Goal: Task Accomplishment & Management: Use online tool/utility

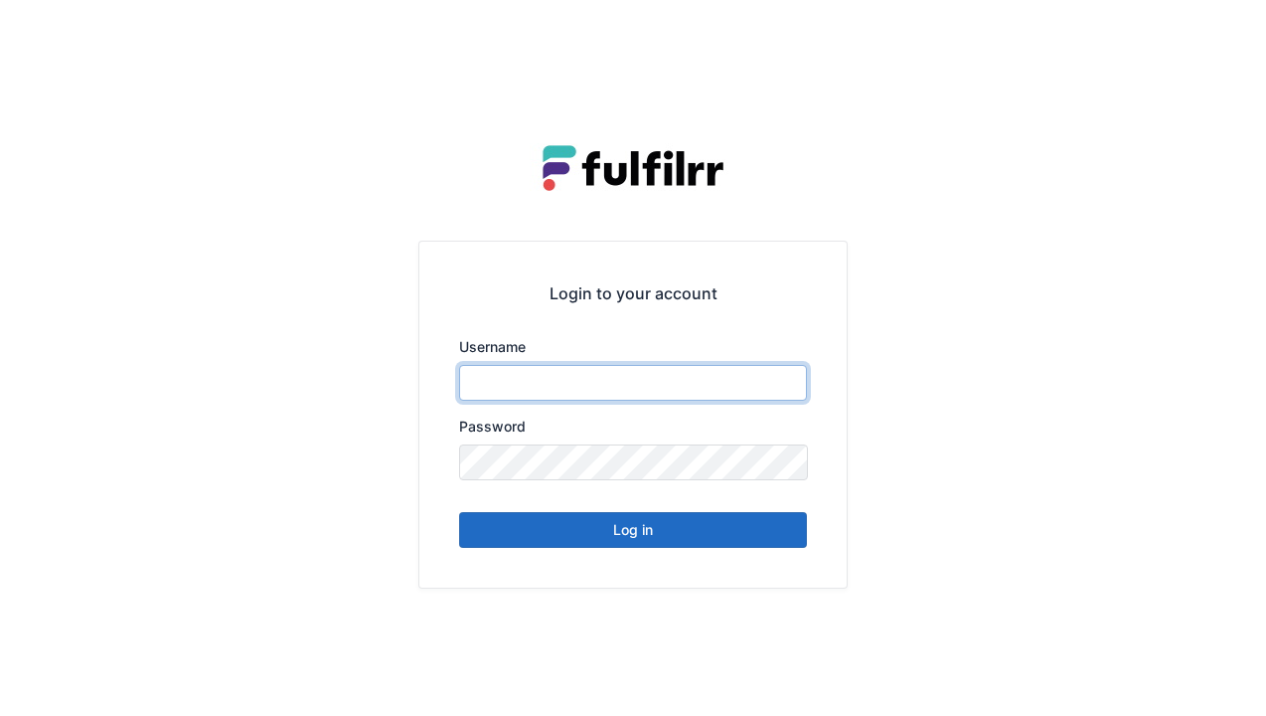
type input "******"
click at [765, 542] on button "Log in" at bounding box center [633, 530] width 348 height 36
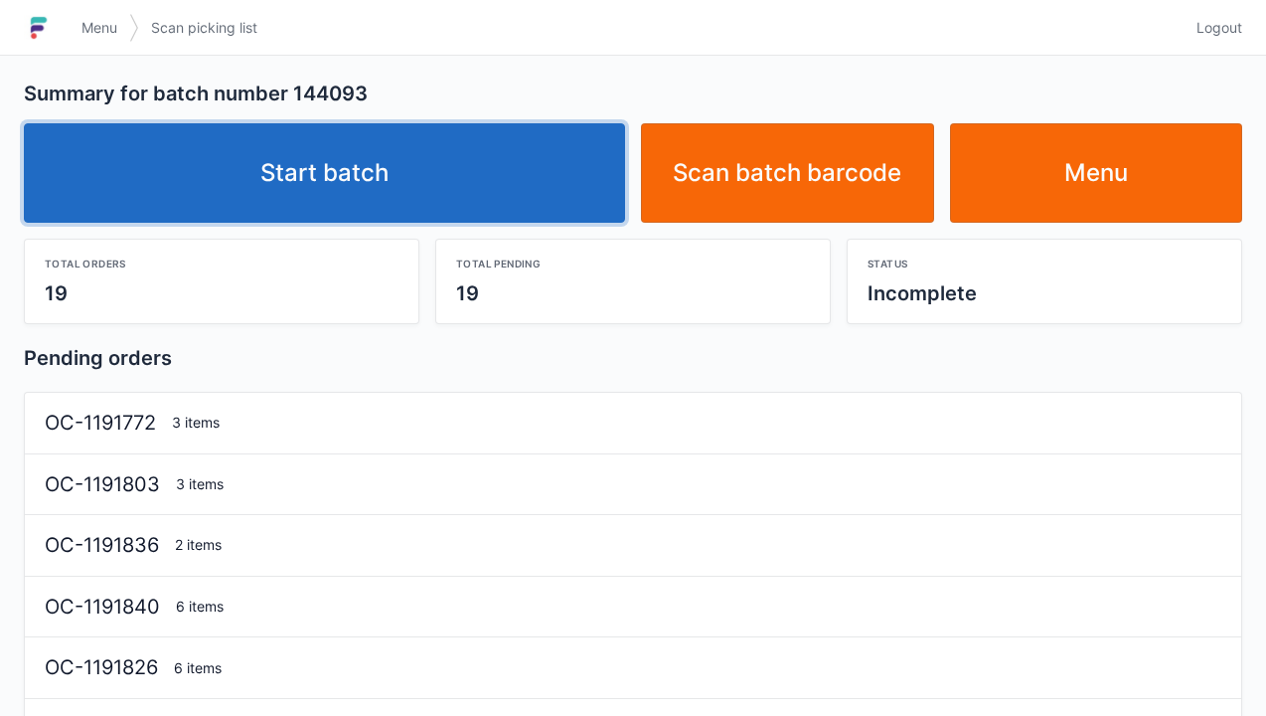
click at [235, 180] on link "Start batch" at bounding box center [324, 172] width 601 height 99
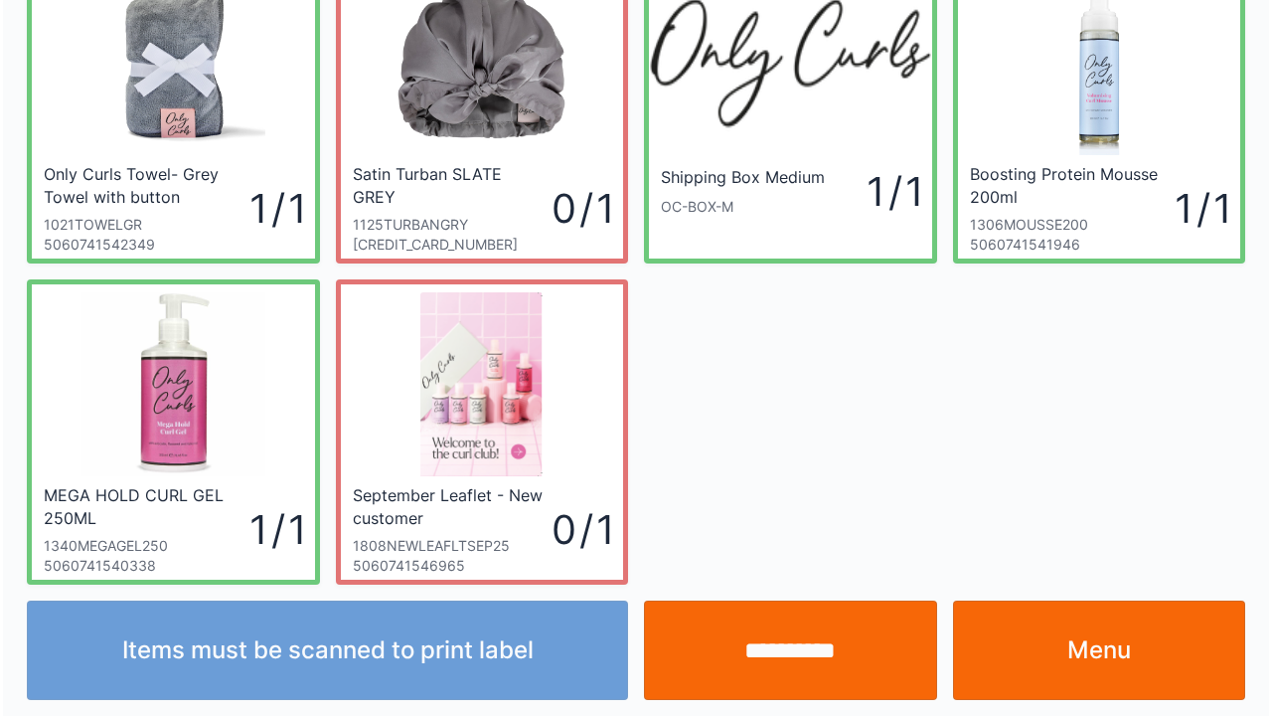
scroll to position [115, 0]
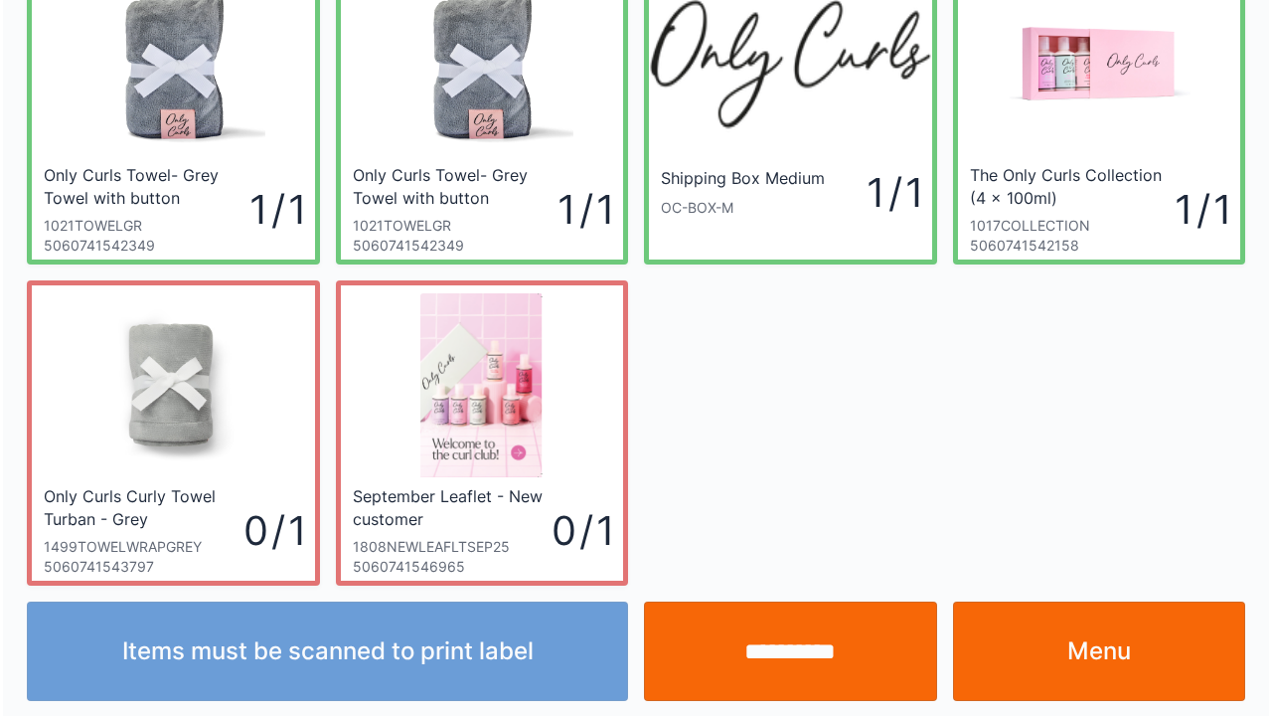
scroll to position [115, 0]
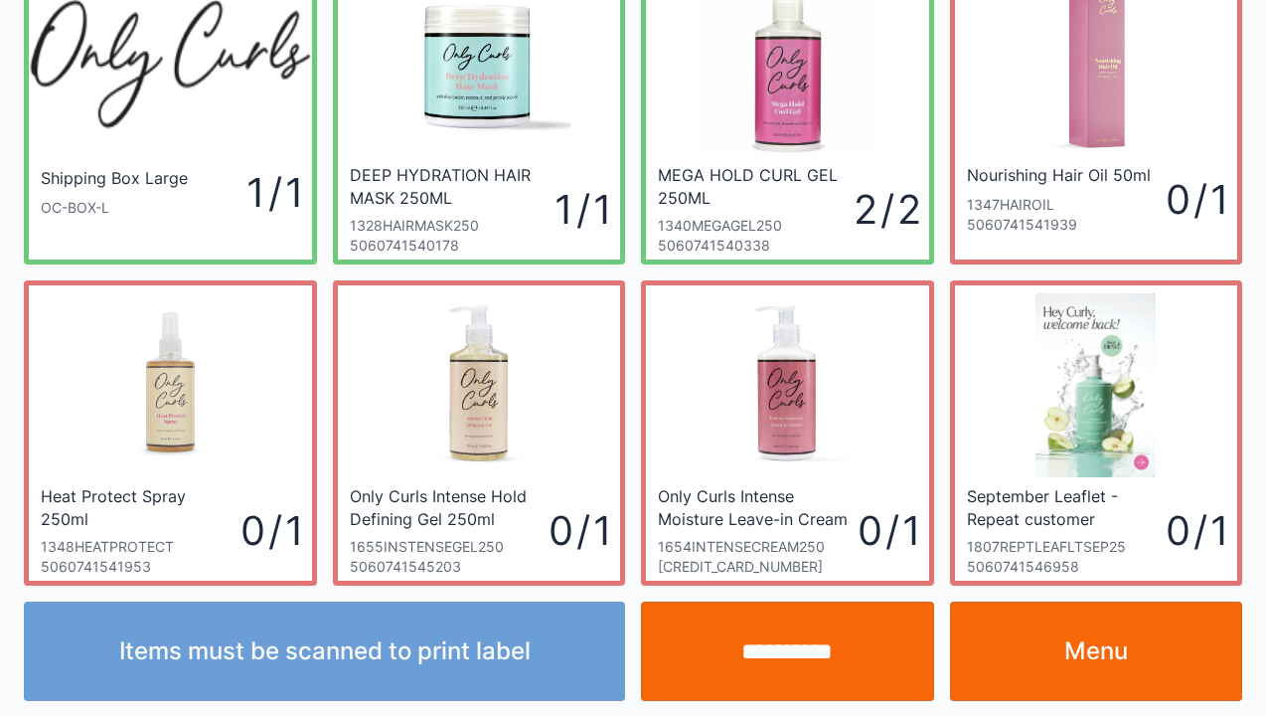
scroll to position [115, 0]
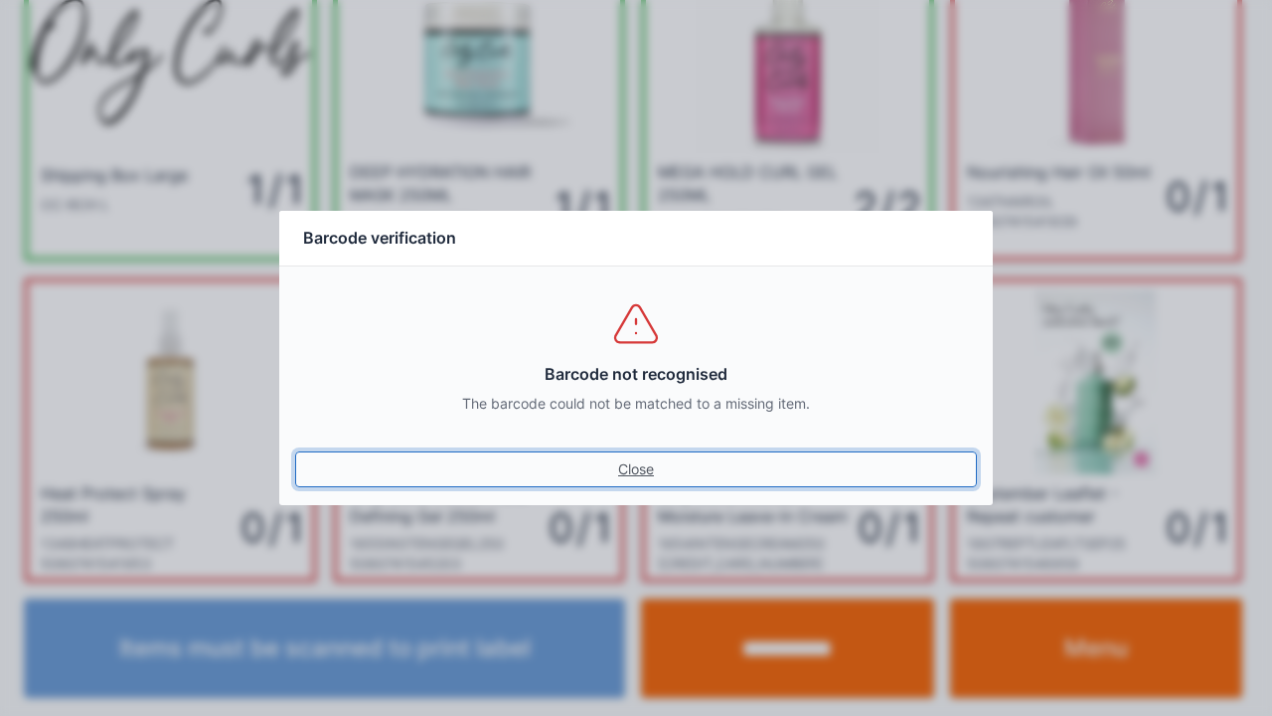
click at [624, 473] on link "Close" at bounding box center [636, 469] width 682 height 36
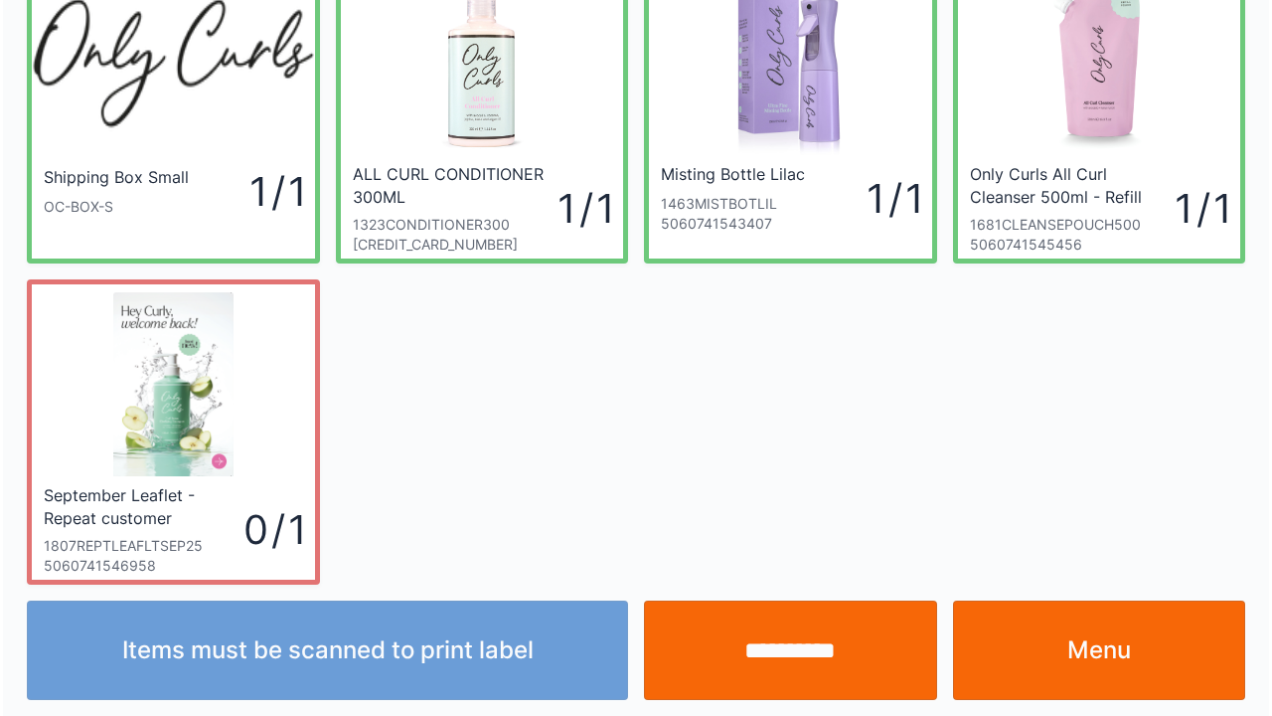
scroll to position [115, 0]
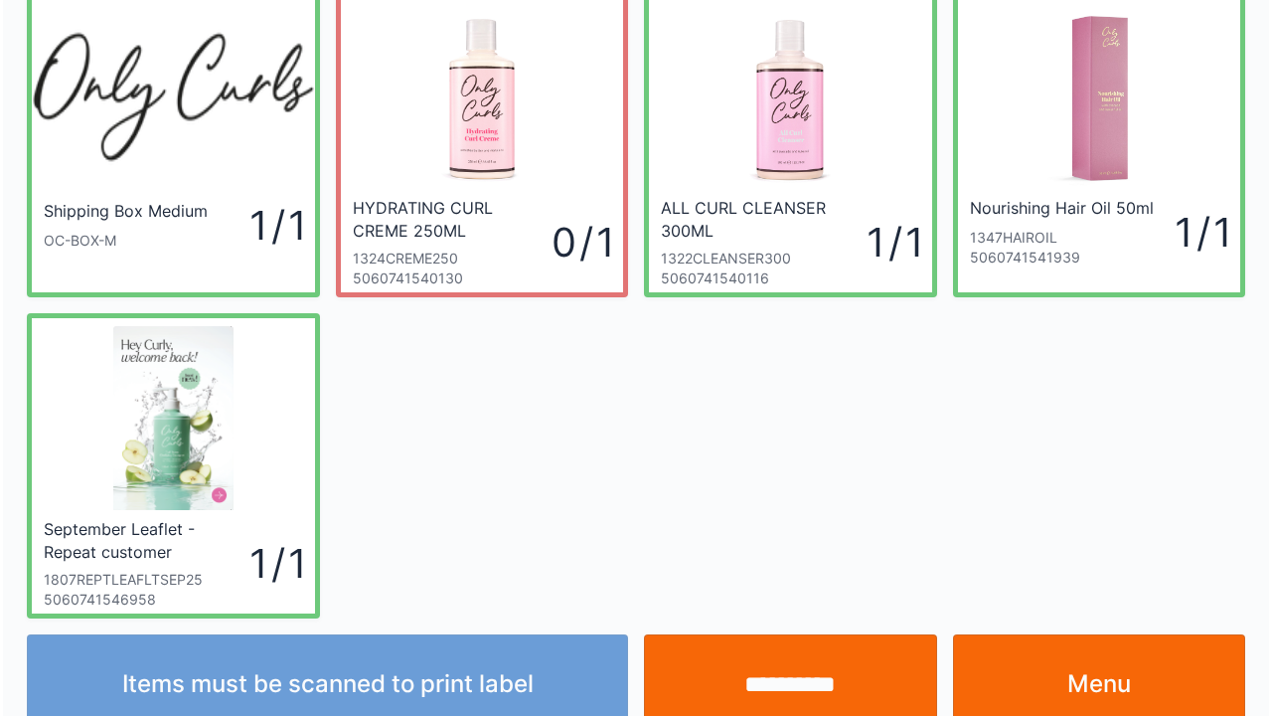
scroll to position [115, 0]
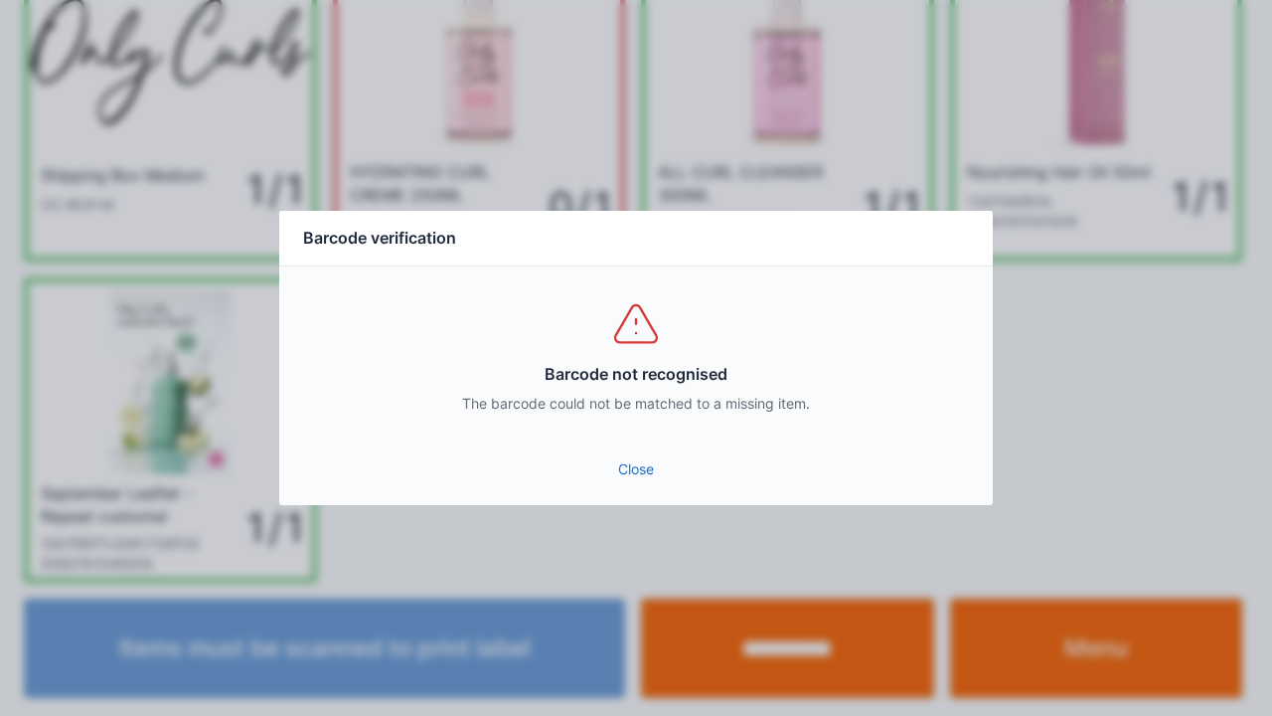
click at [637, 482] on link "Close" at bounding box center [636, 469] width 682 height 36
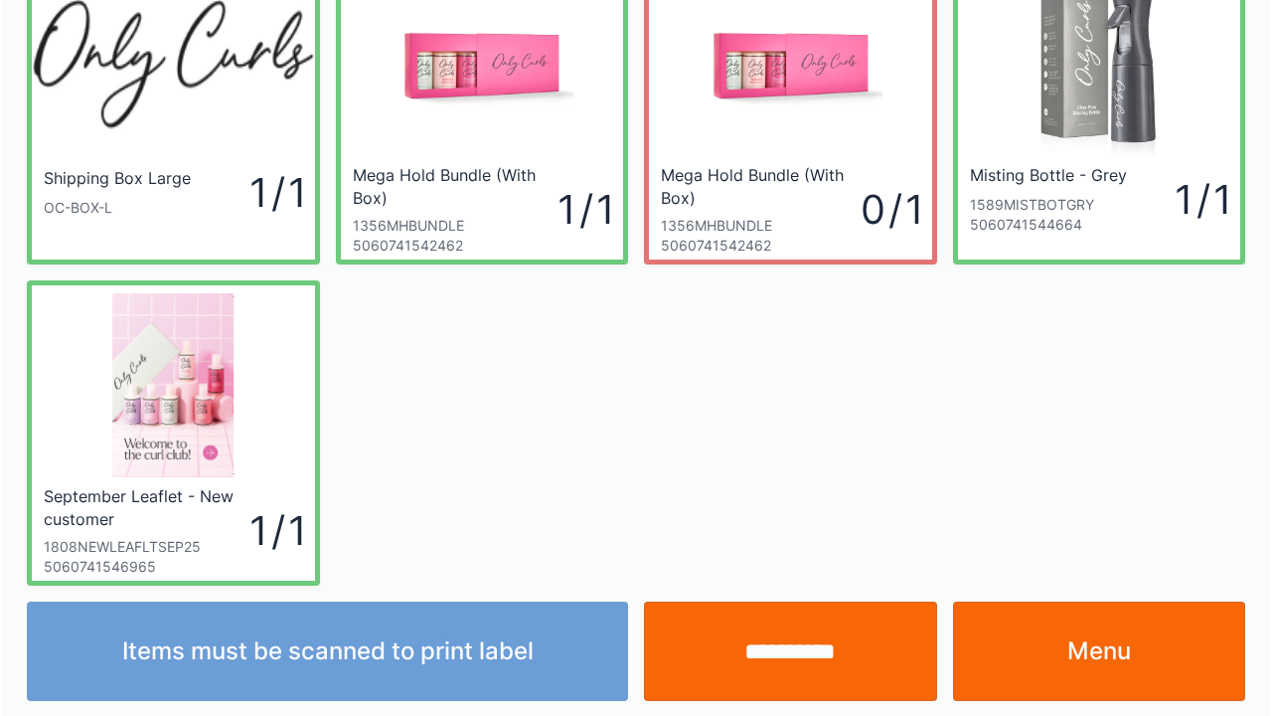
scroll to position [115, 0]
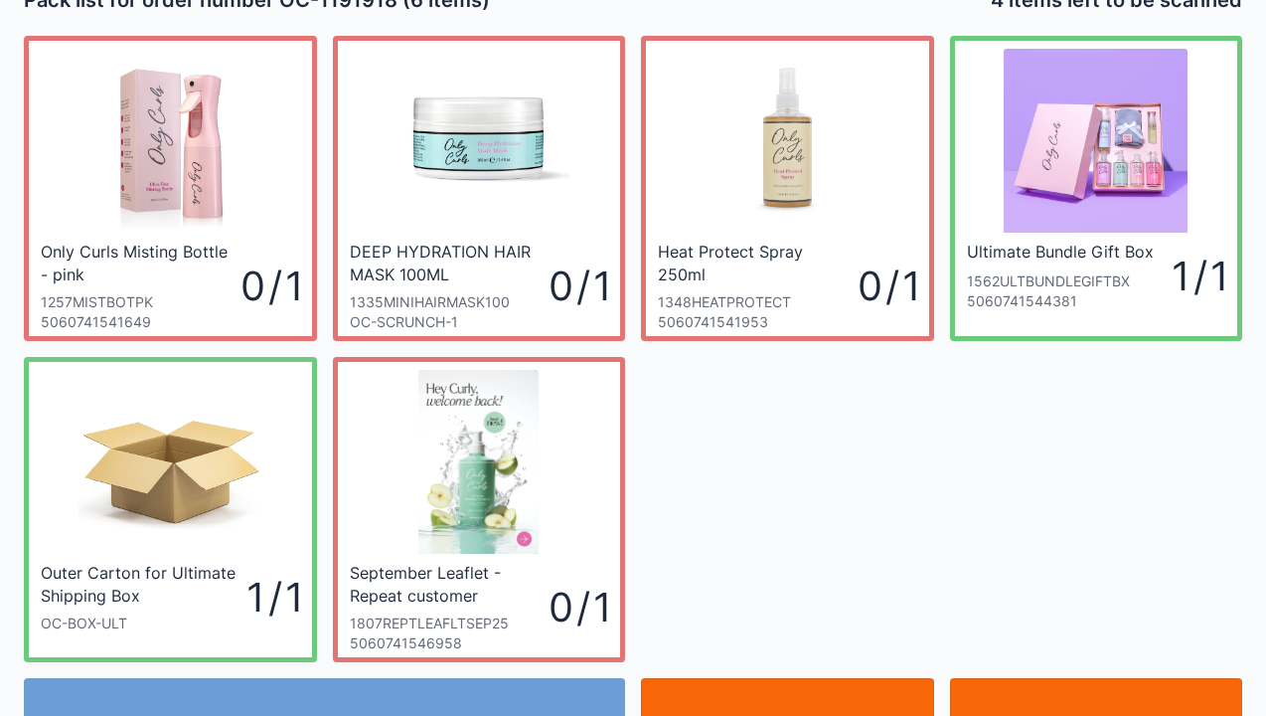
scroll to position [40, 0]
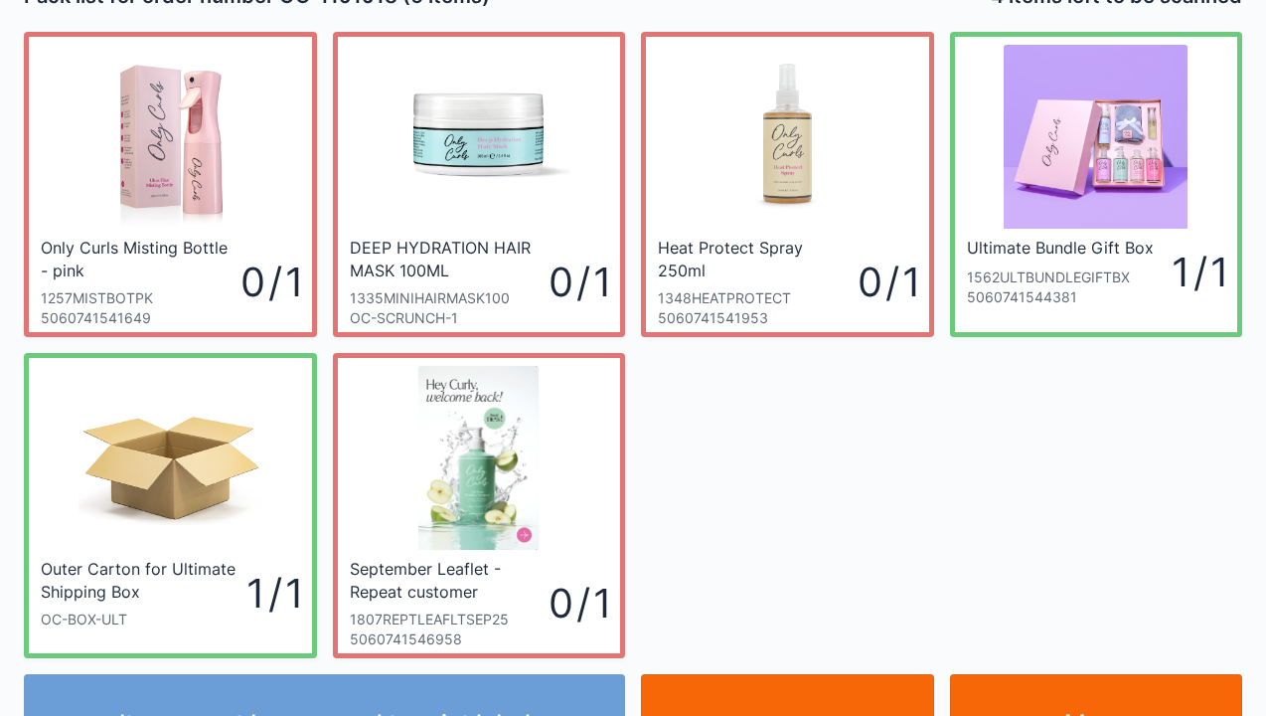
click at [772, 308] on div "5060741541953" at bounding box center [758, 318] width 200 height 20
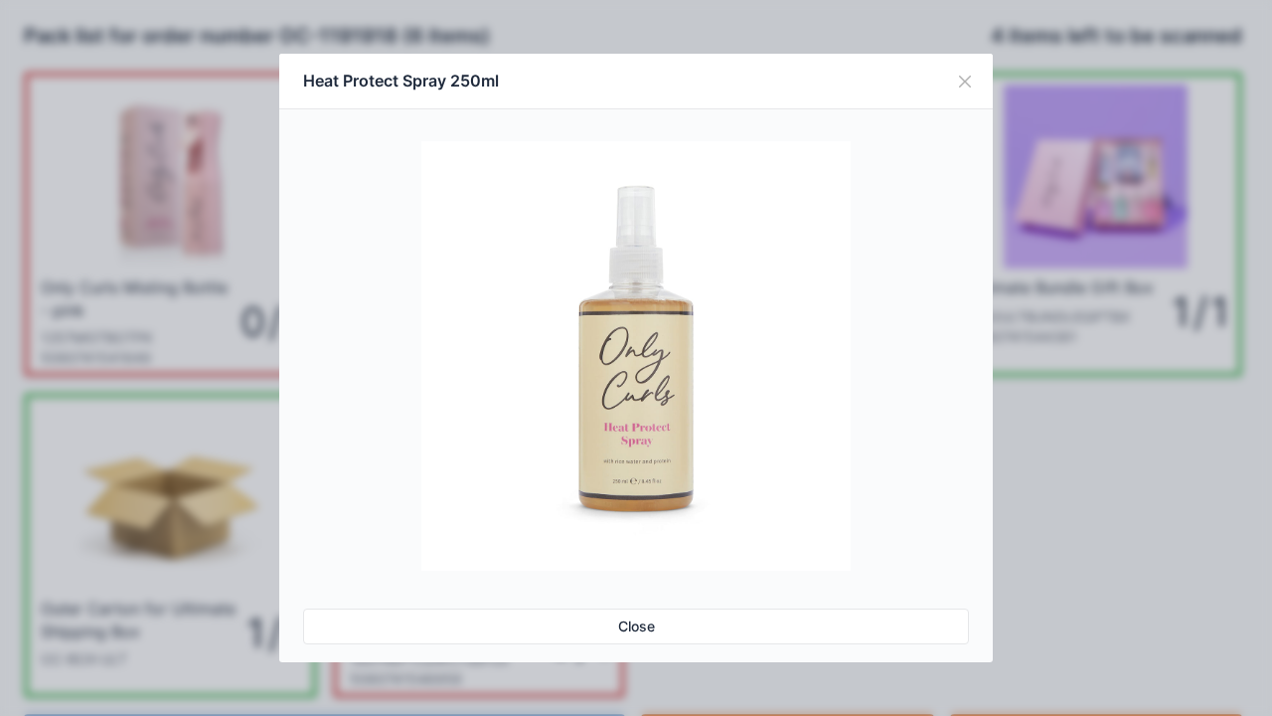
click at [973, 70] on button "Close" at bounding box center [965, 82] width 56 height 56
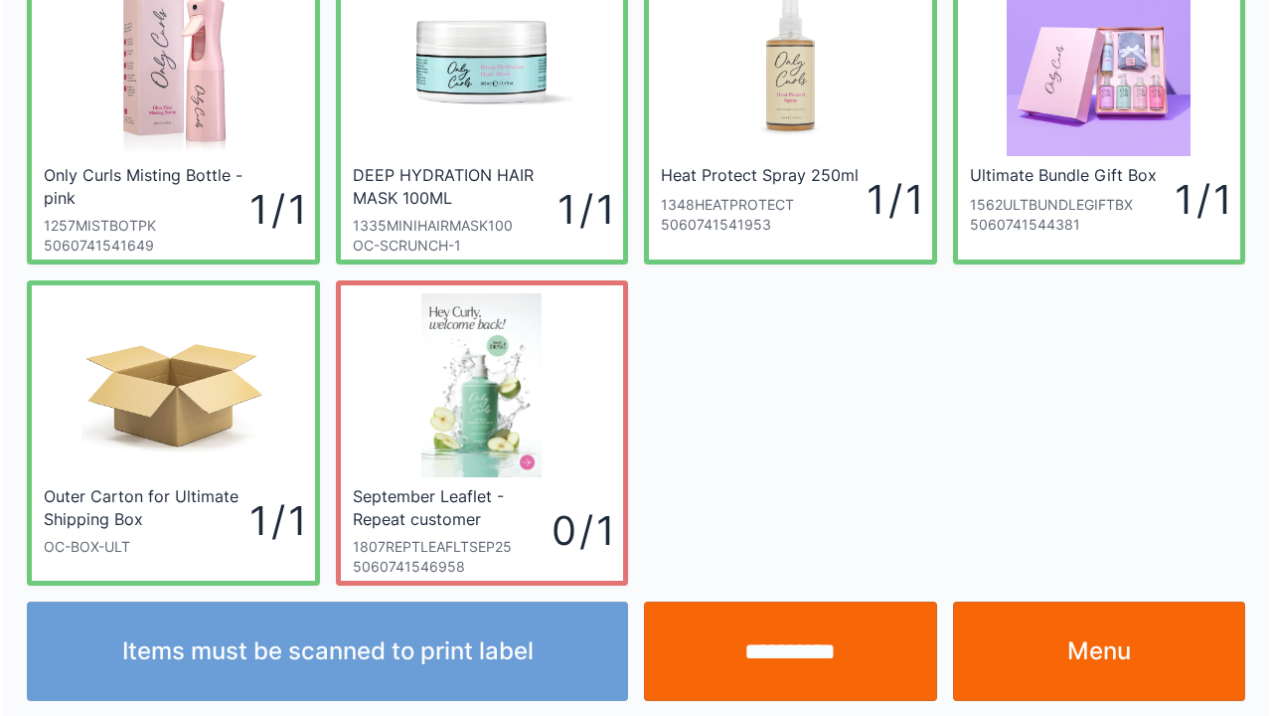
scroll to position [115, 0]
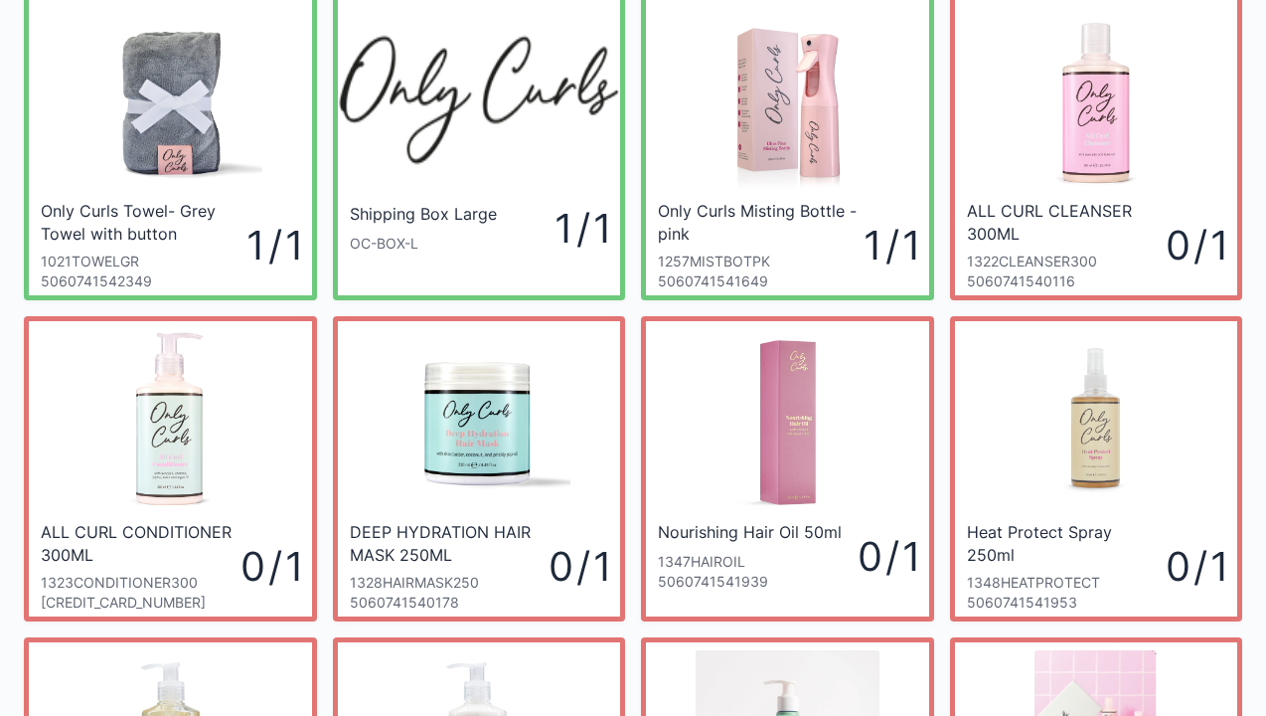
scroll to position [80, 0]
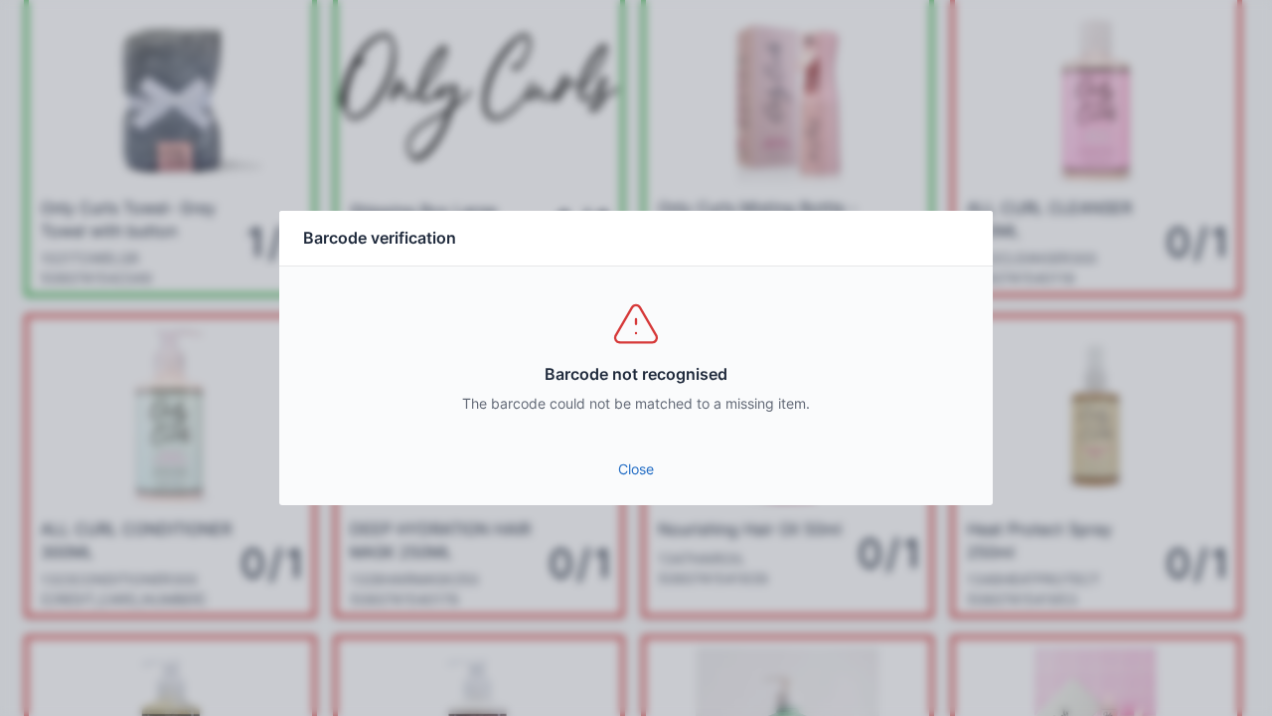
click at [658, 471] on link "Close" at bounding box center [636, 469] width 682 height 36
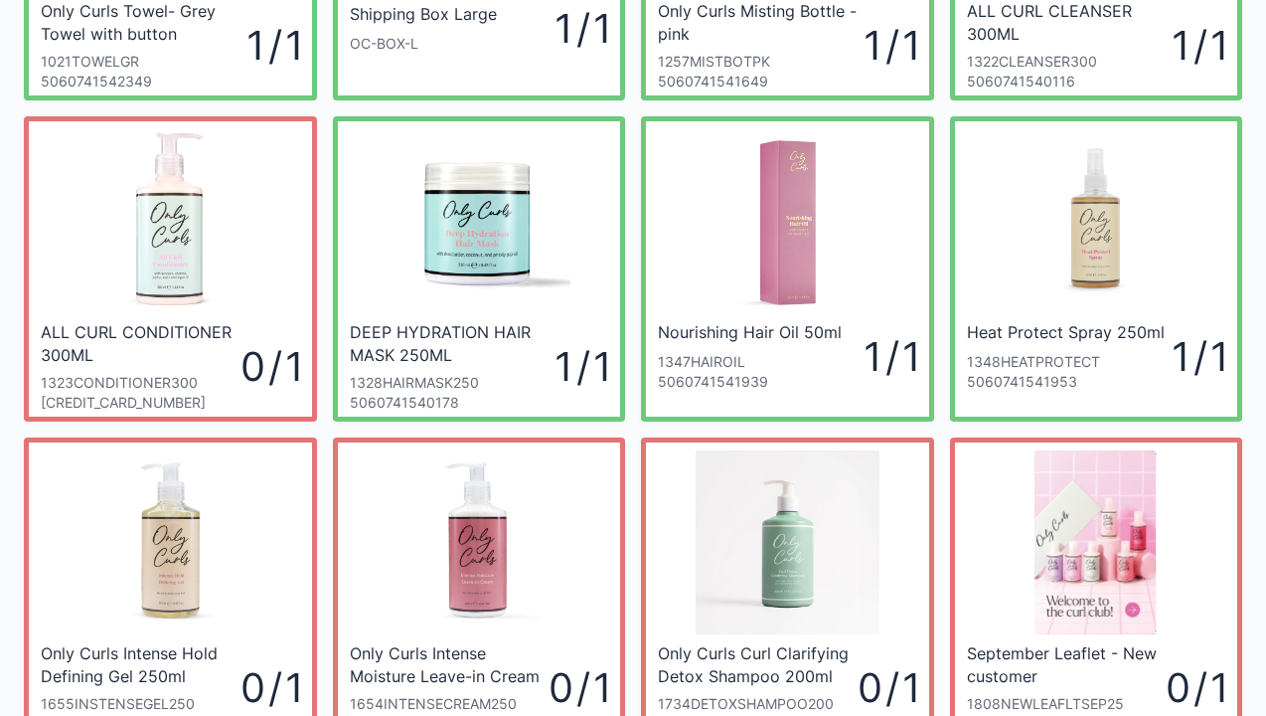
scroll to position [278, 0]
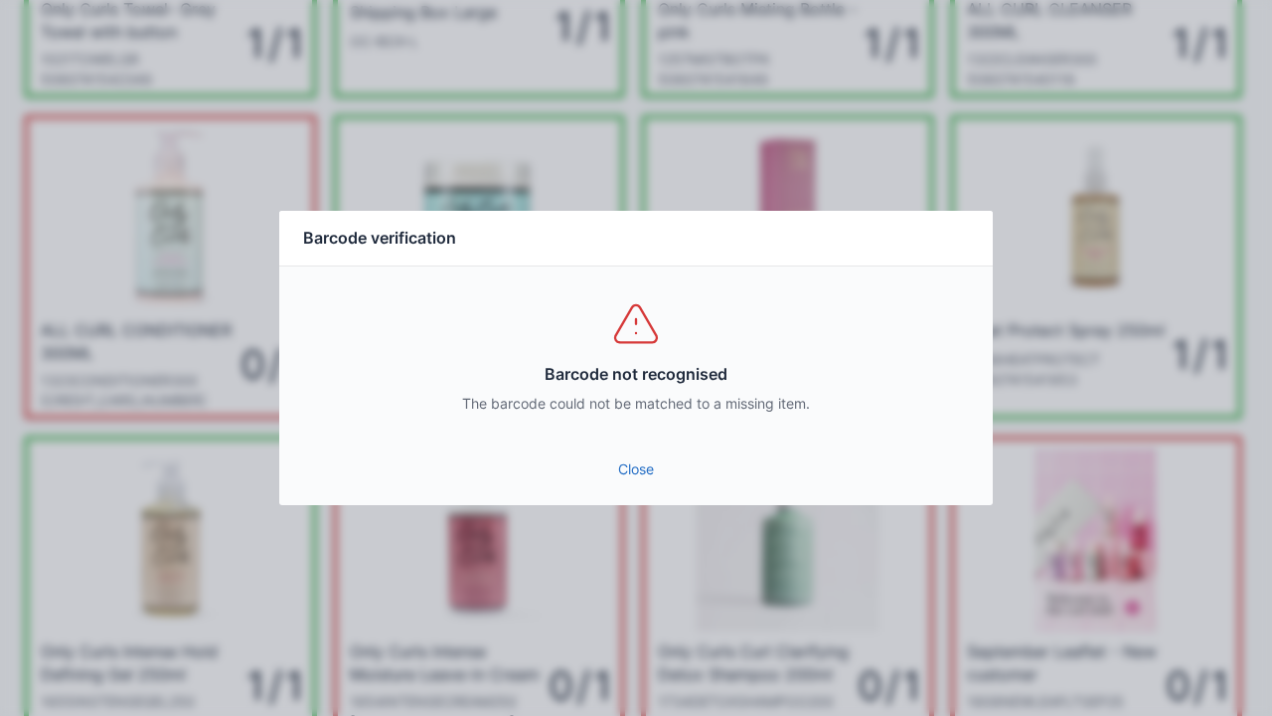
click at [642, 464] on link "Close" at bounding box center [636, 469] width 682 height 36
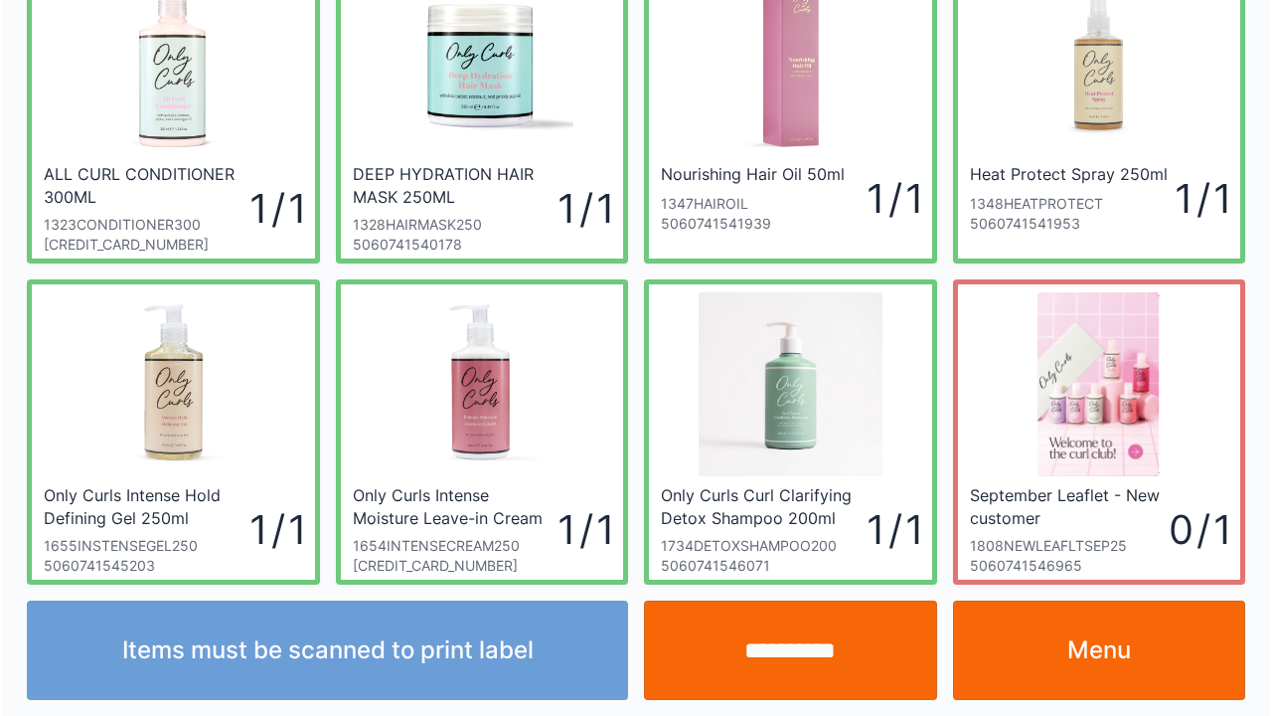
scroll to position [436, 0]
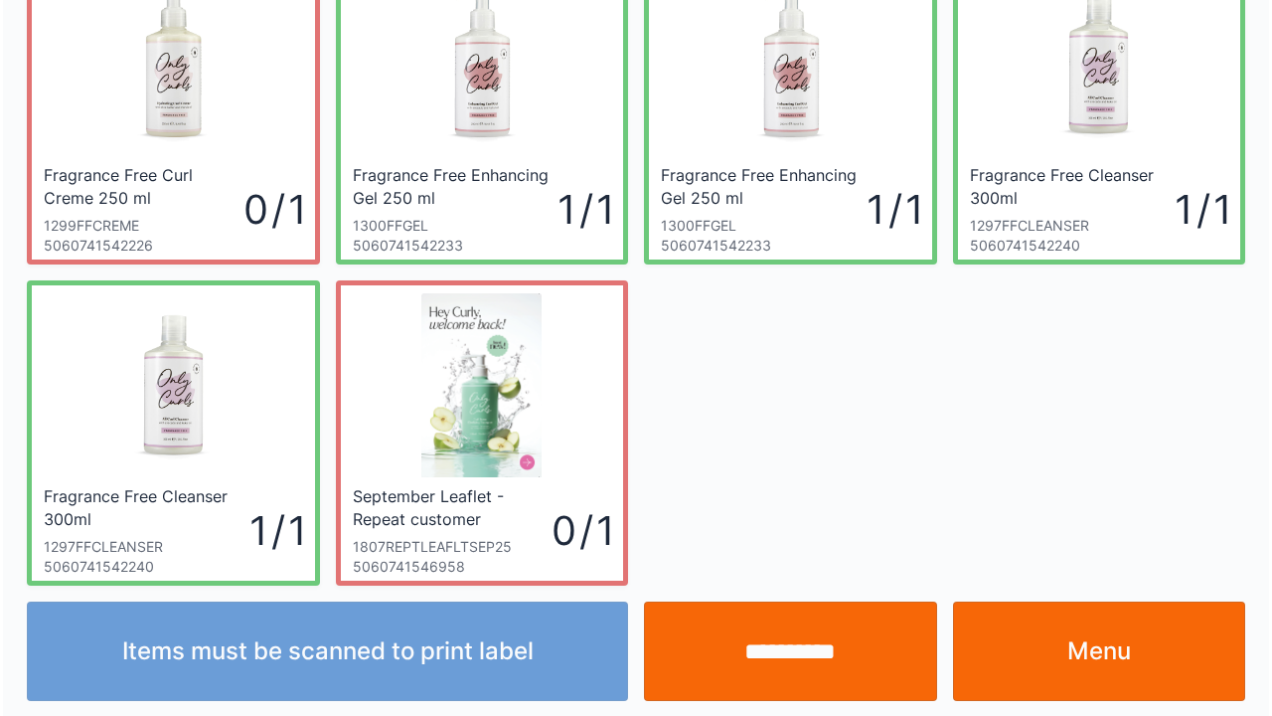
scroll to position [436, 0]
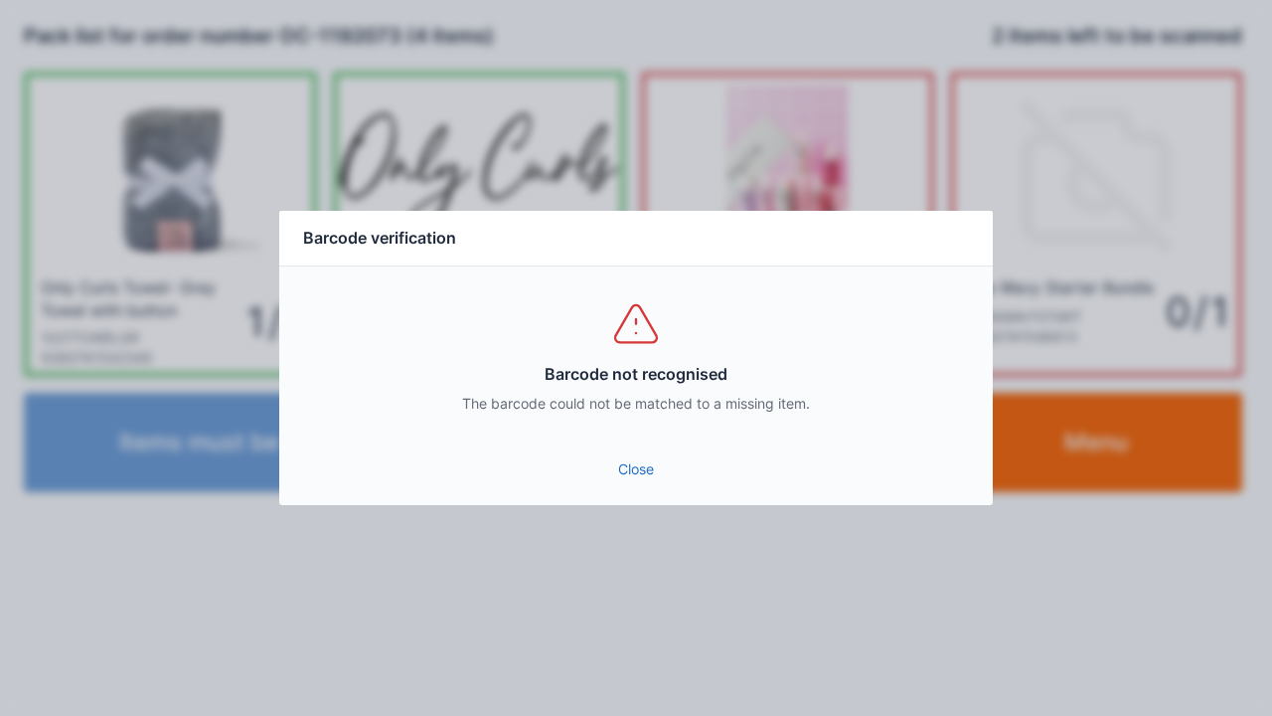
click at [634, 485] on link "Close" at bounding box center [636, 469] width 682 height 36
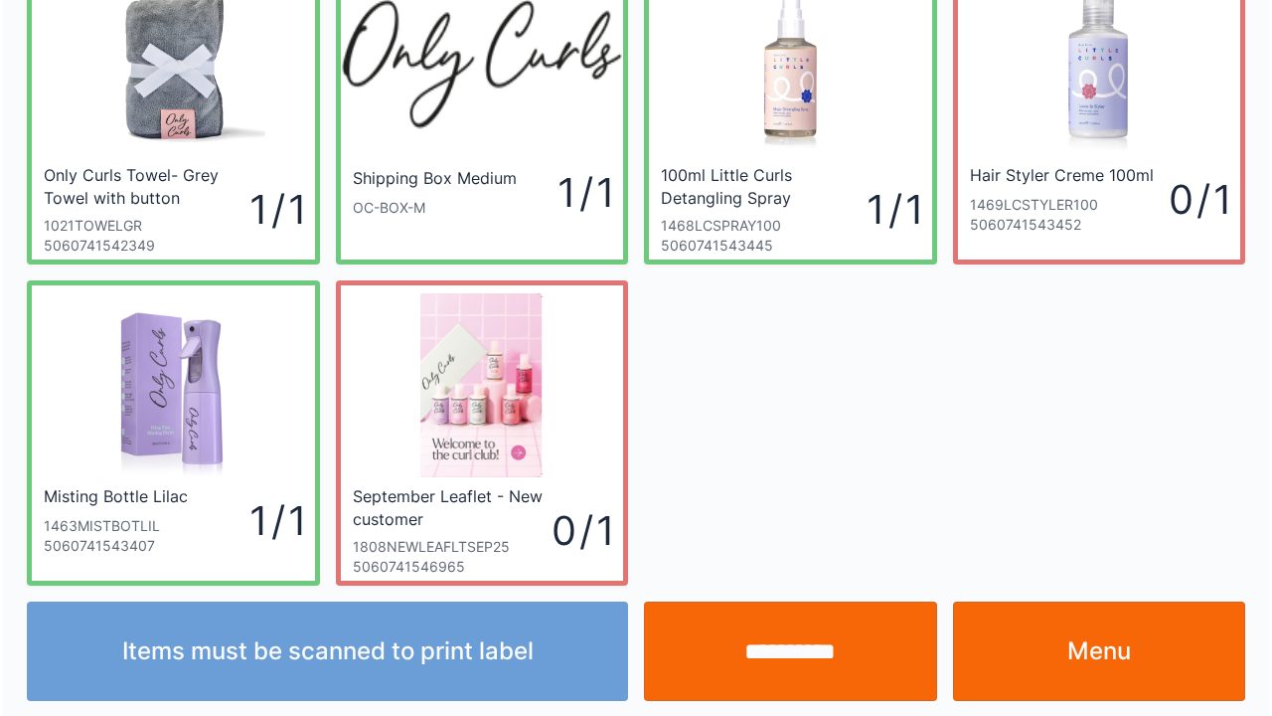
scroll to position [115, 0]
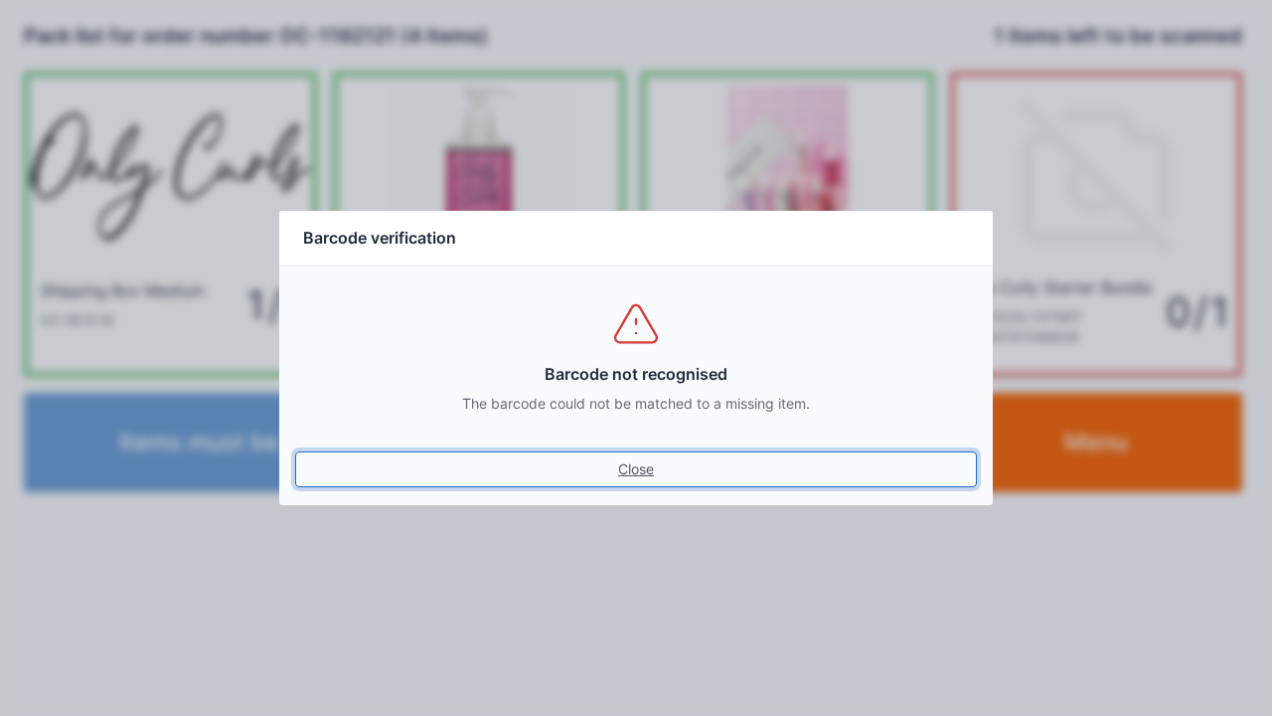
click at [646, 485] on link "Close" at bounding box center [636, 469] width 682 height 36
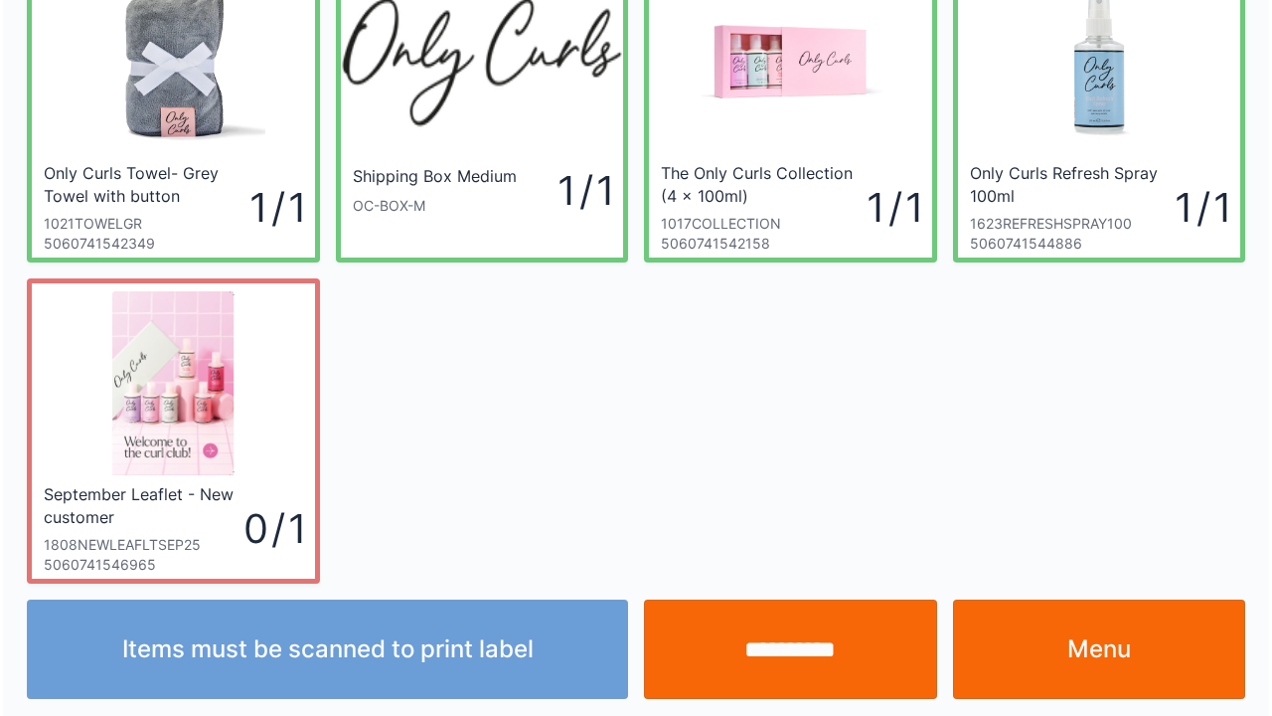
scroll to position [115, 0]
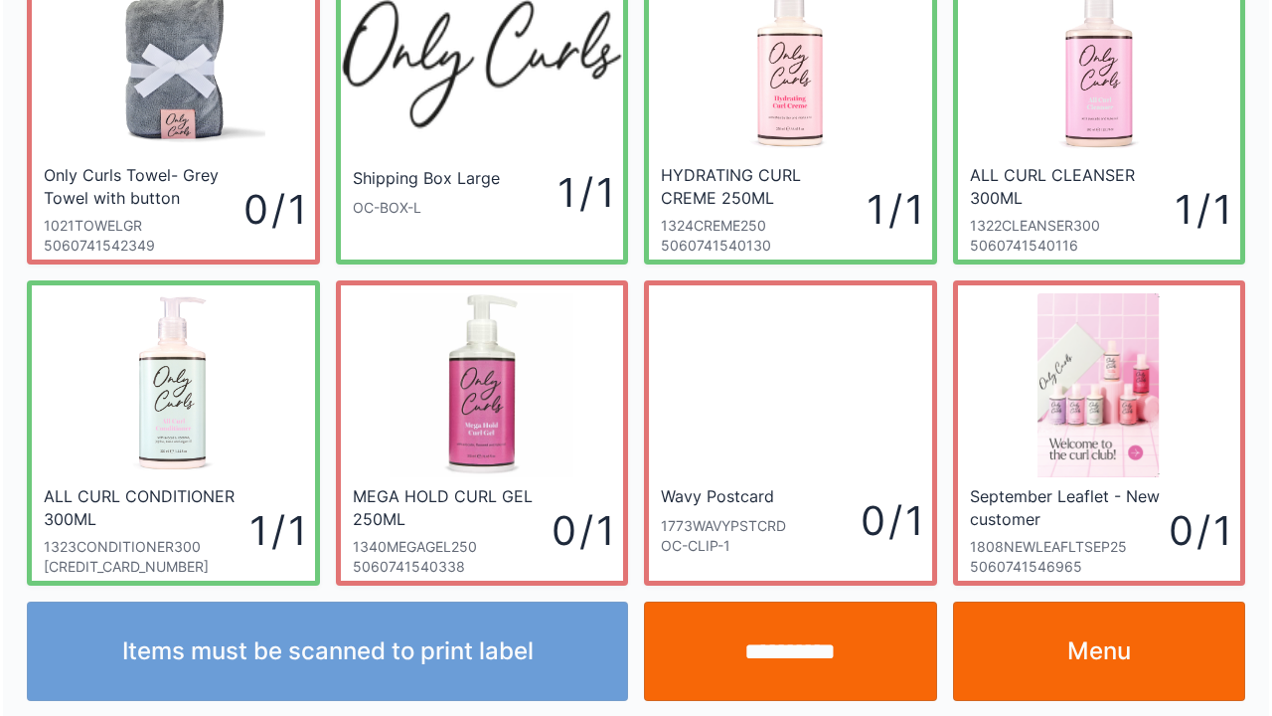
scroll to position [115, 0]
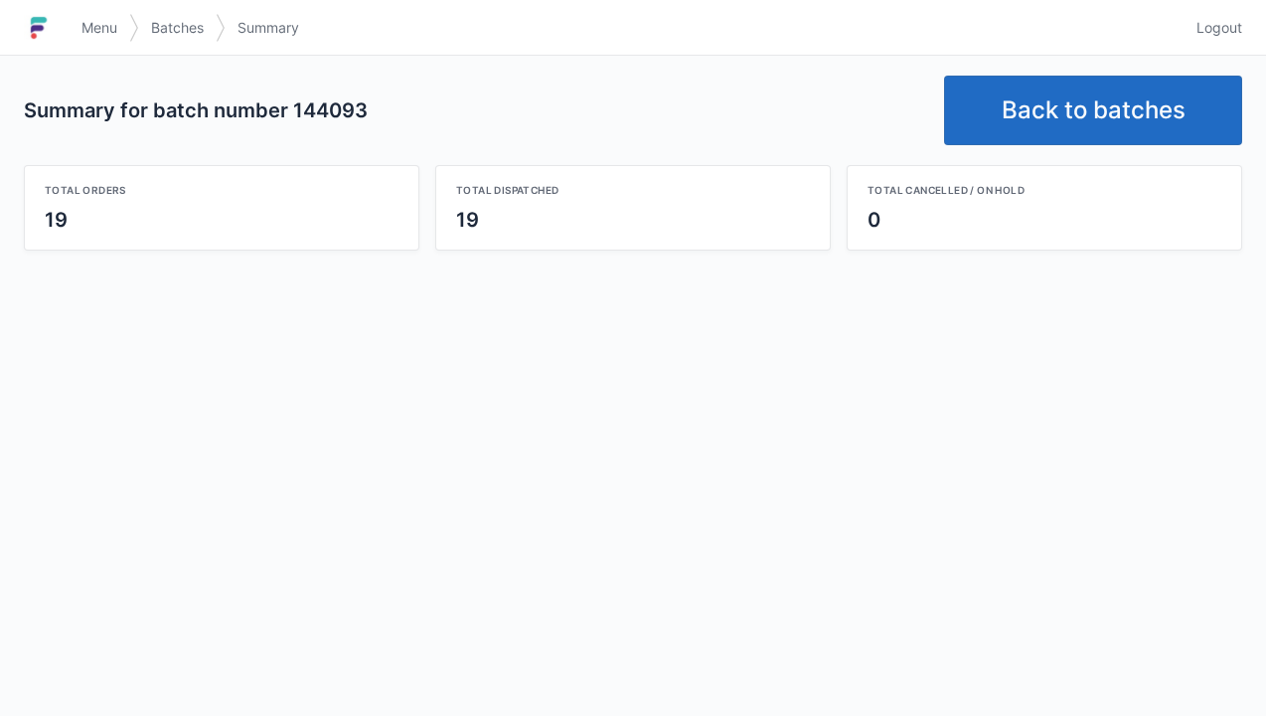
click at [85, 14] on link "Menu" at bounding box center [100, 28] width 60 height 36
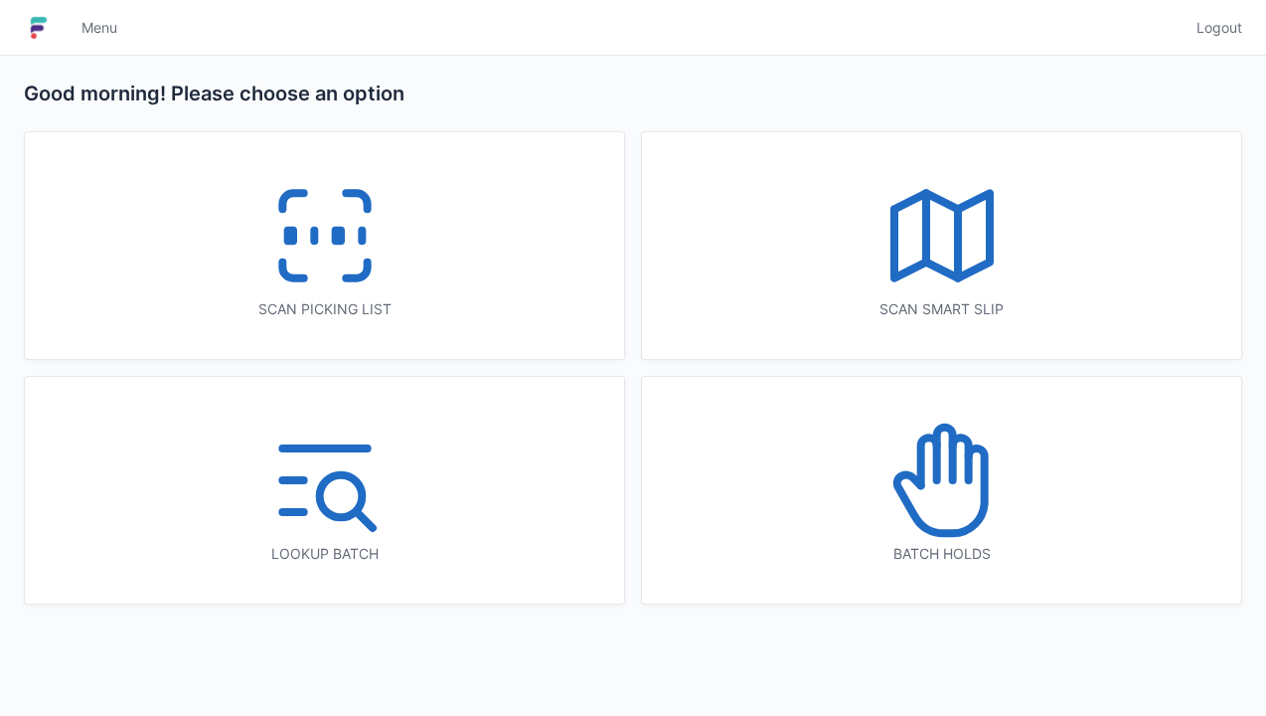
click at [448, 269] on div "Scan picking list" at bounding box center [324, 245] width 599 height 227
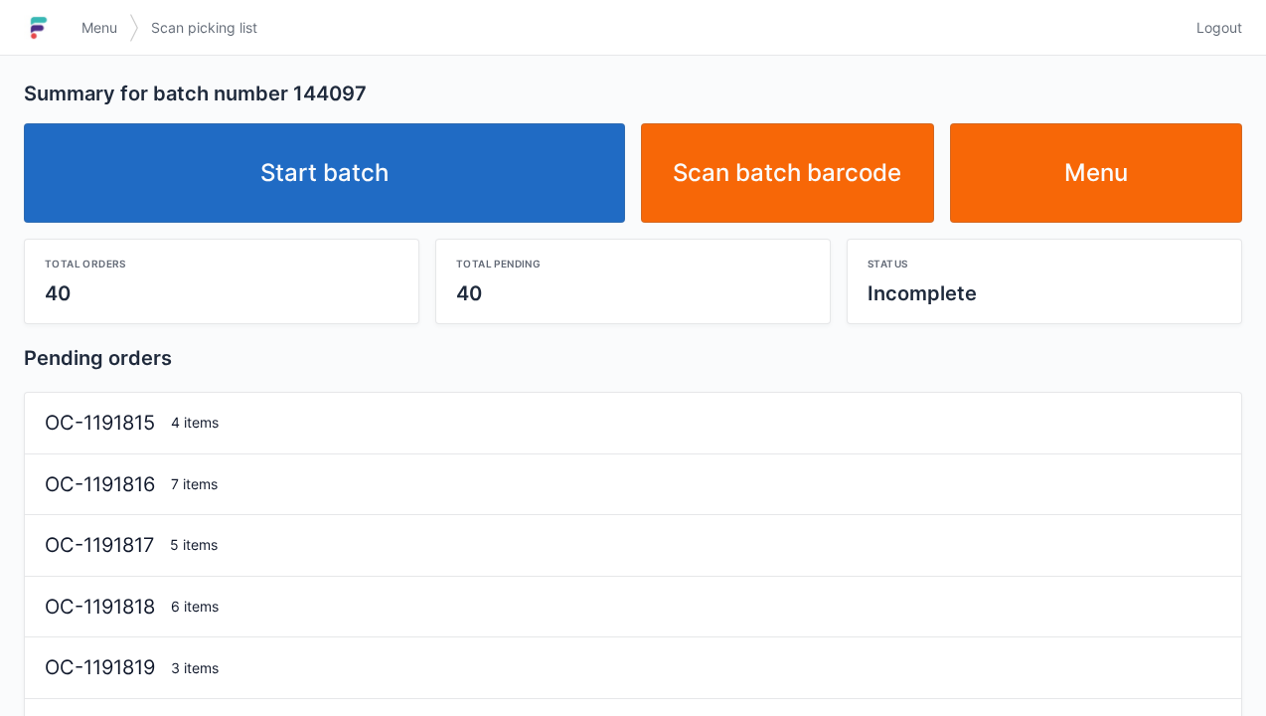
click at [449, 196] on link "Start batch" at bounding box center [324, 172] width 601 height 99
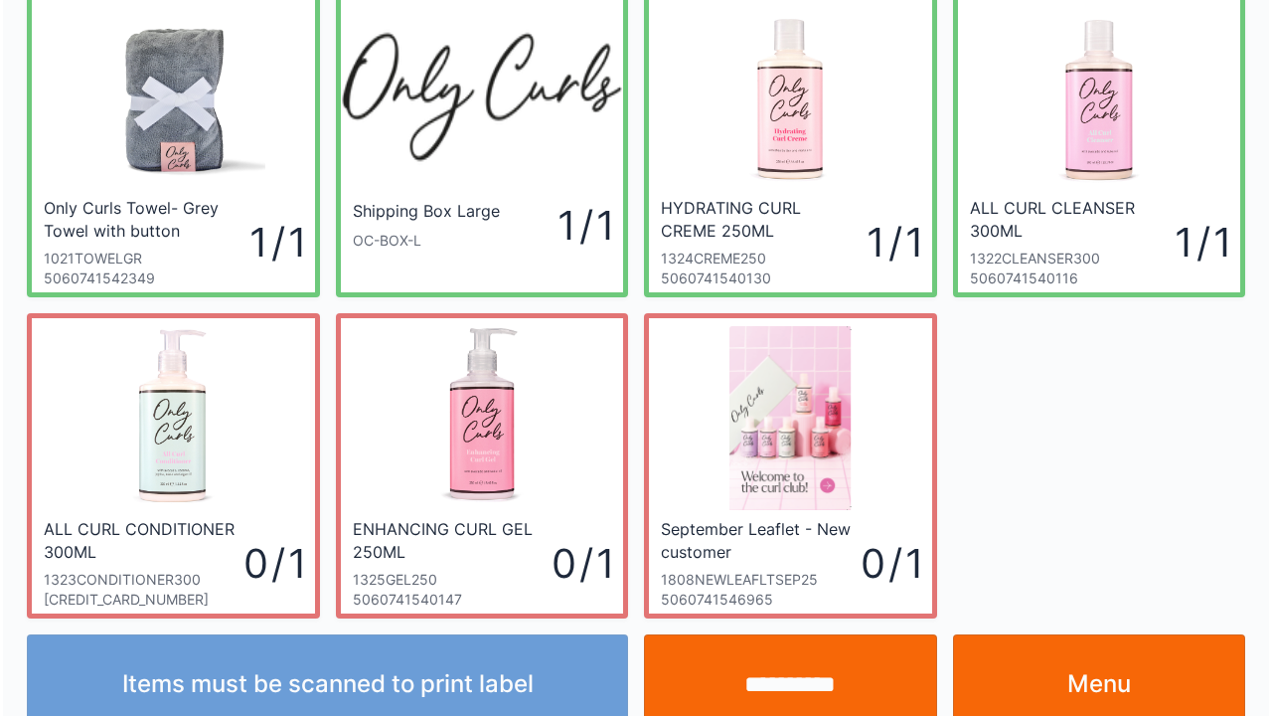
scroll to position [115, 0]
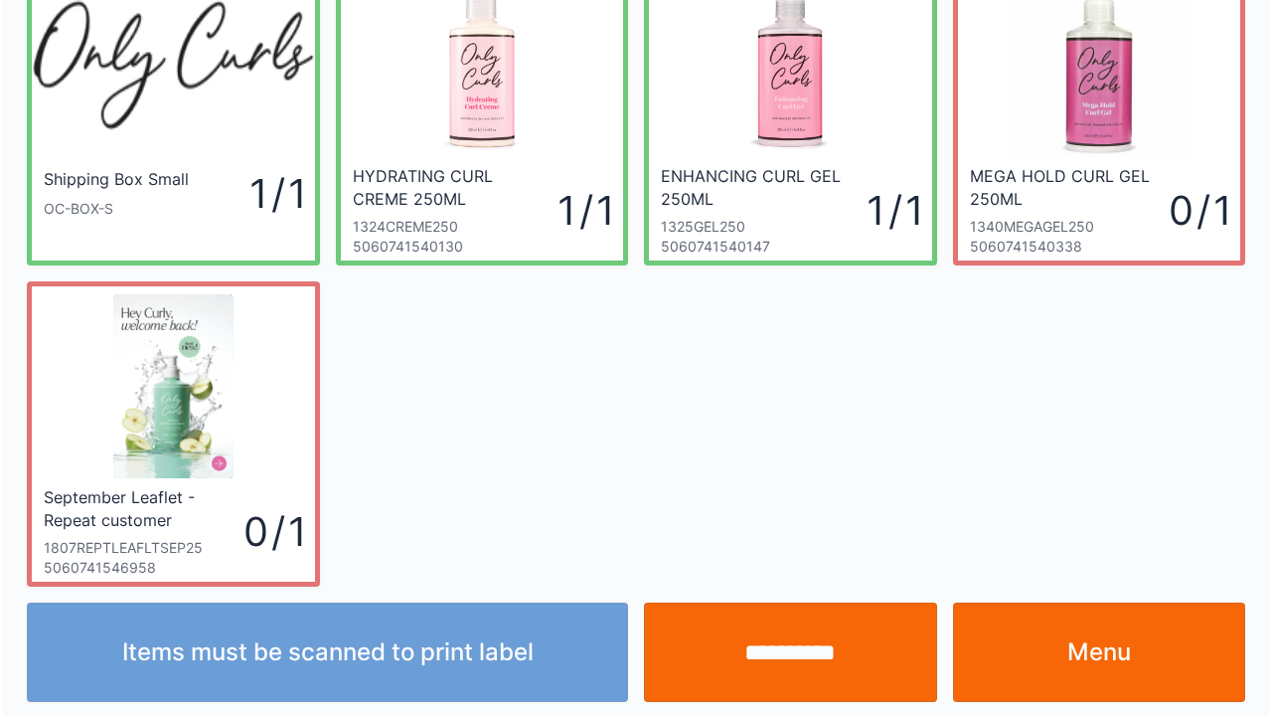
scroll to position [115, 0]
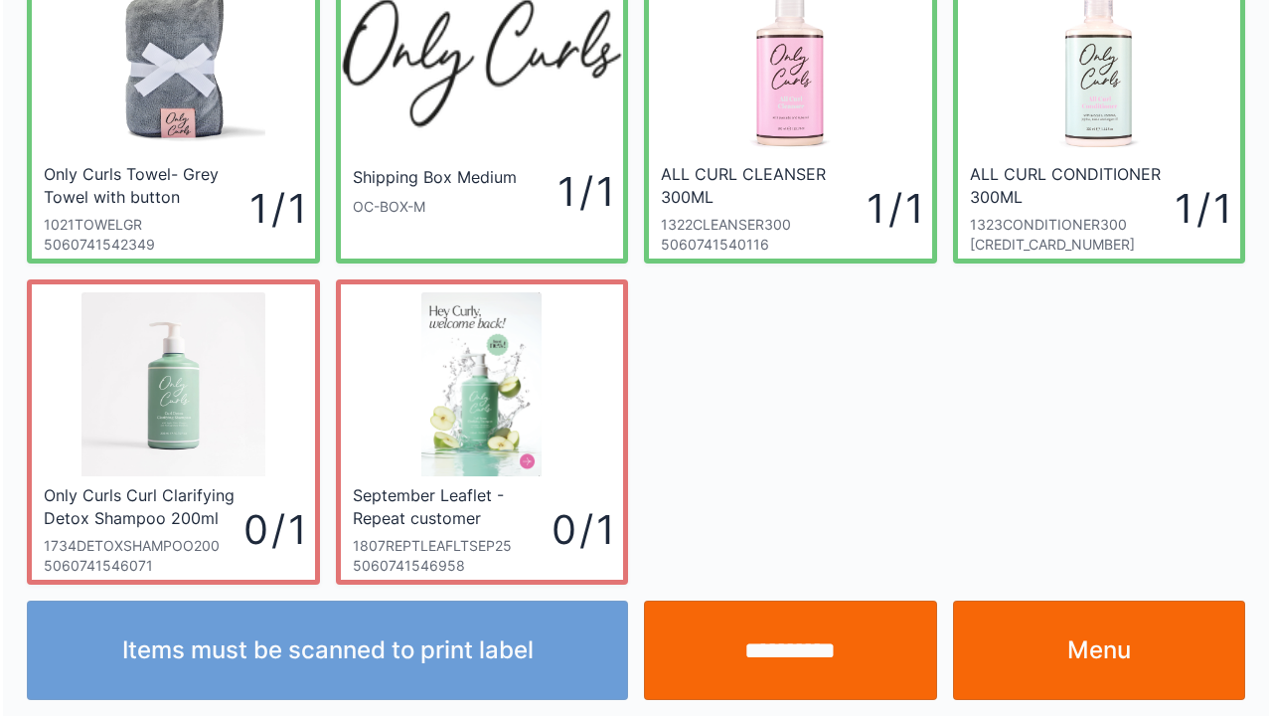
scroll to position [115, 0]
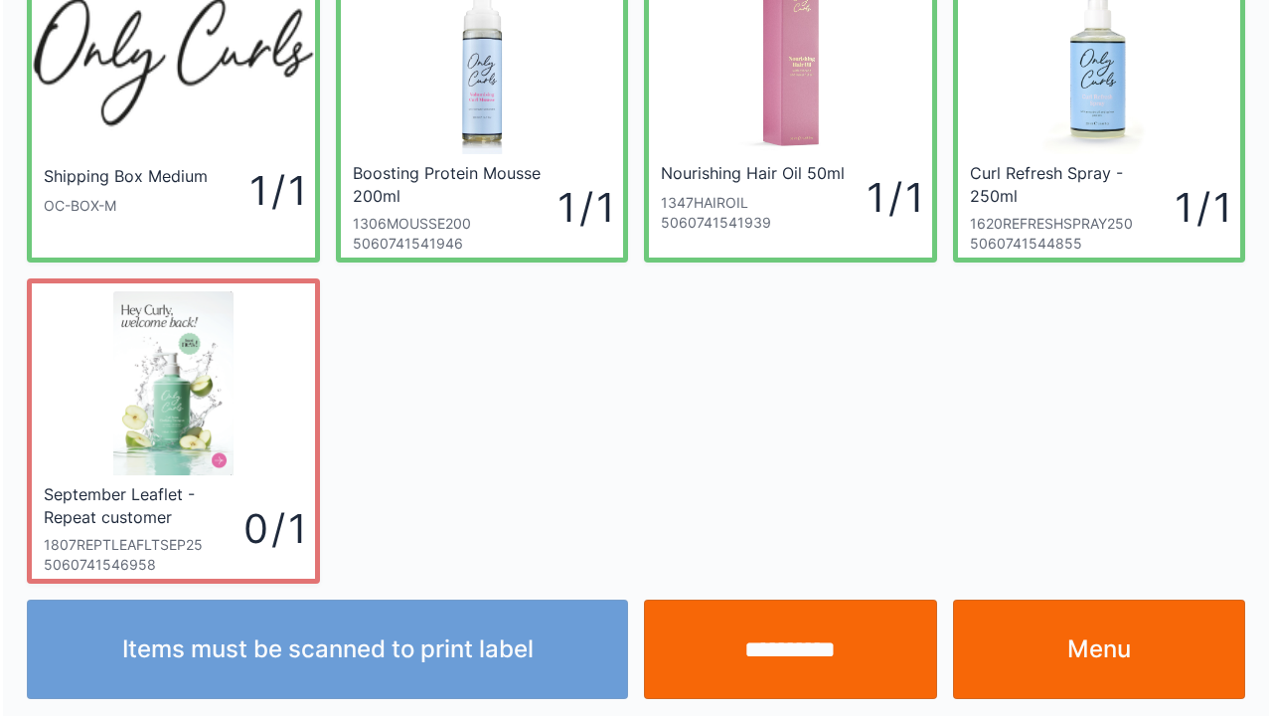
scroll to position [115, 0]
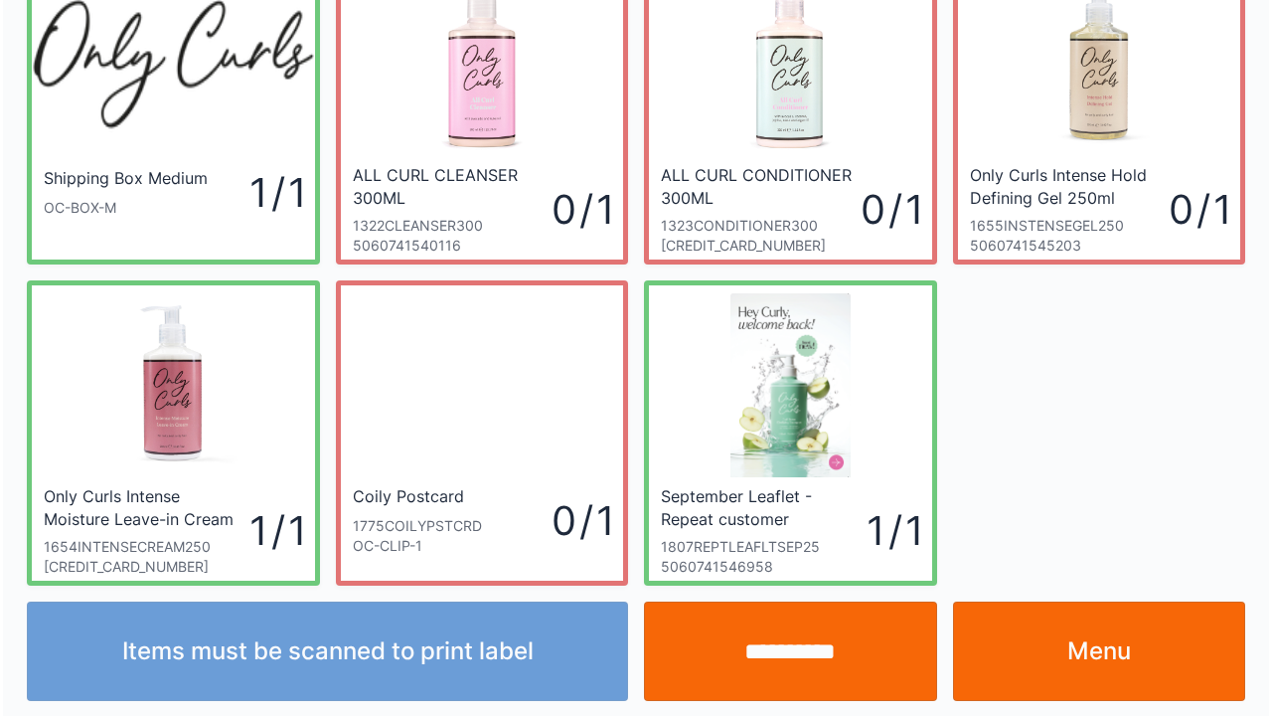
scroll to position [115, 0]
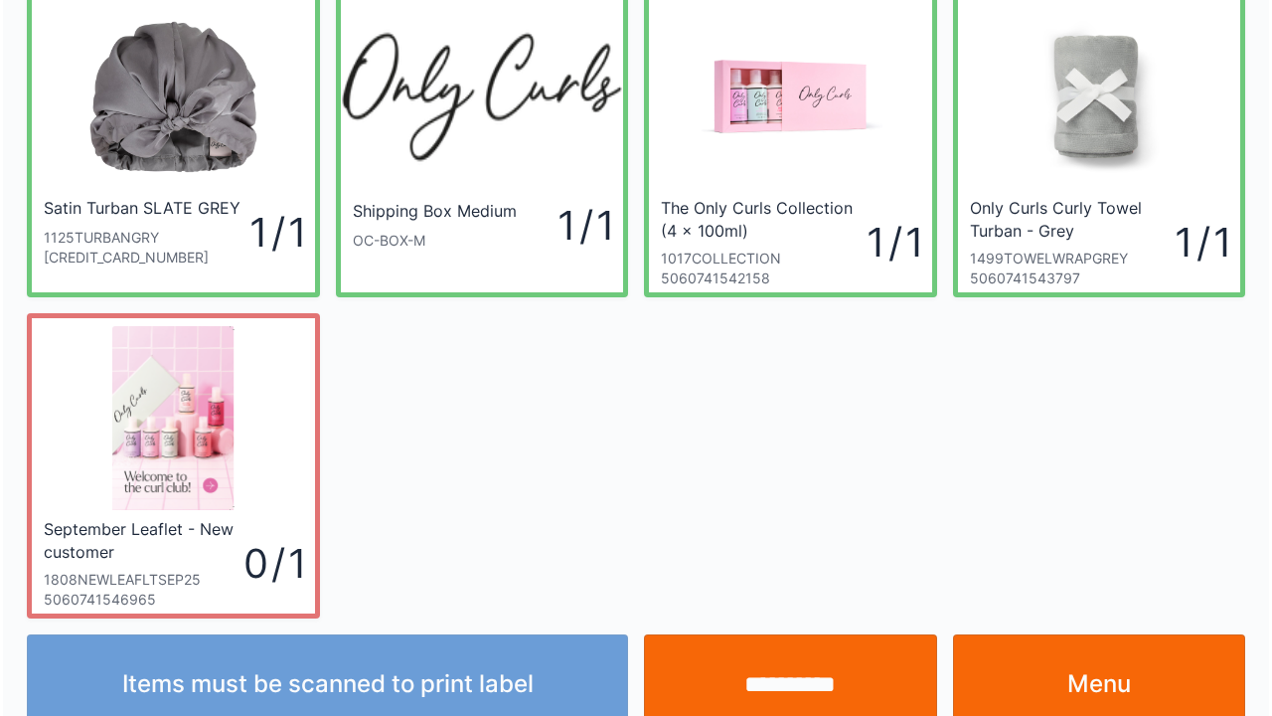
scroll to position [115, 0]
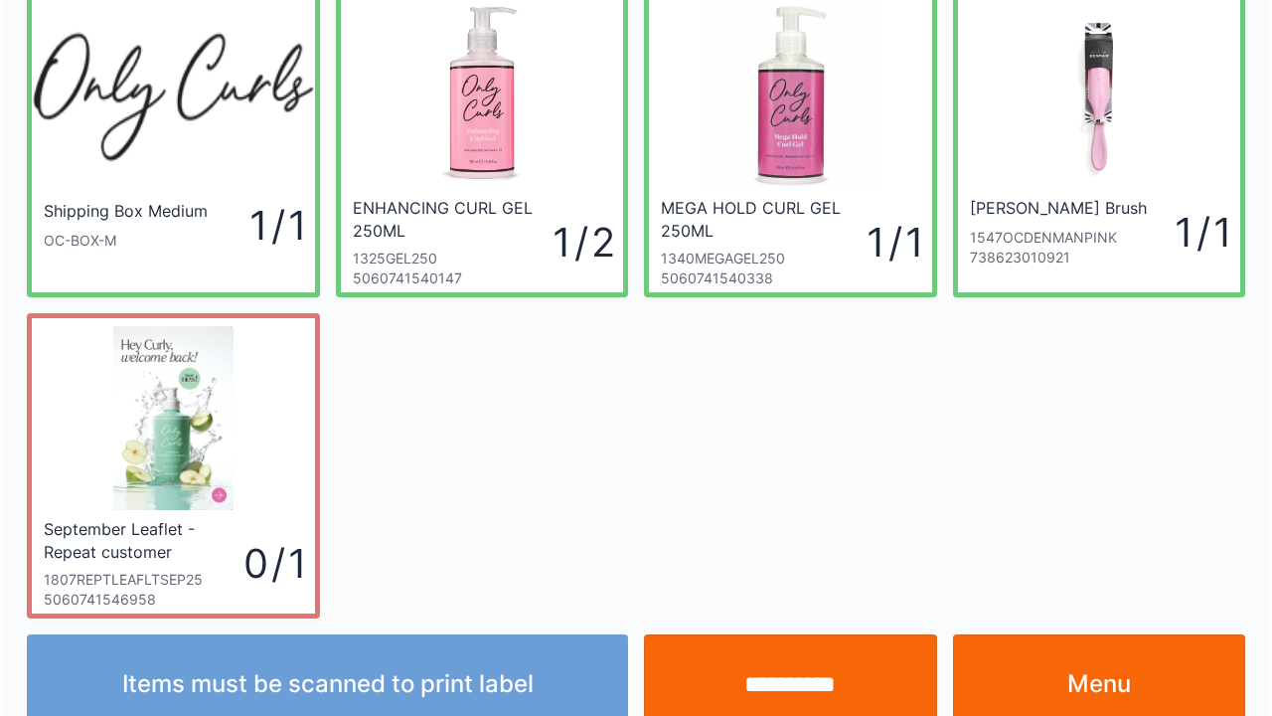
scroll to position [115, 0]
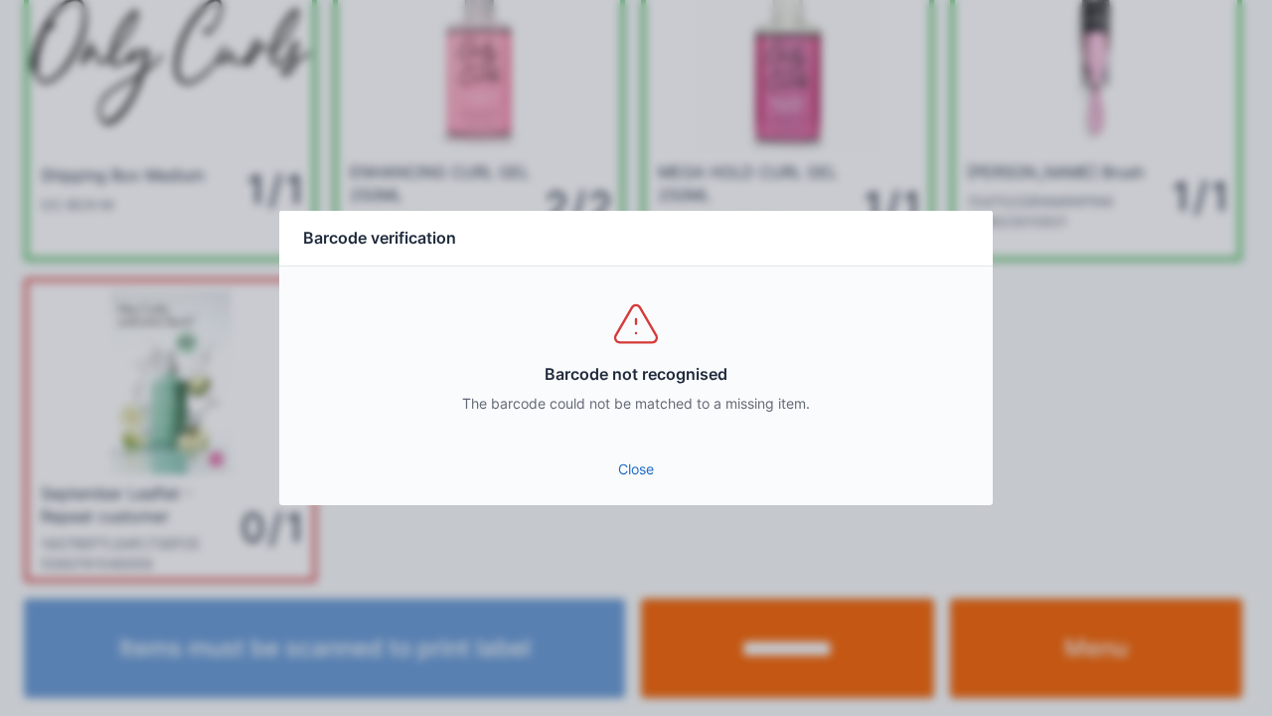
click at [641, 465] on link "Close" at bounding box center [636, 469] width 682 height 36
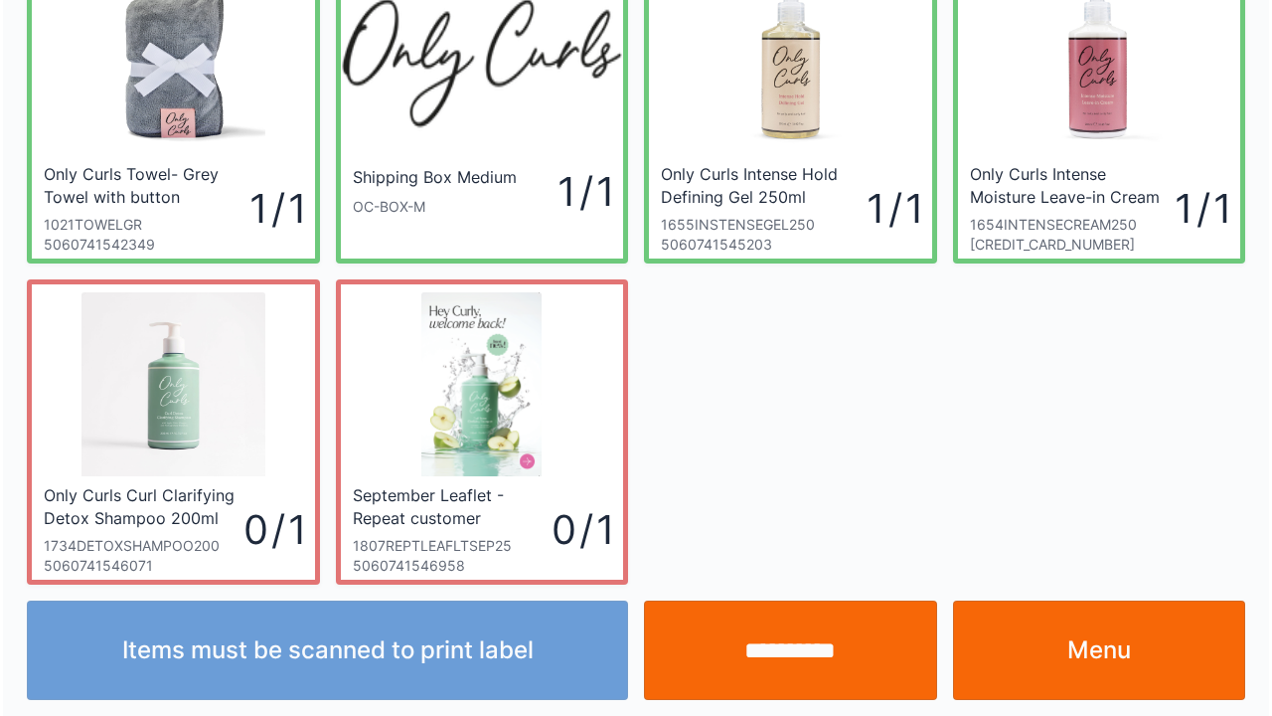
scroll to position [115, 0]
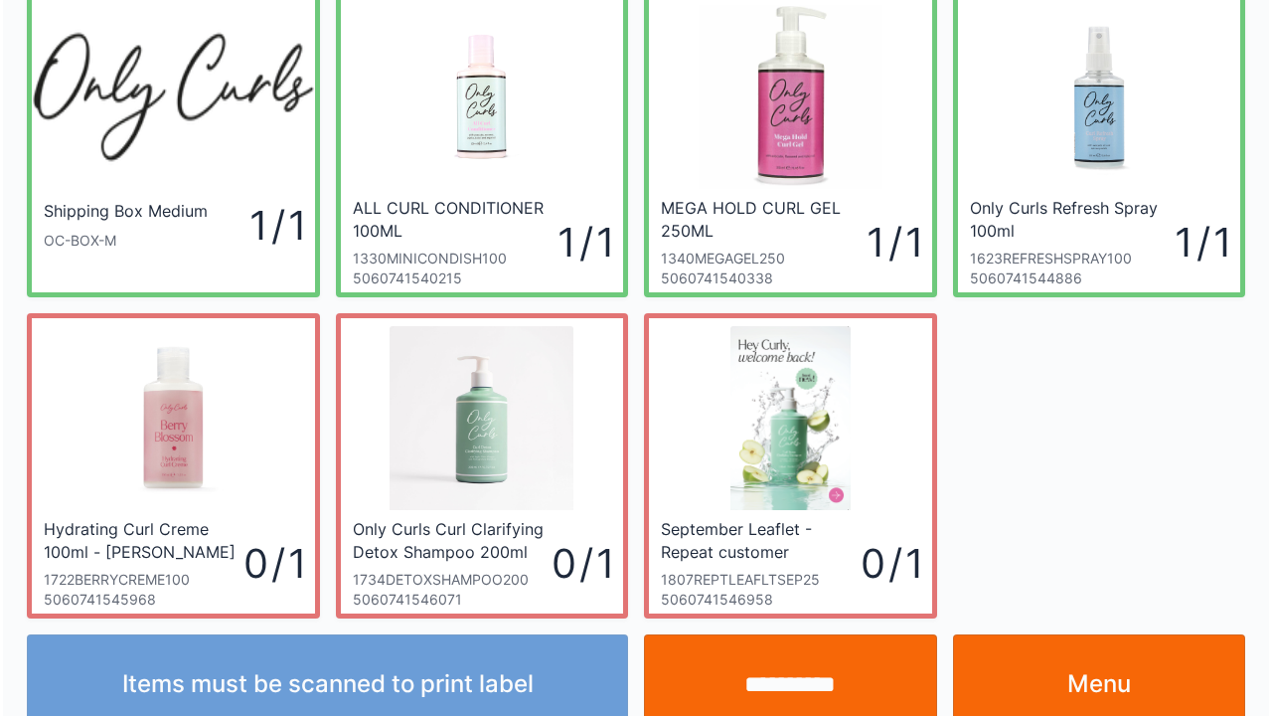
scroll to position [115, 0]
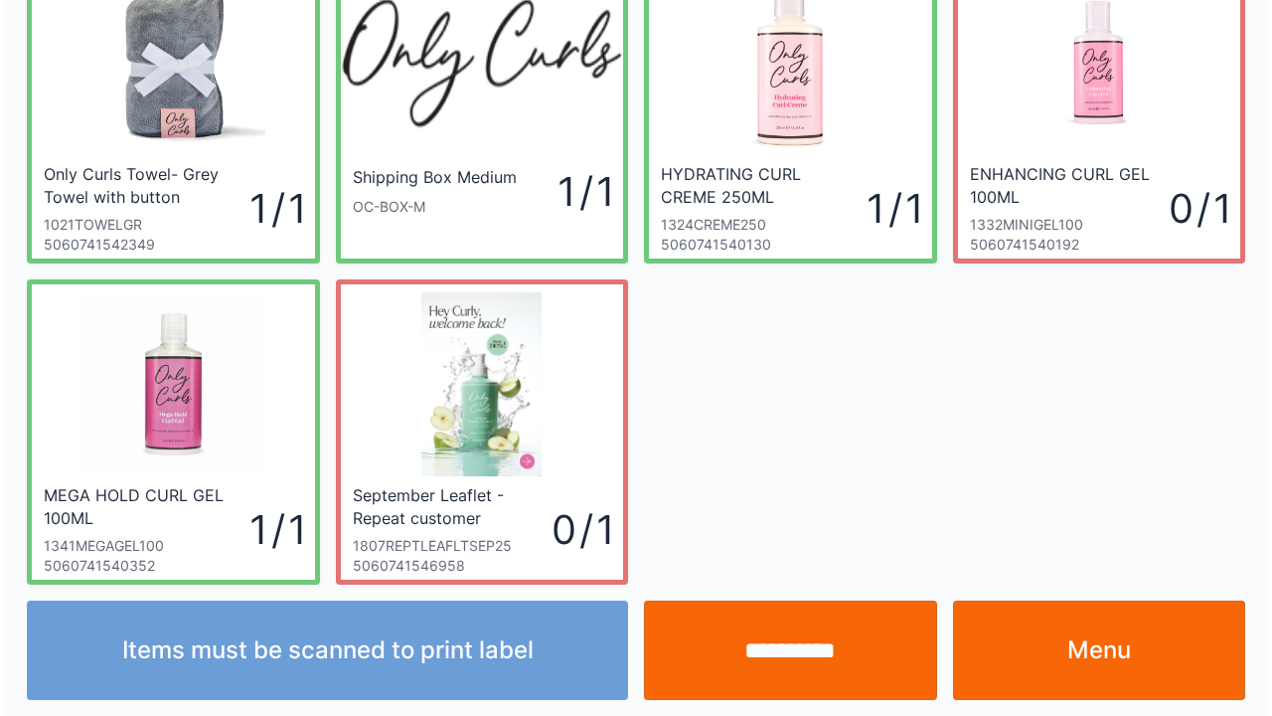
scroll to position [115, 0]
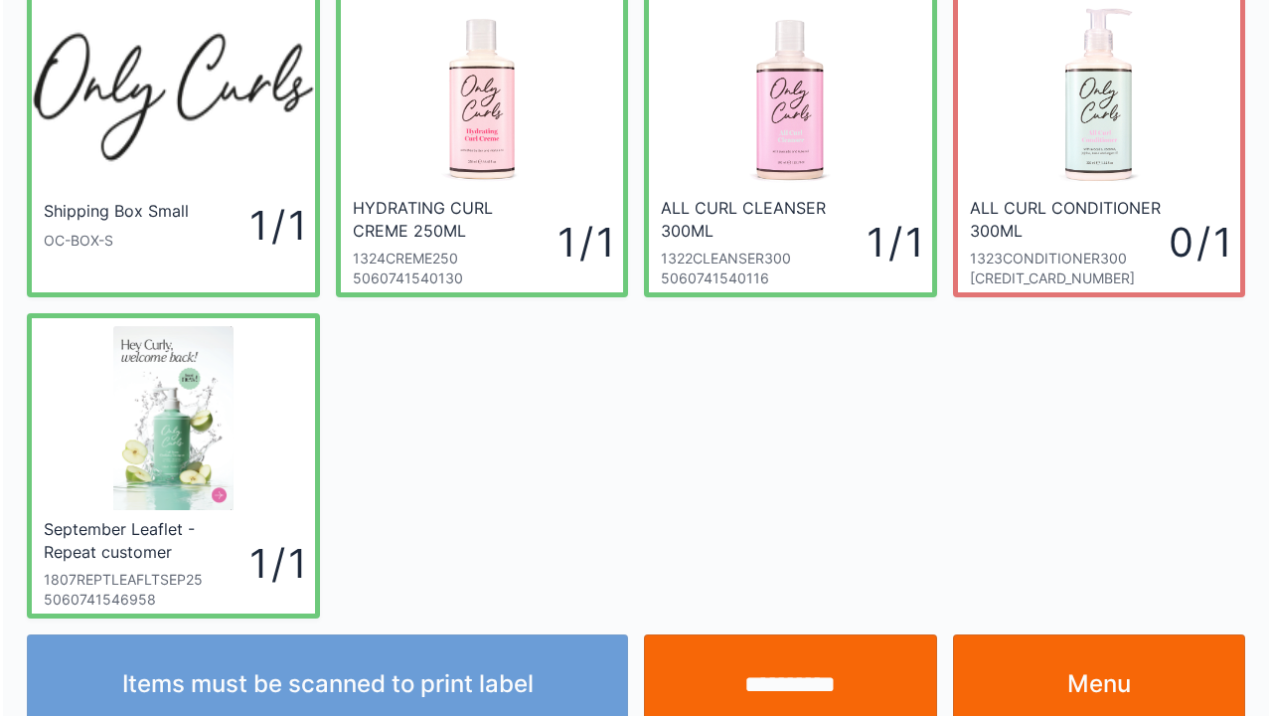
scroll to position [115, 0]
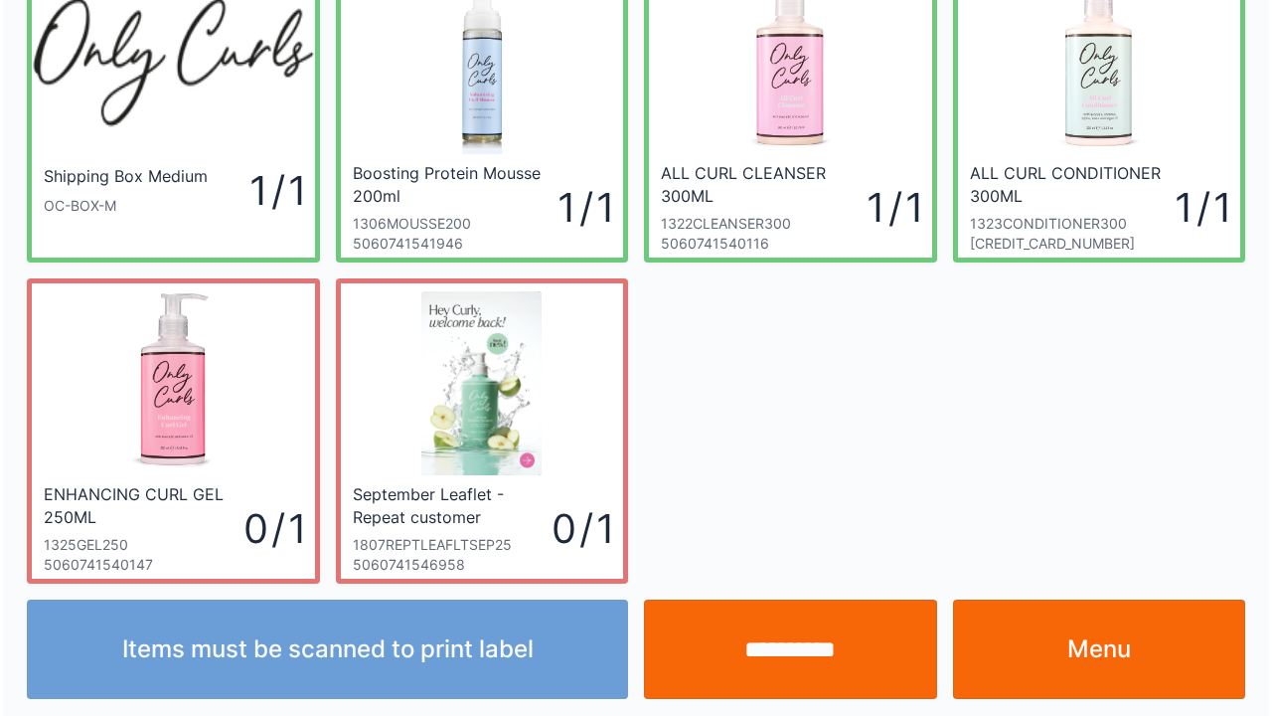
scroll to position [115, 0]
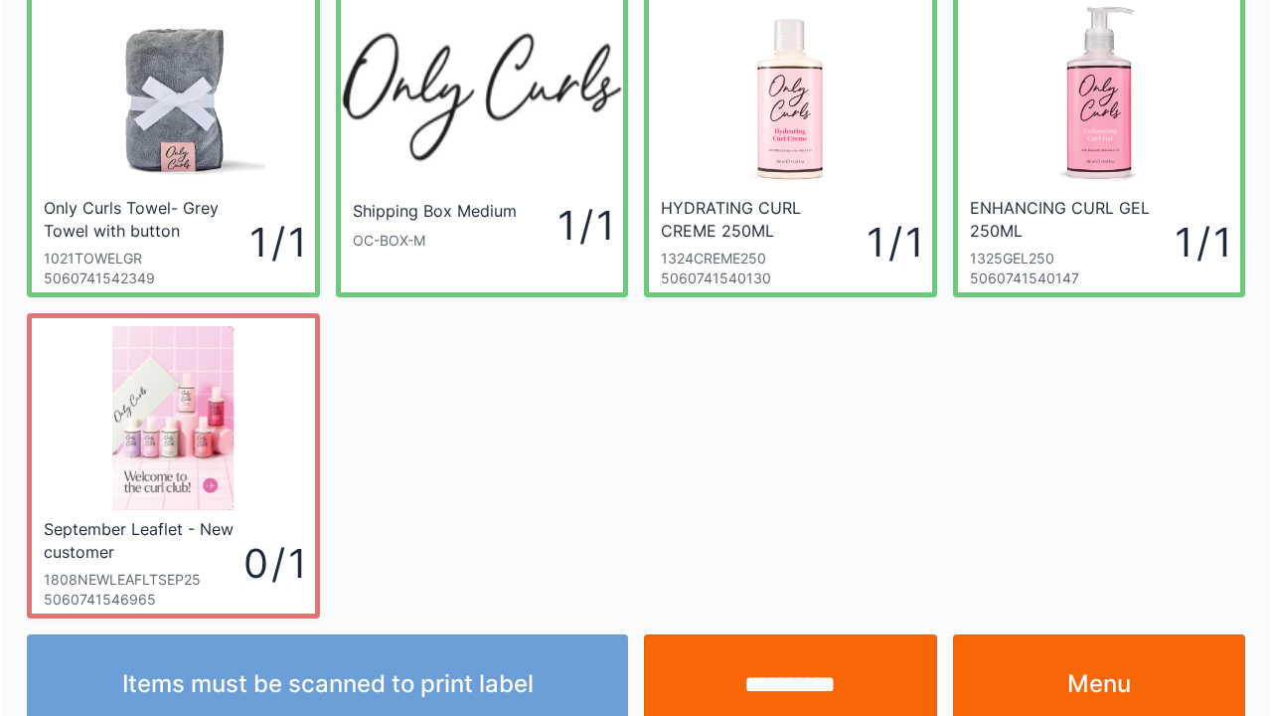
scroll to position [115, 0]
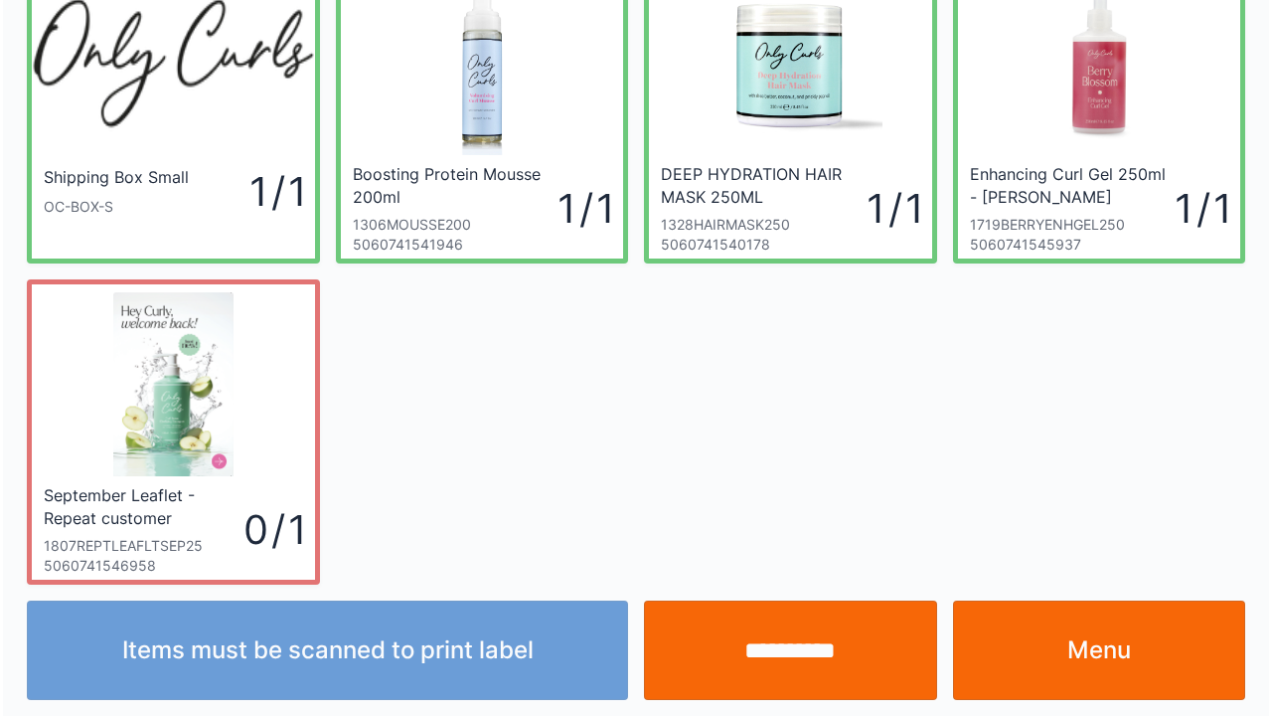
scroll to position [115, 0]
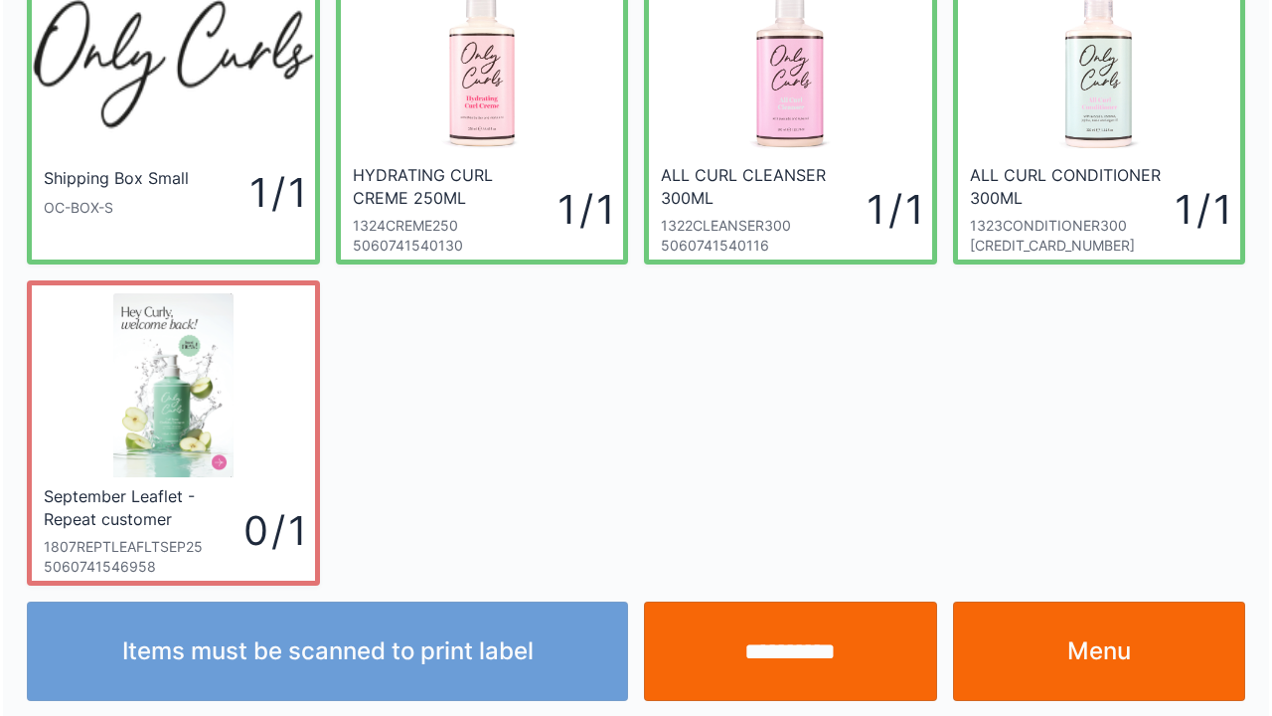
scroll to position [115, 0]
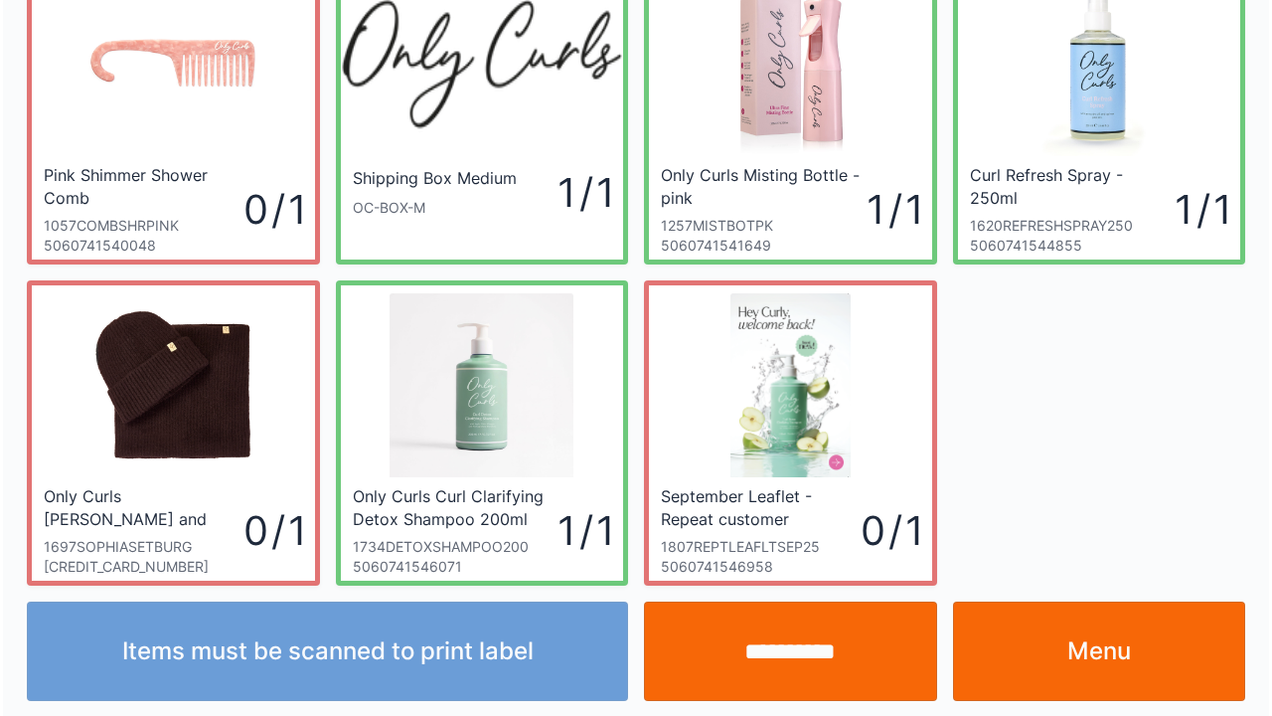
scroll to position [115, 0]
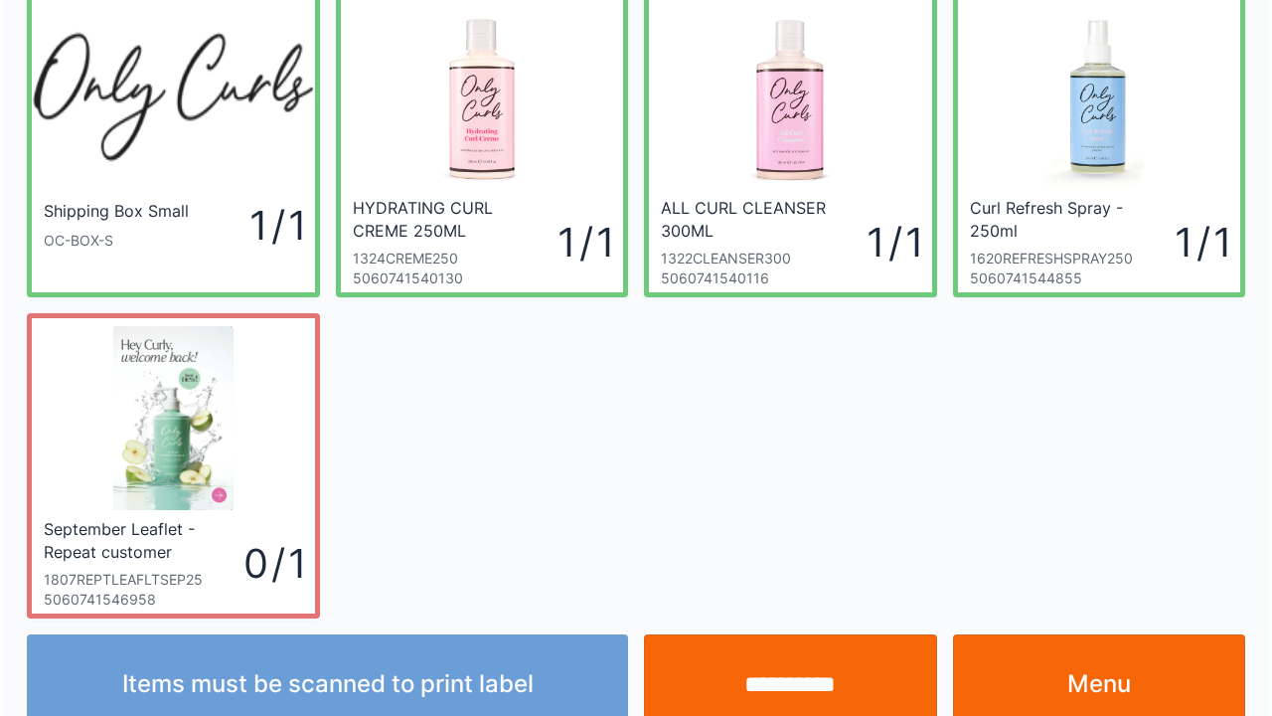
scroll to position [115, 0]
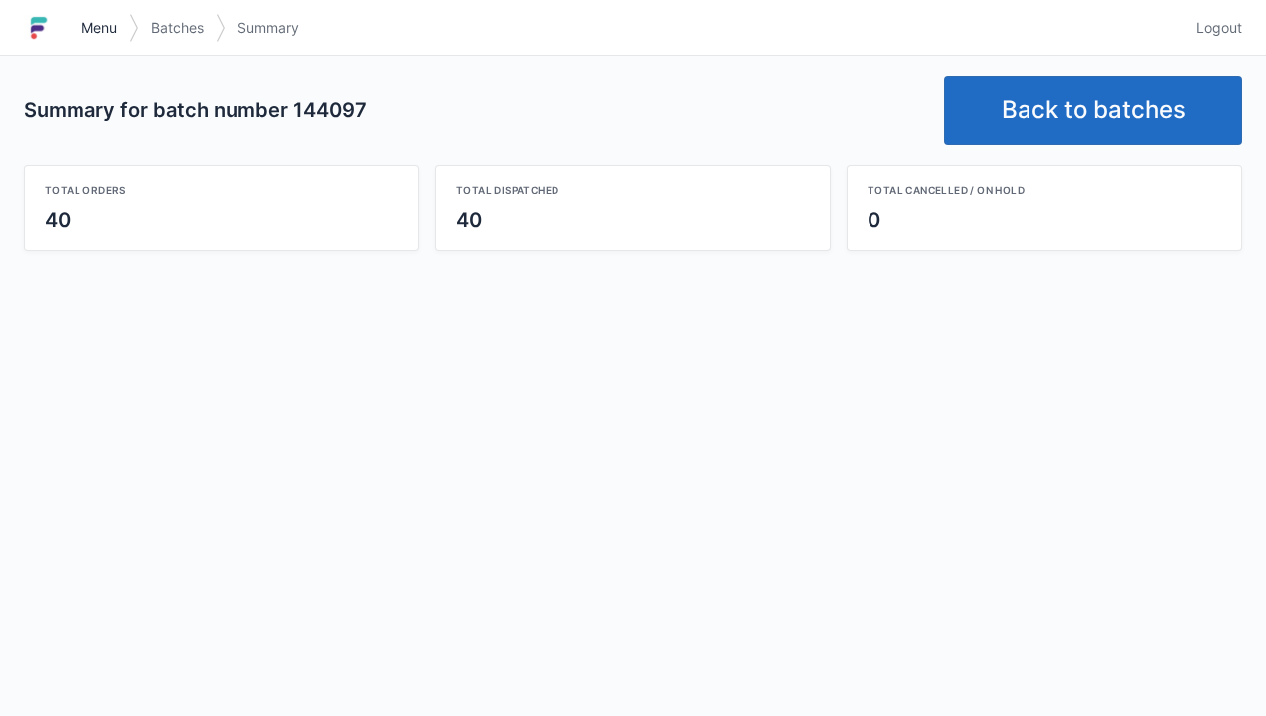
click at [111, 35] on span "Menu" at bounding box center [100, 28] width 36 height 20
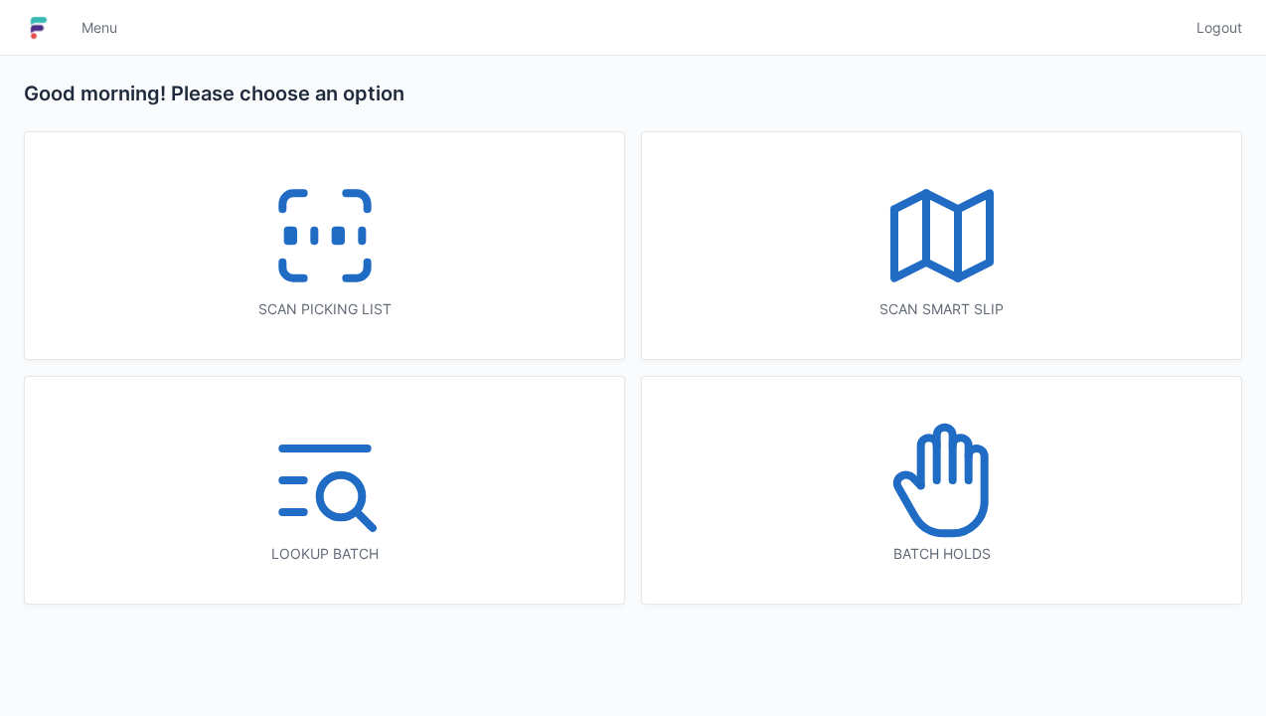
click at [439, 284] on div "Scan picking list" at bounding box center [324, 245] width 599 height 227
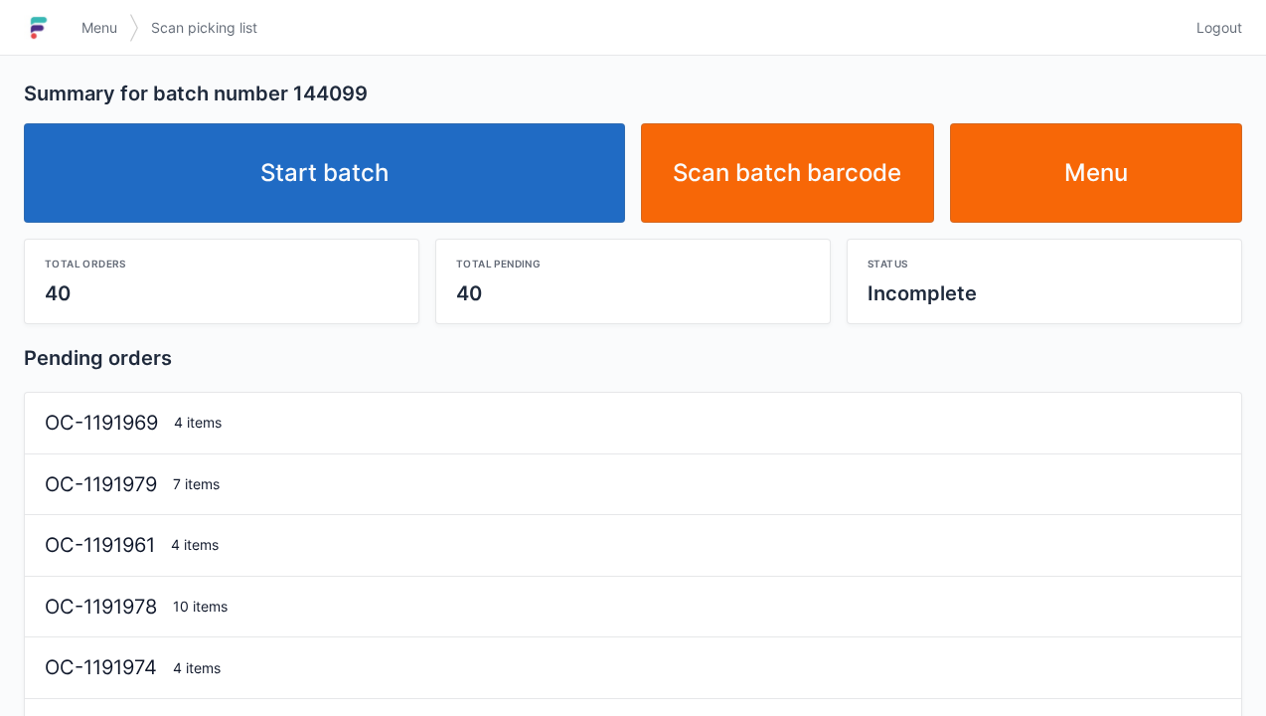
click at [569, 178] on link "Start batch" at bounding box center [324, 172] width 601 height 99
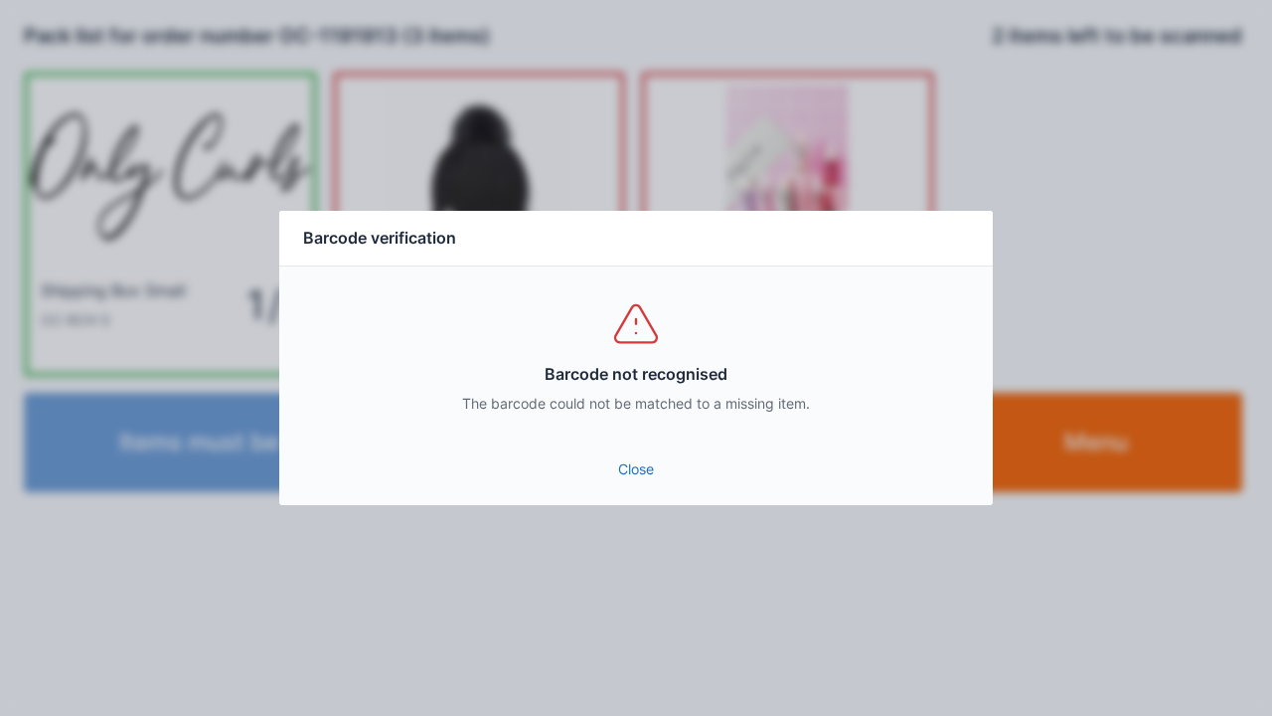
click at [619, 475] on link "Close" at bounding box center [636, 469] width 682 height 36
click at [634, 473] on link "Close" at bounding box center [636, 469] width 682 height 36
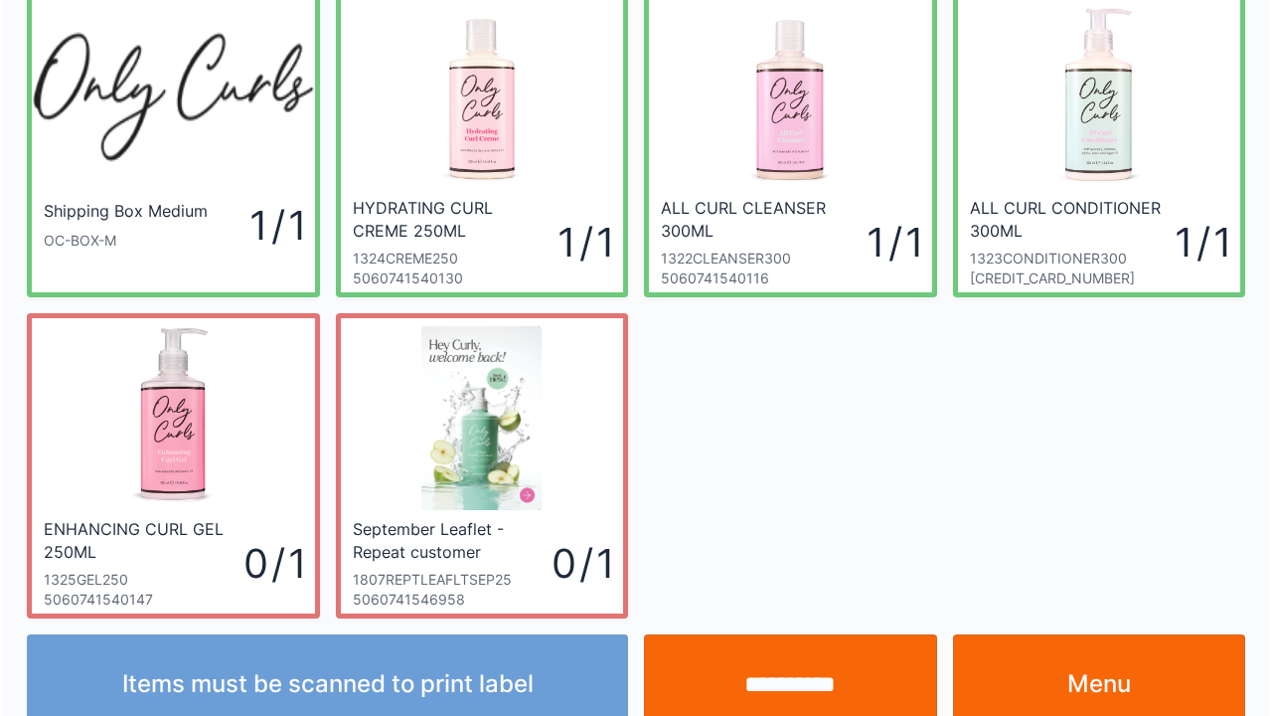
scroll to position [115, 0]
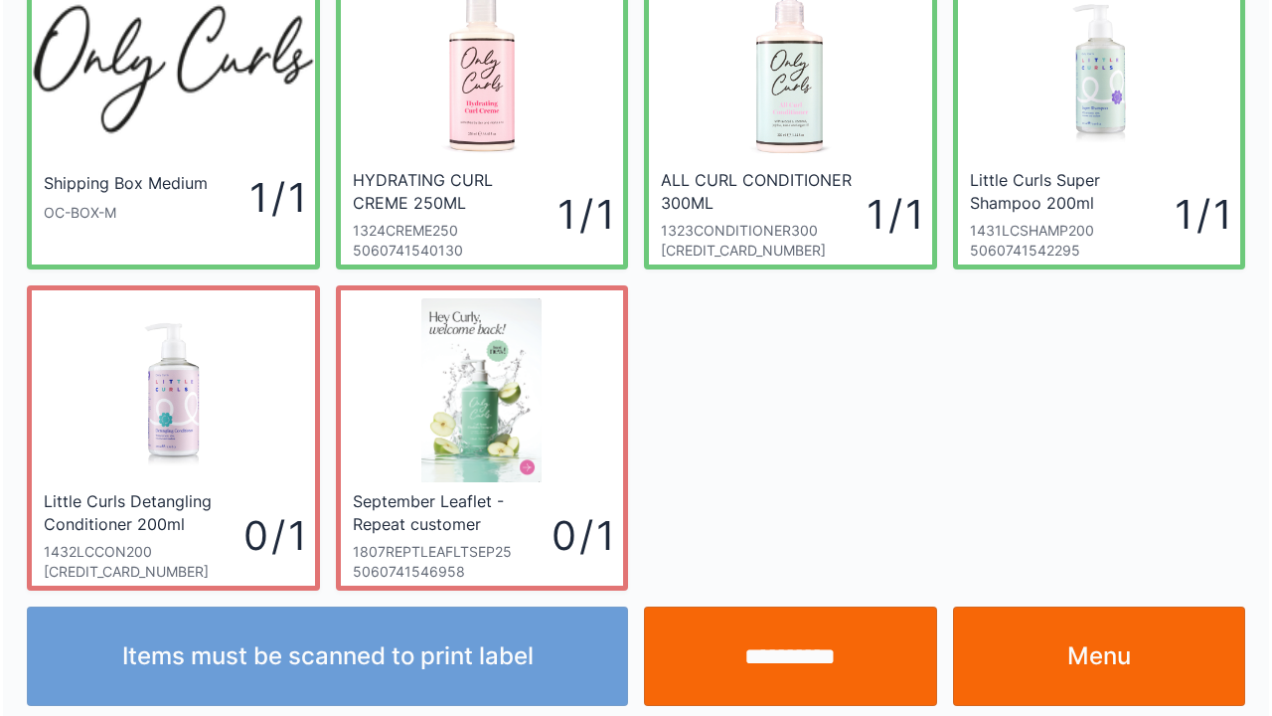
scroll to position [115, 0]
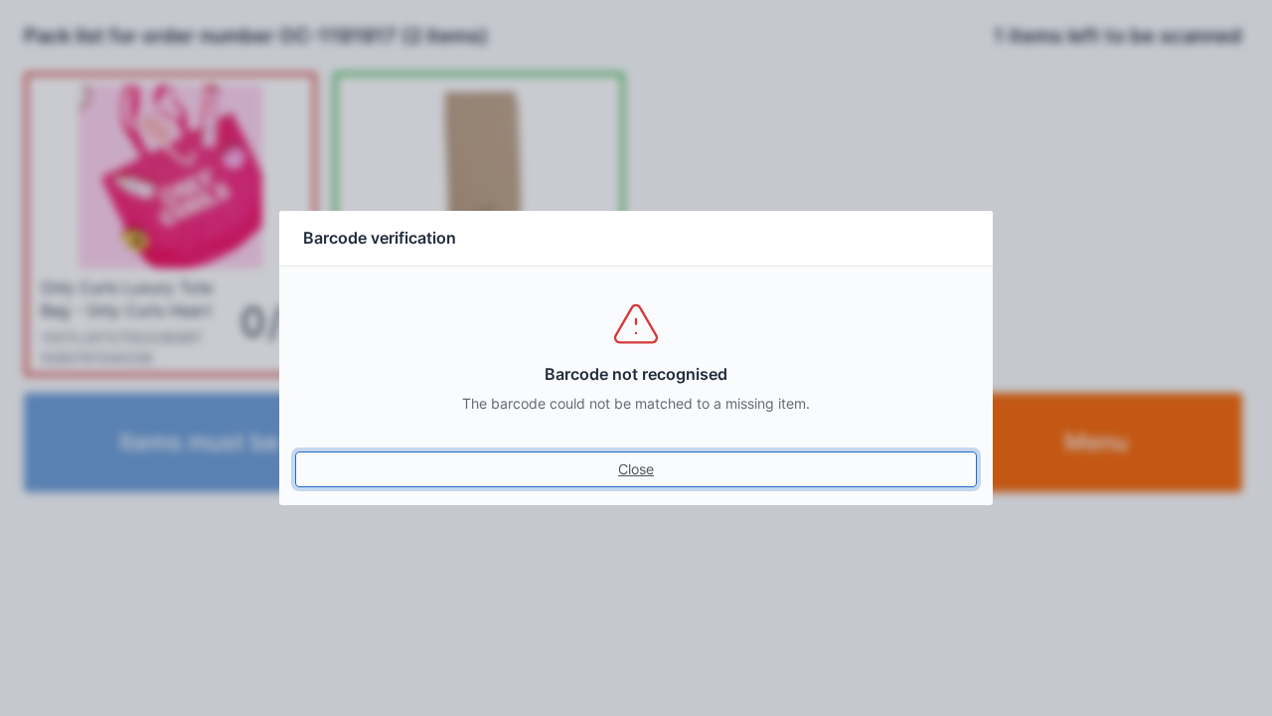
click at [630, 472] on link "Close" at bounding box center [636, 469] width 682 height 36
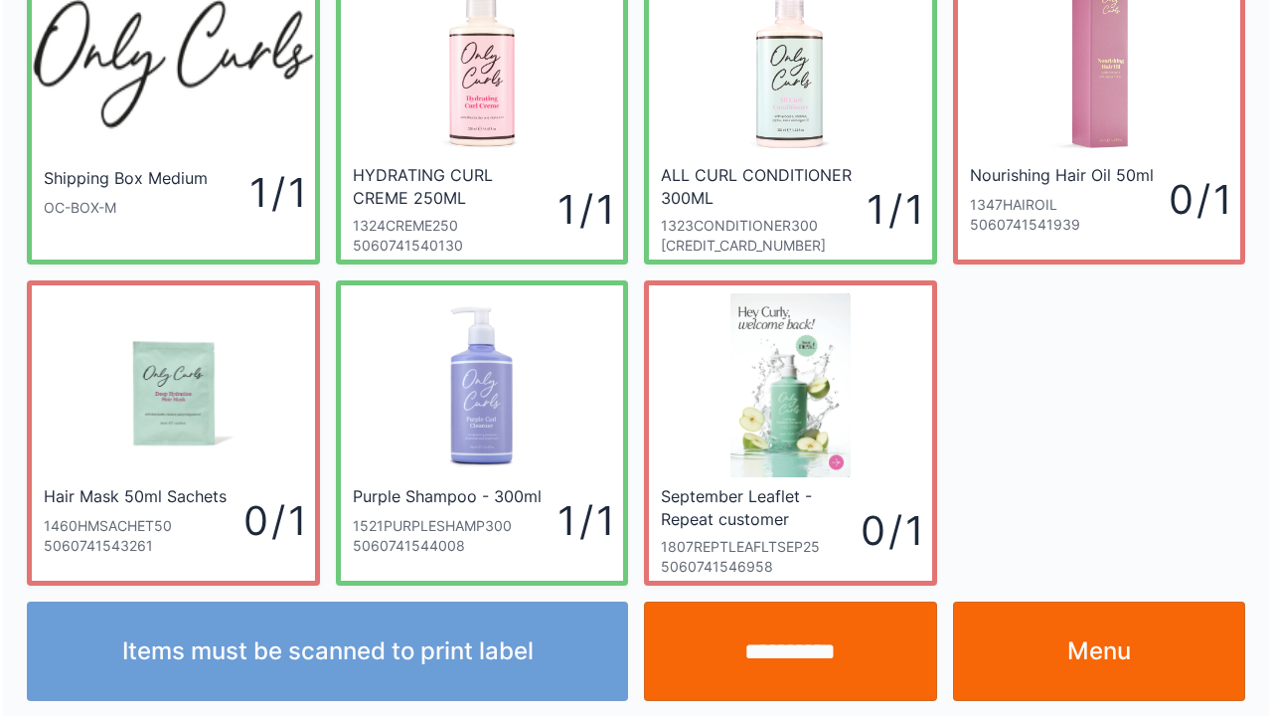
scroll to position [115, 0]
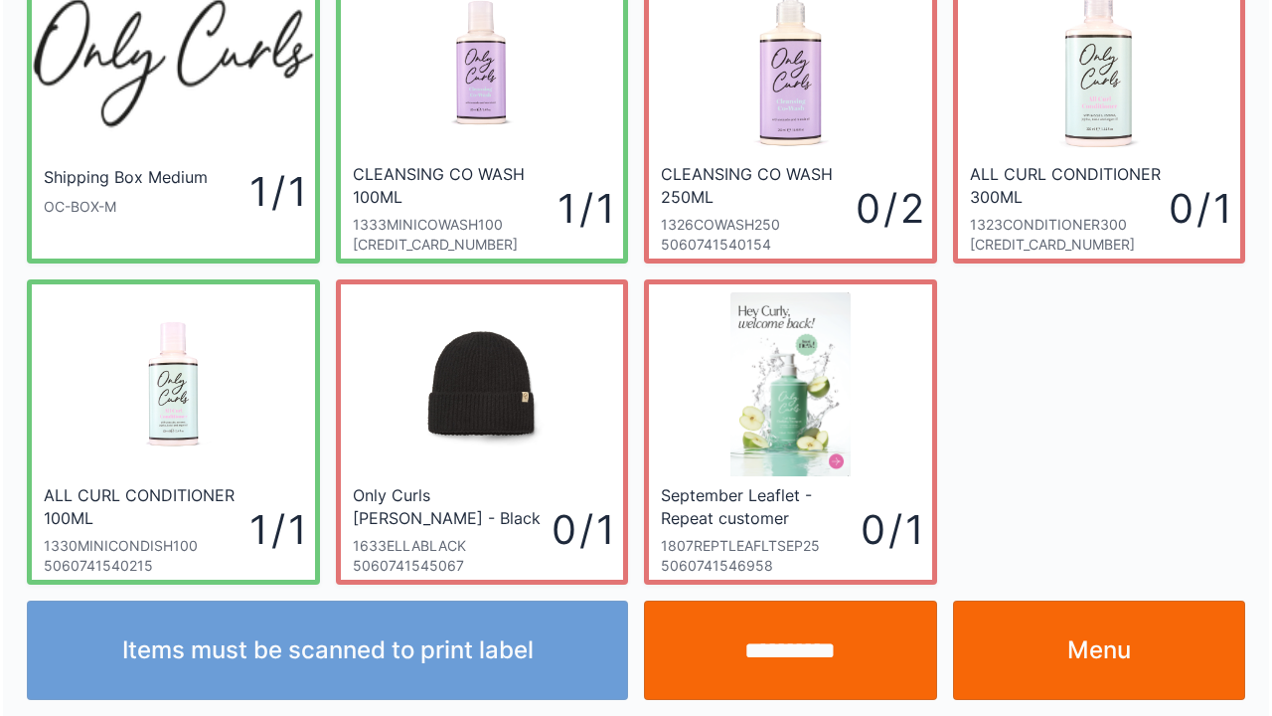
scroll to position [115, 0]
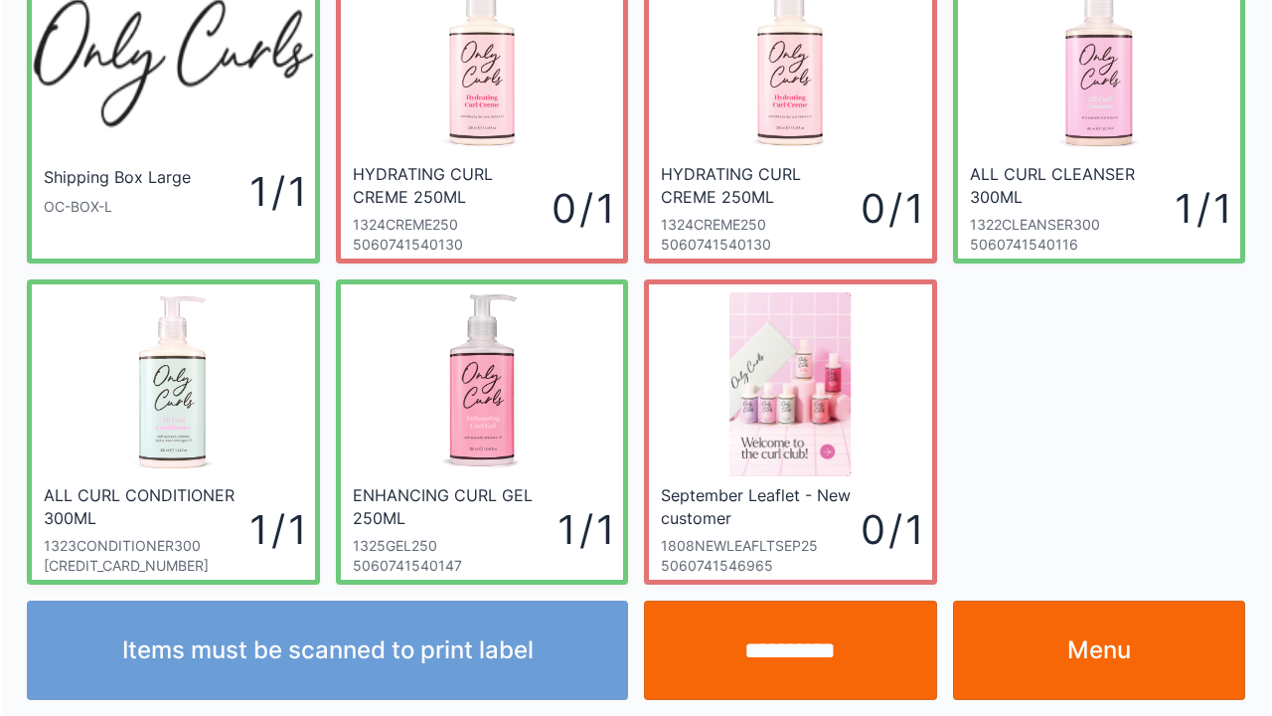
scroll to position [115, 0]
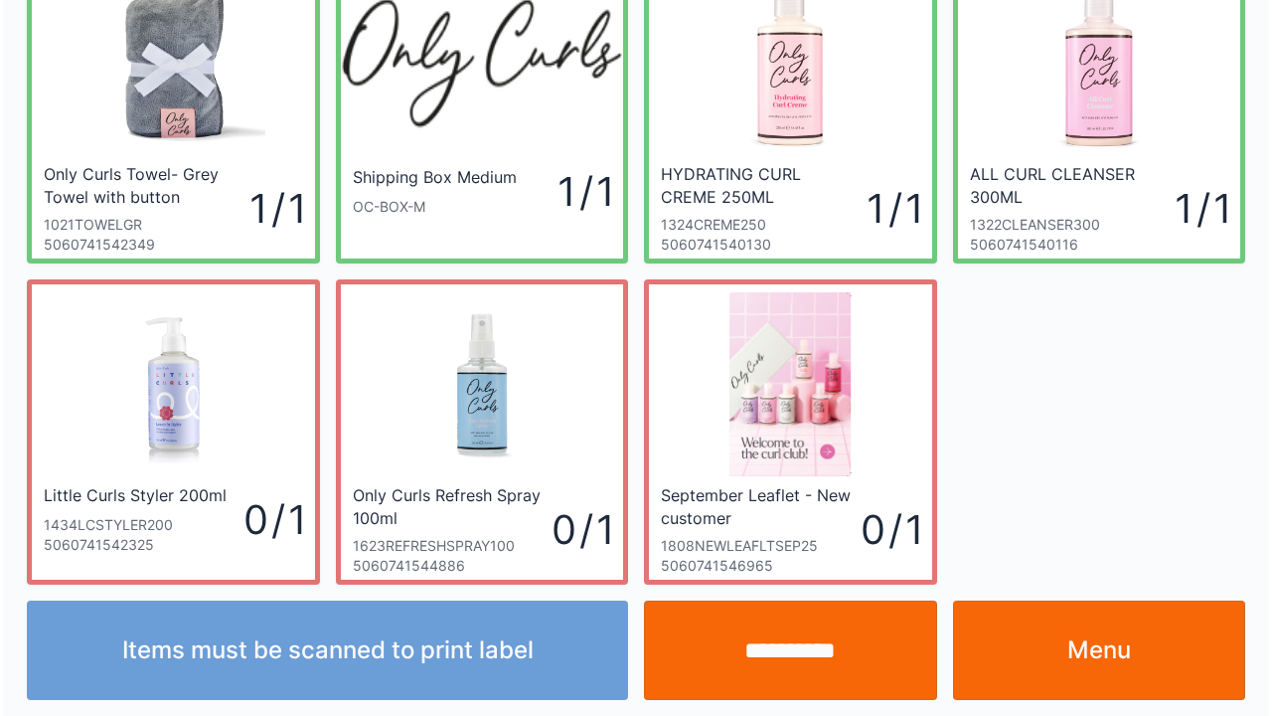
scroll to position [115, 0]
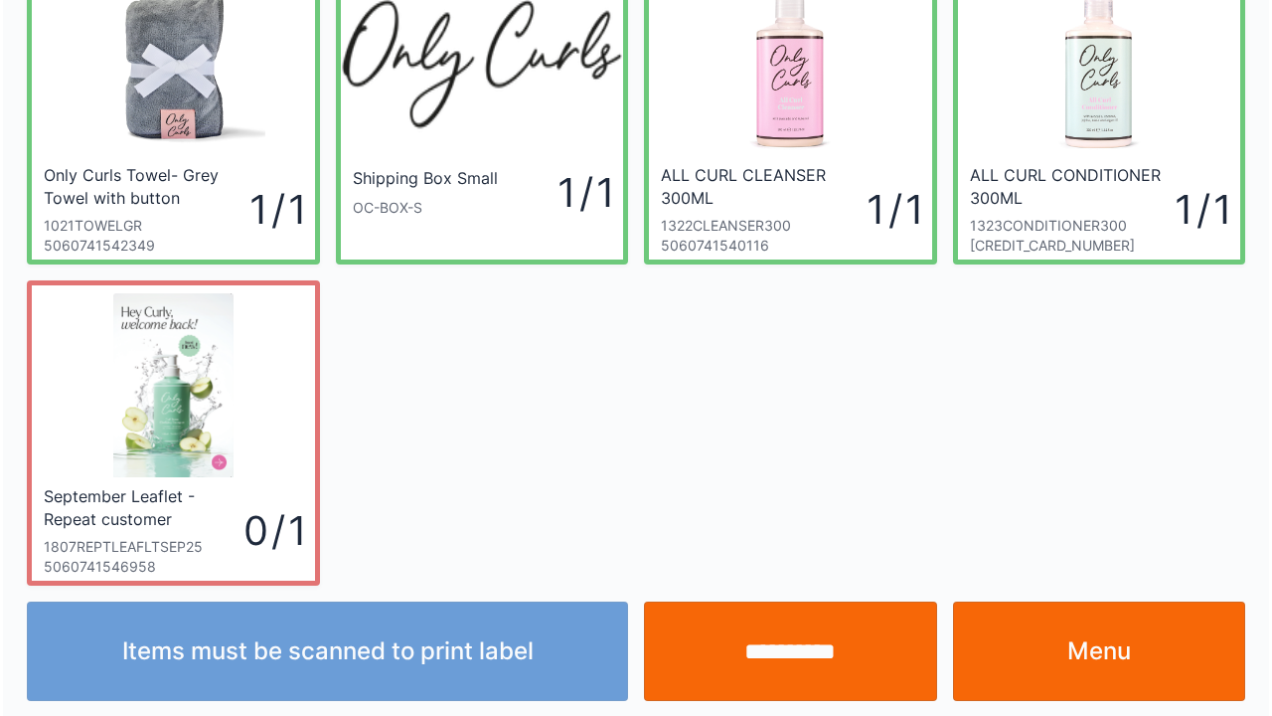
scroll to position [115, 0]
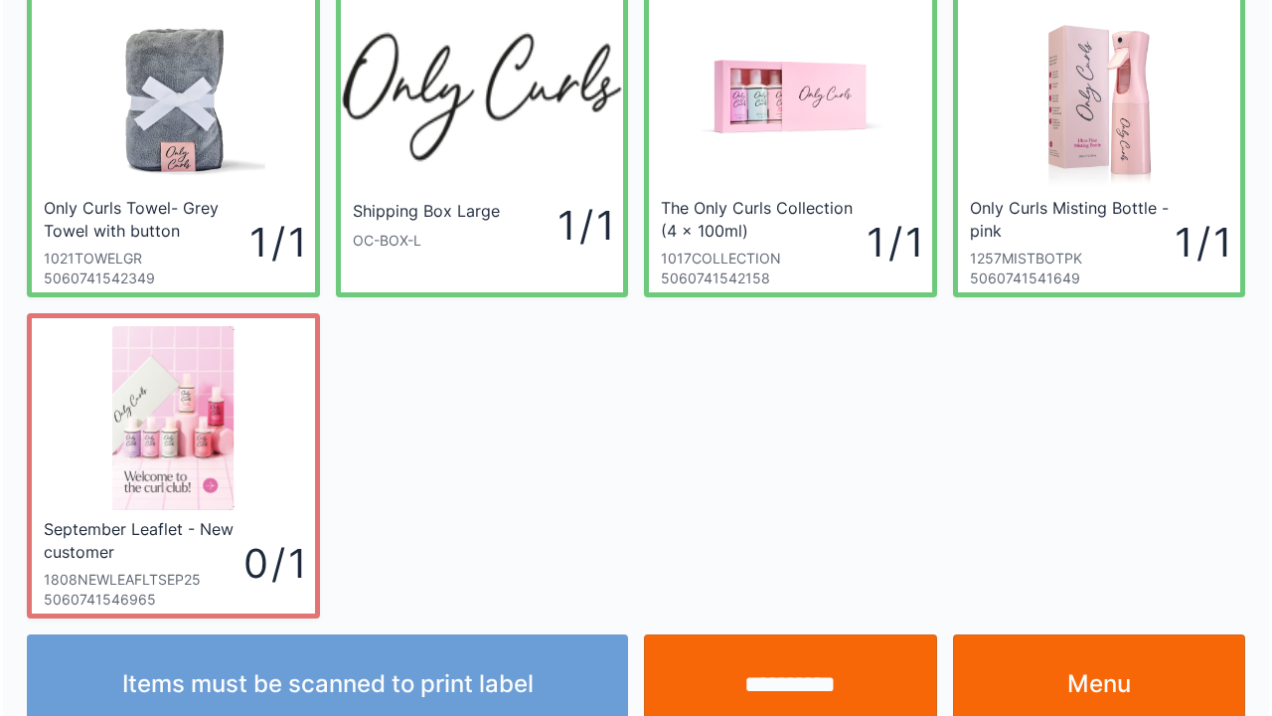
scroll to position [115, 0]
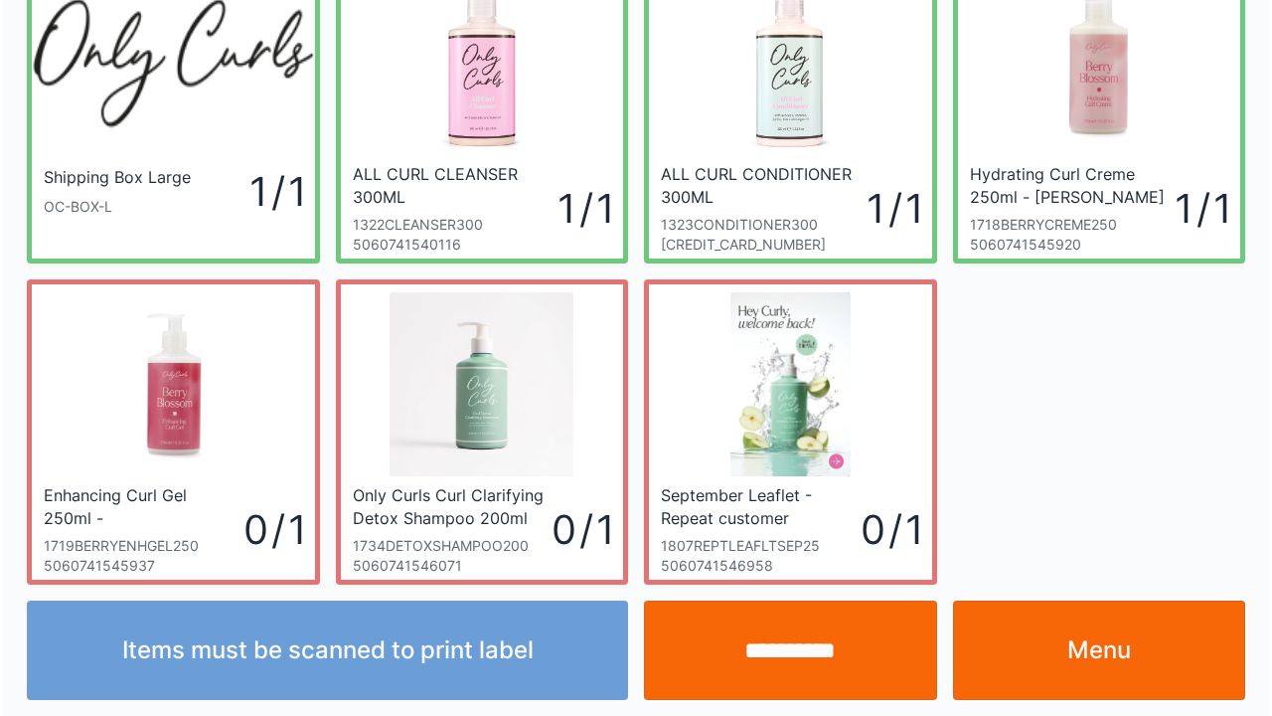
scroll to position [115, 0]
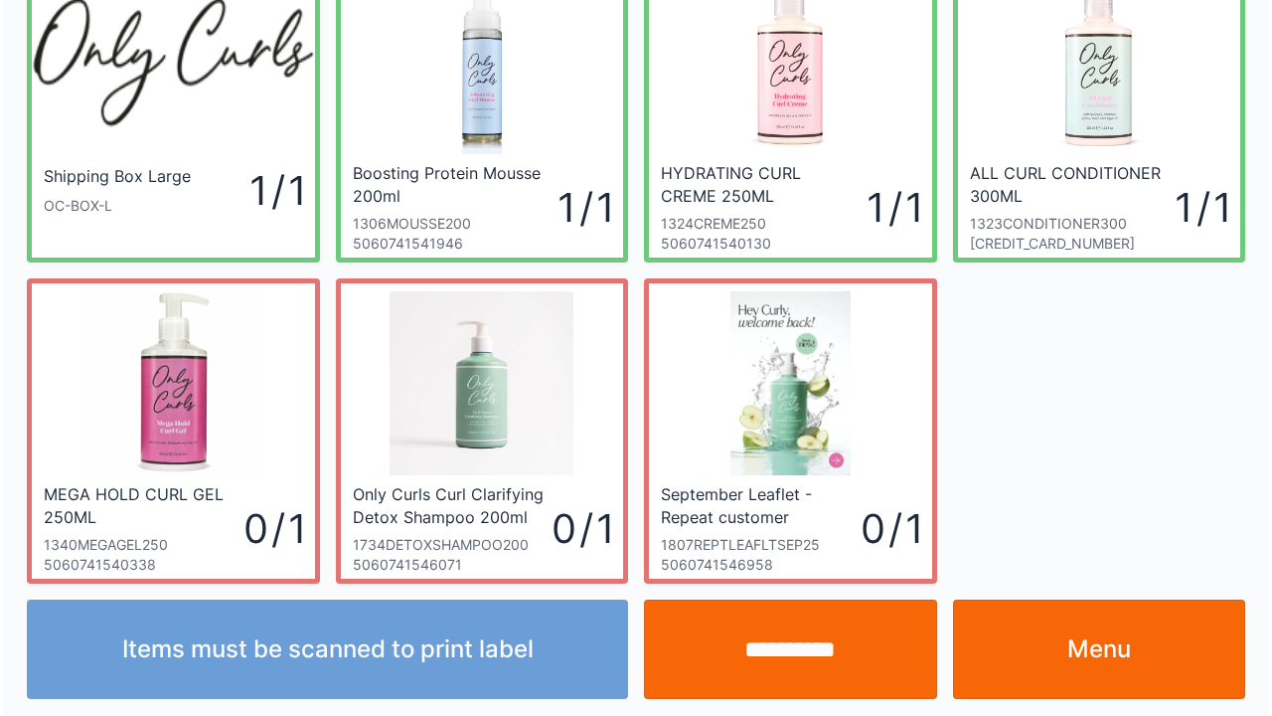
scroll to position [115, 0]
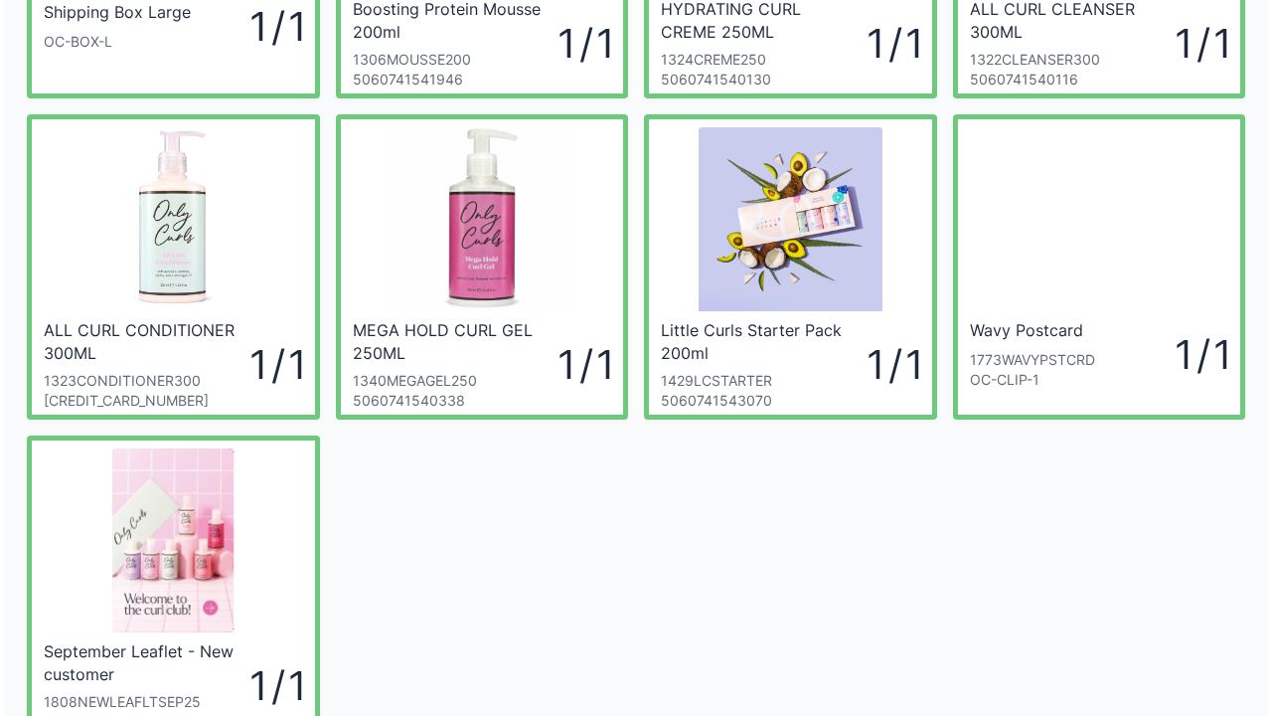
scroll to position [318, 0]
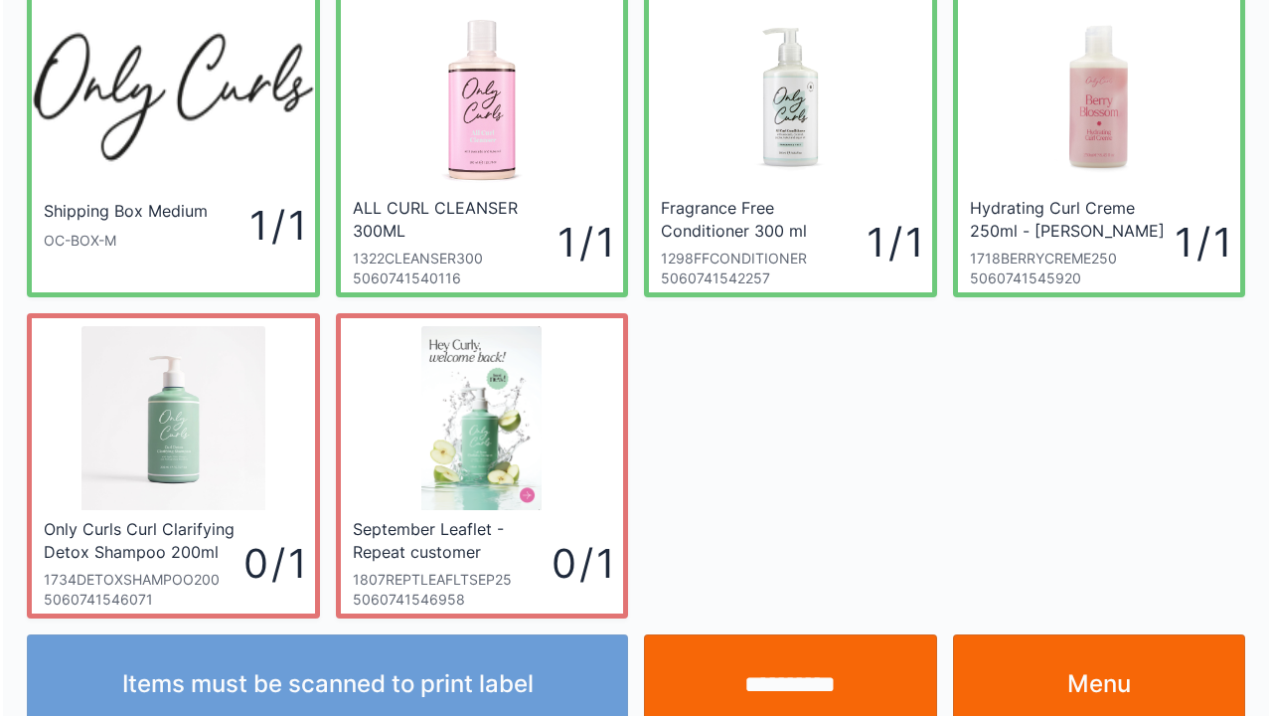
scroll to position [115, 0]
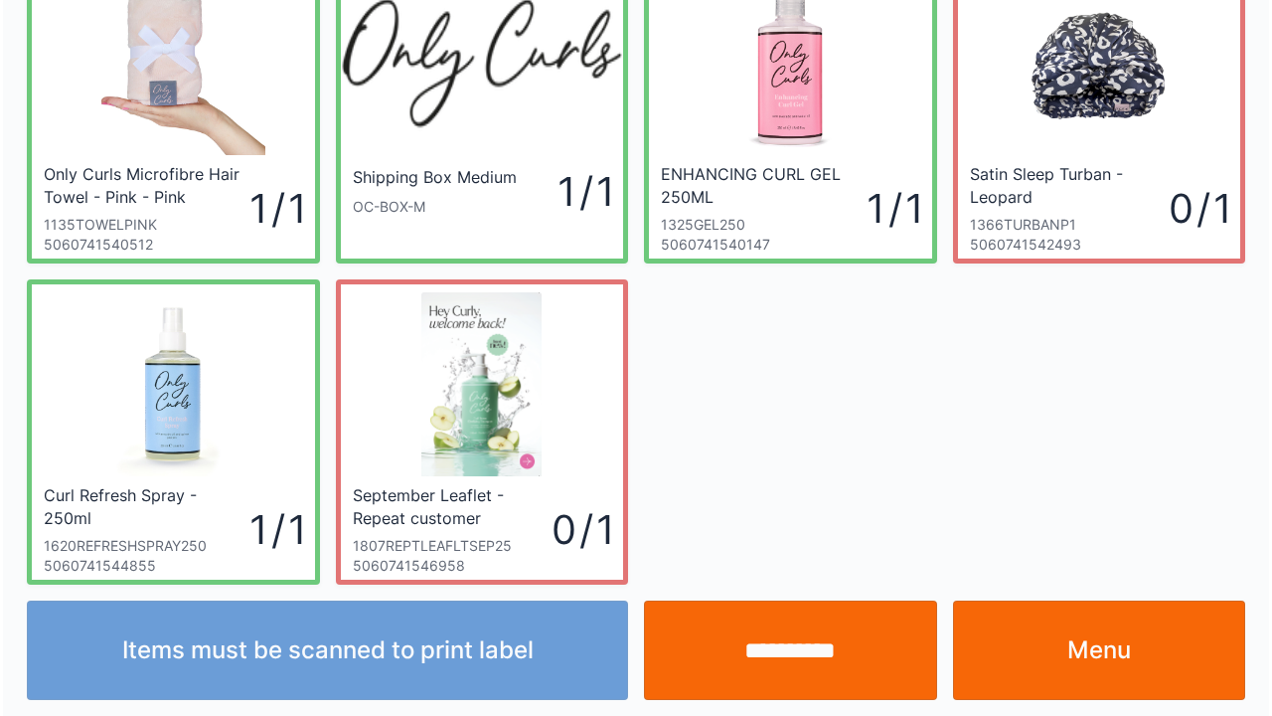
scroll to position [115, 0]
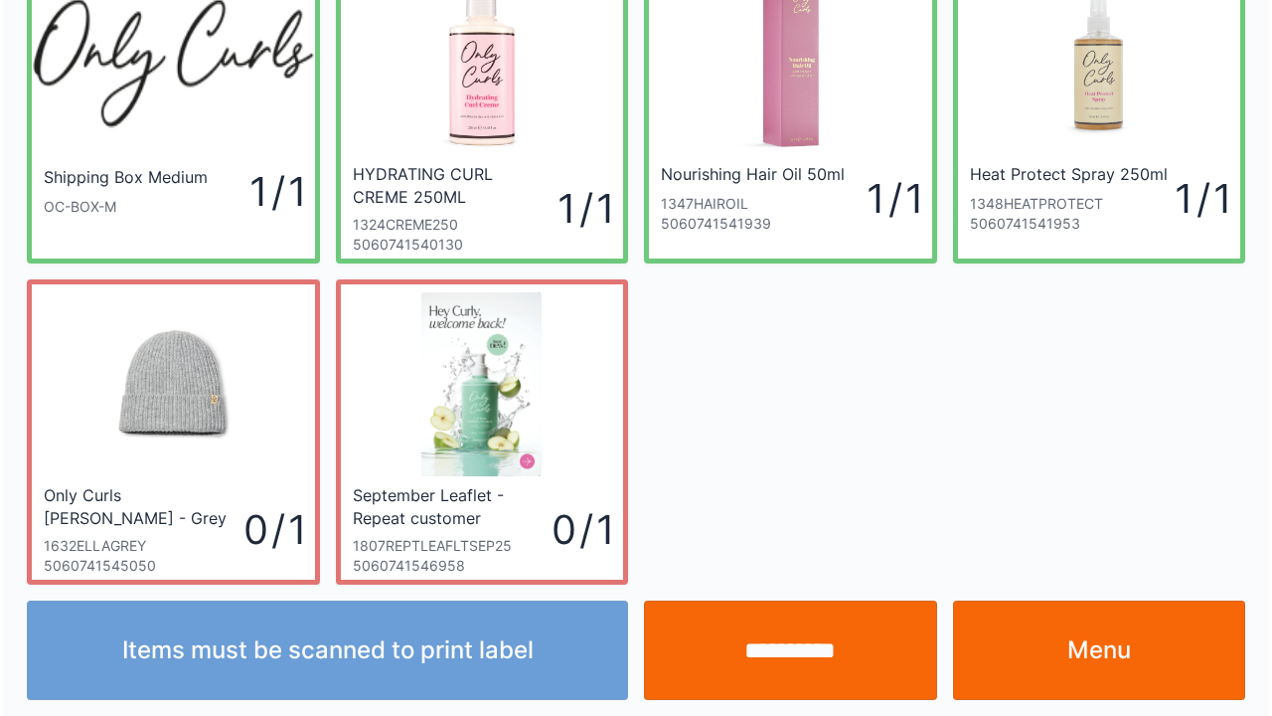
scroll to position [115, 0]
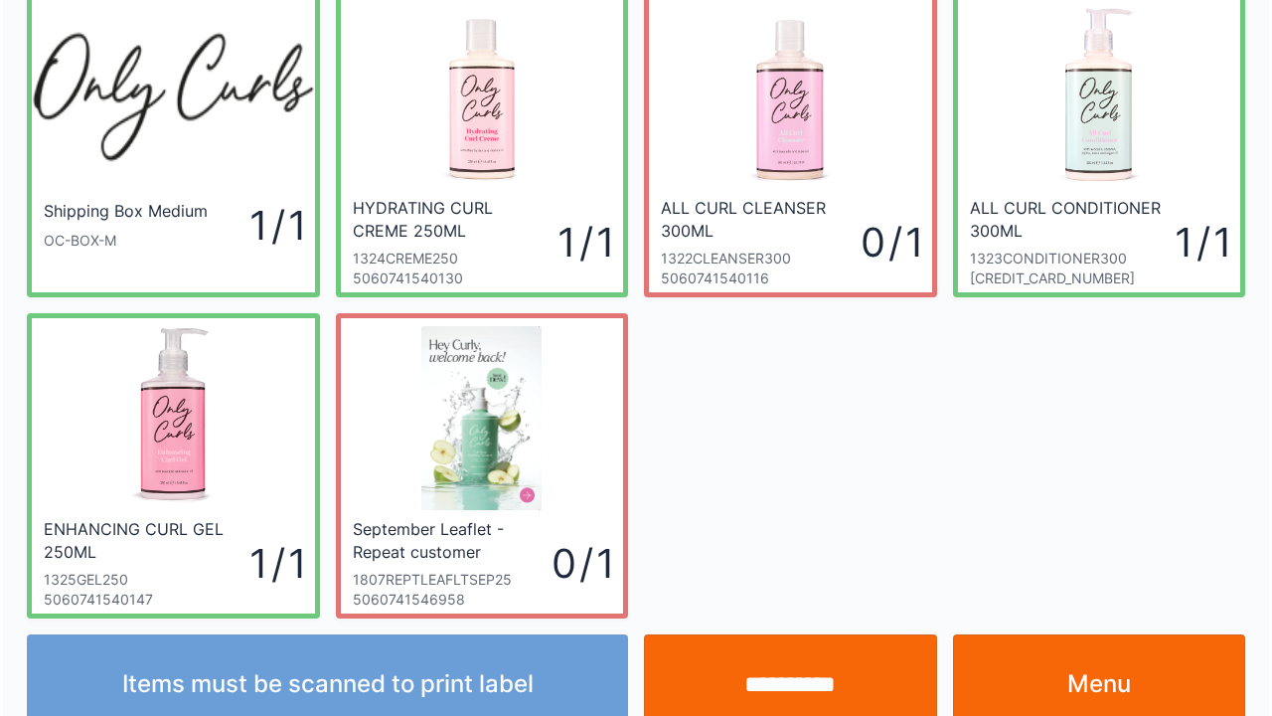
scroll to position [115, 0]
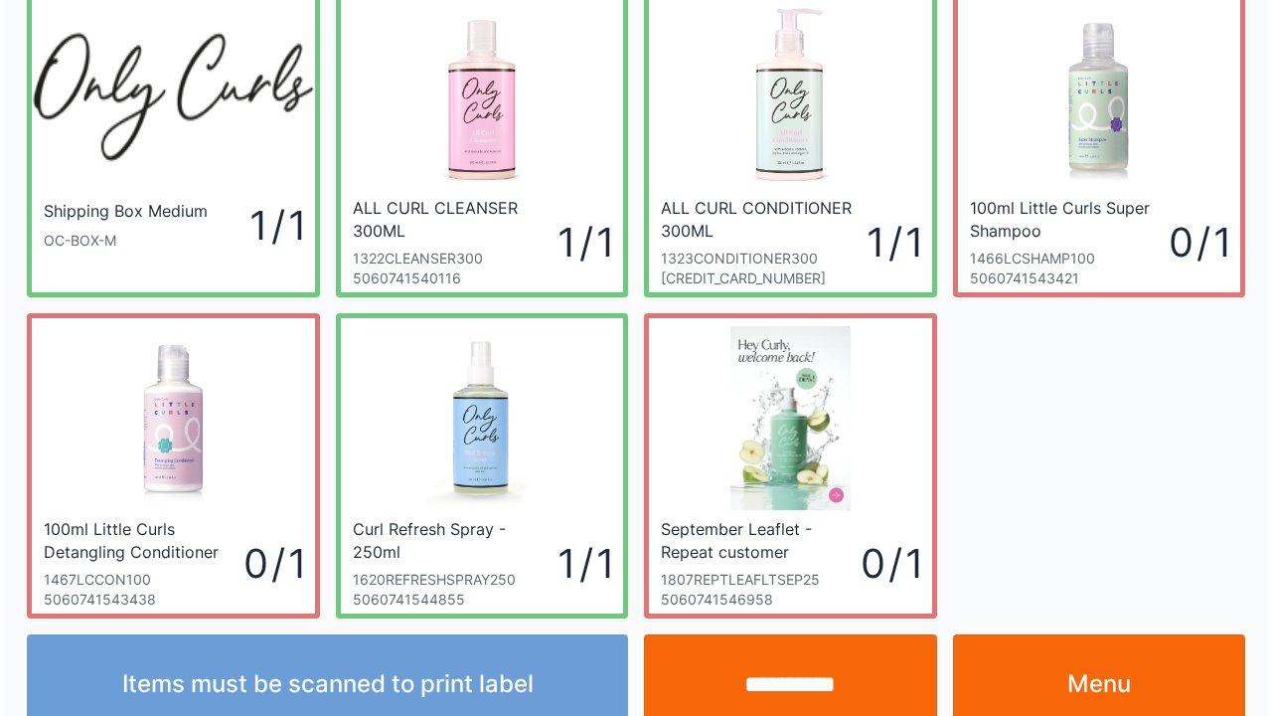
scroll to position [115, 0]
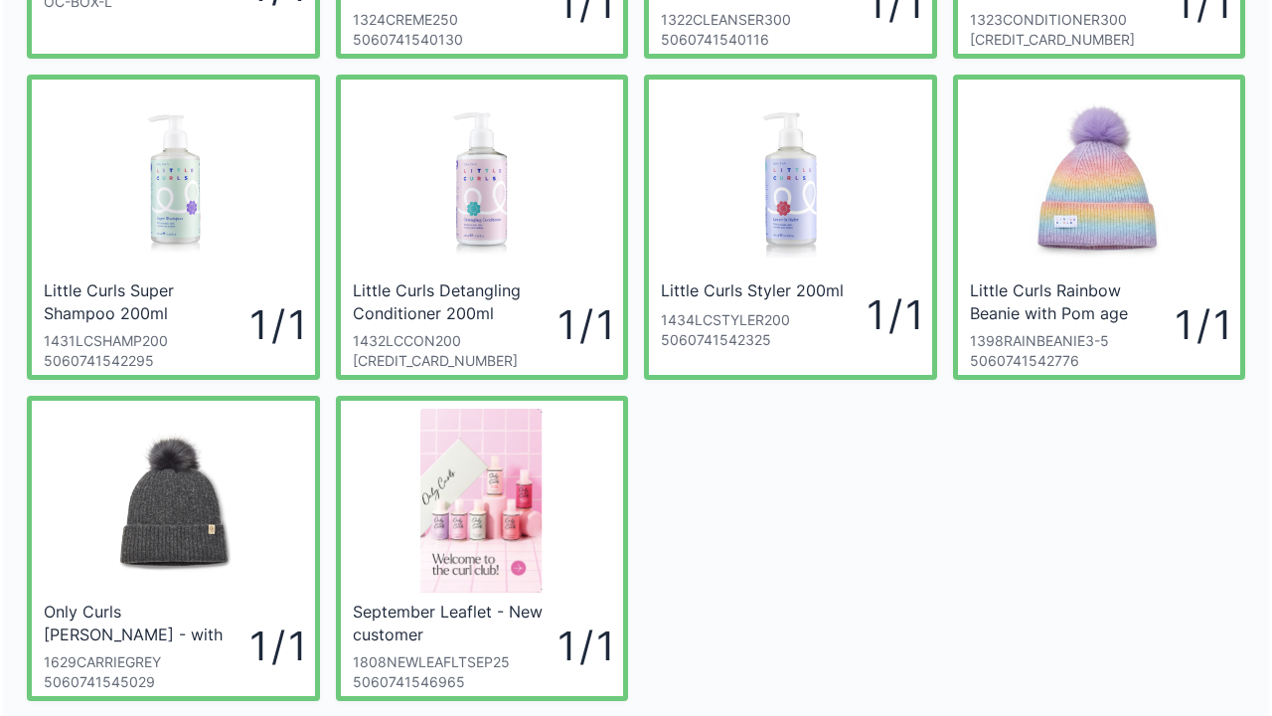
scroll to position [358, 0]
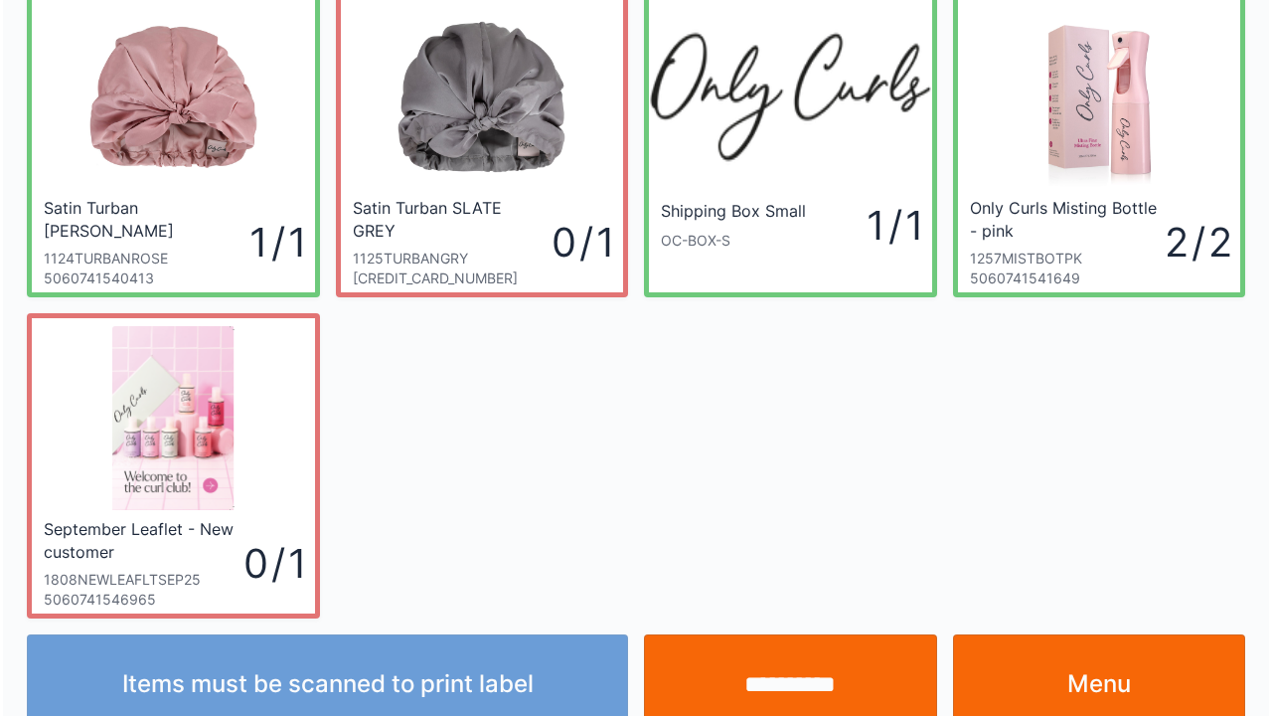
scroll to position [115, 0]
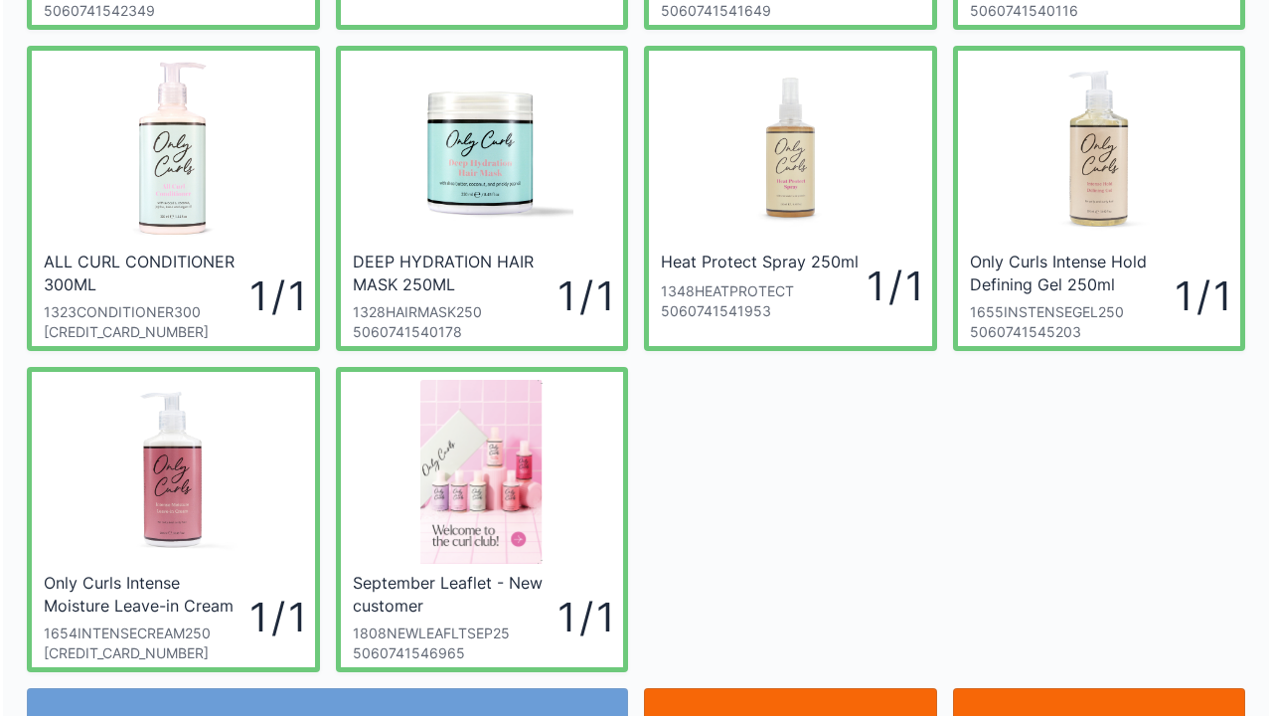
scroll to position [358, 0]
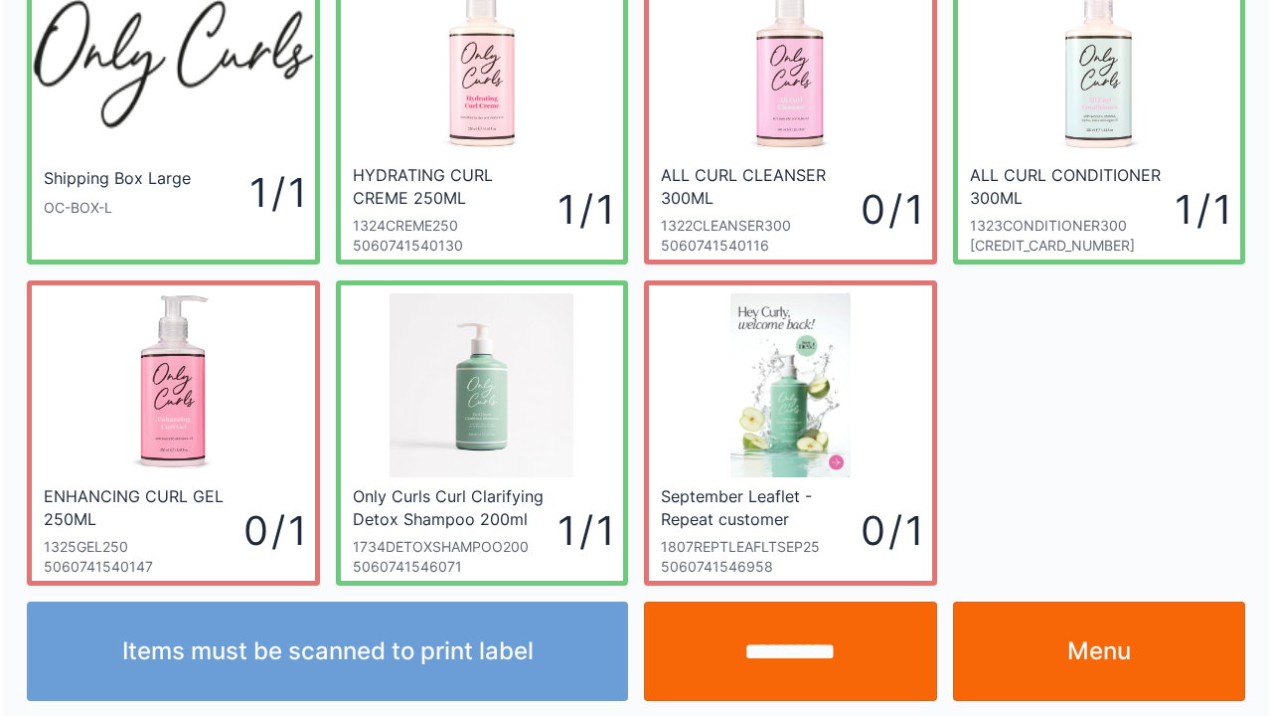
scroll to position [115, 0]
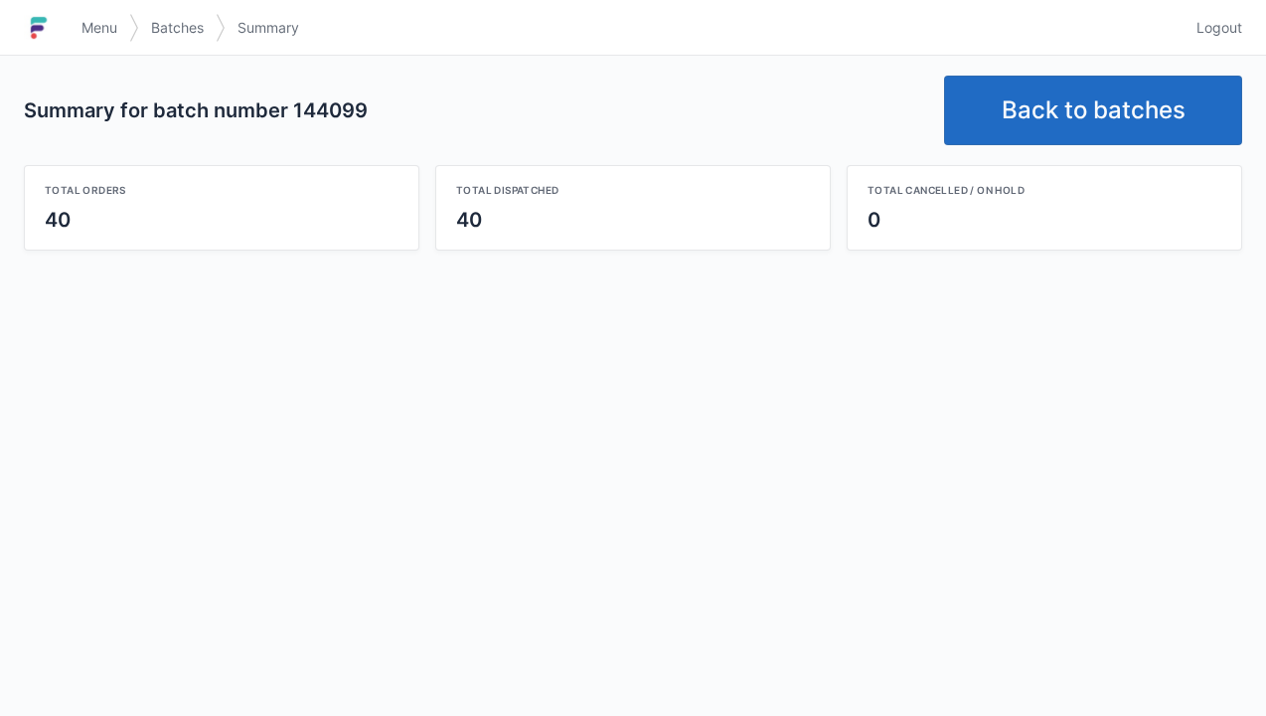
click at [95, 31] on span "Menu" at bounding box center [100, 28] width 36 height 20
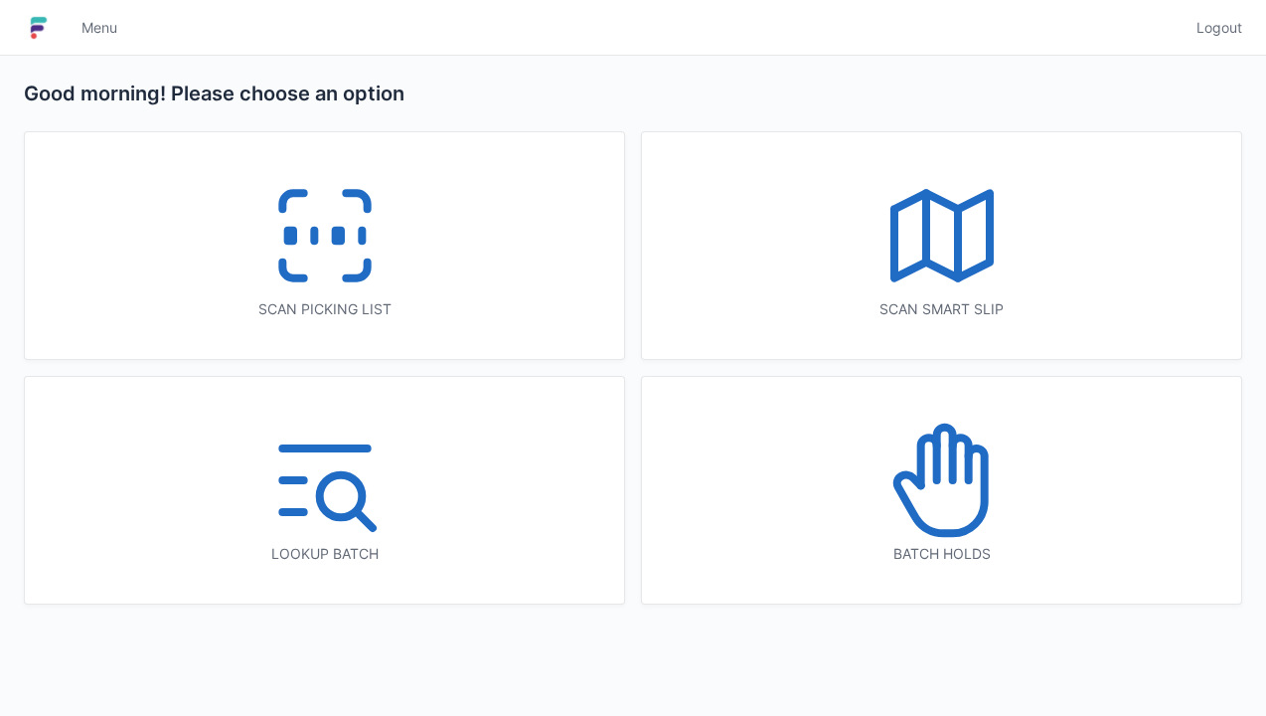
click at [314, 274] on icon at bounding box center [324, 235] width 127 height 127
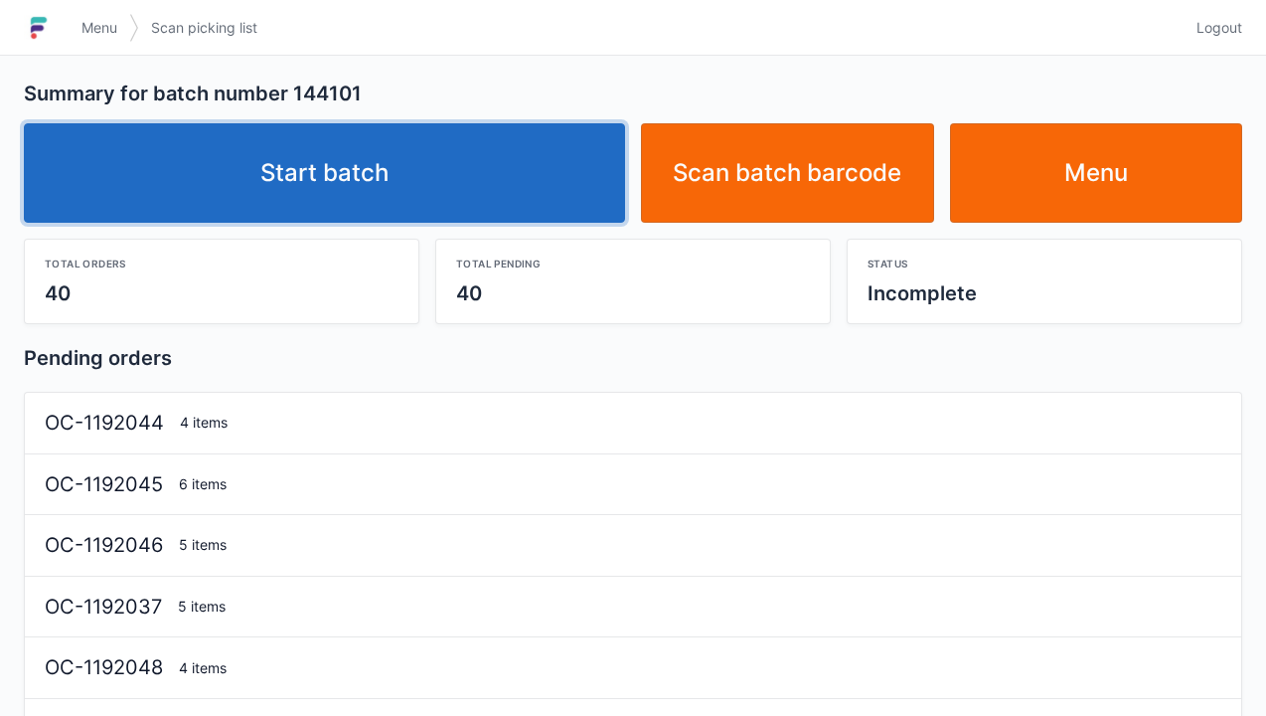
click at [304, 199] on link "Start batch" at bounding box center [324, 172] width 601 height 99
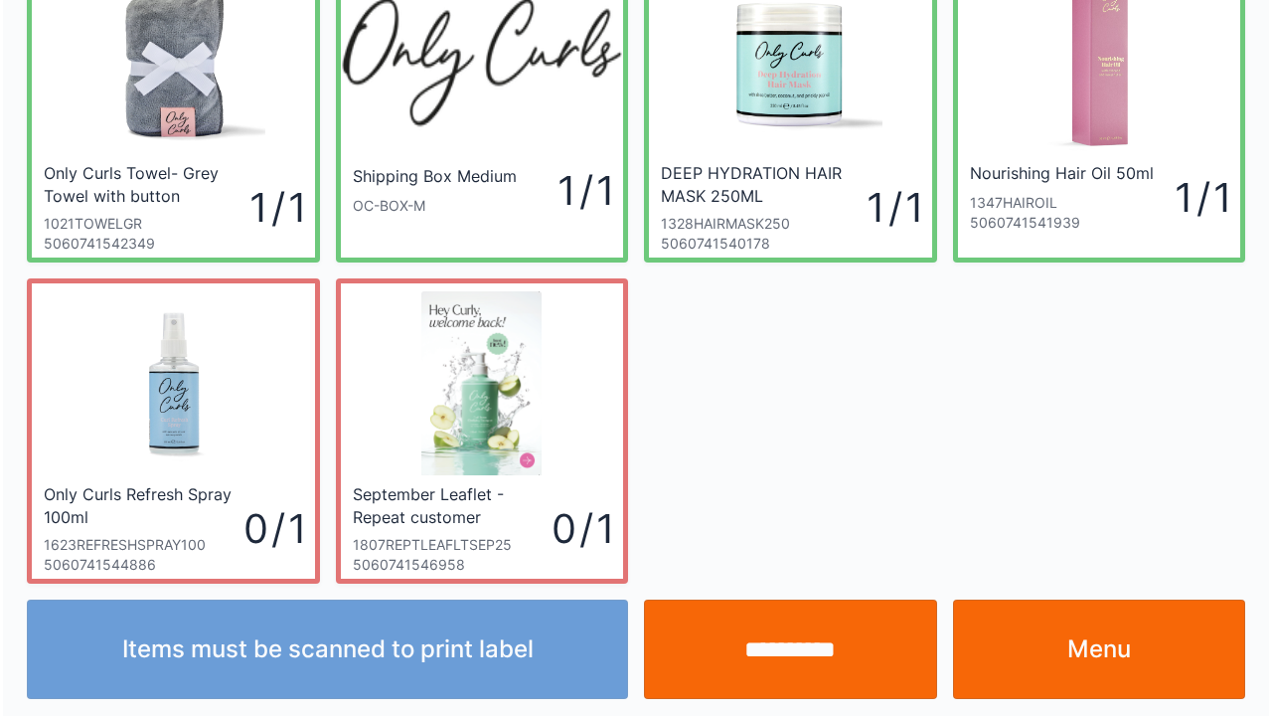
scroll to position [115, 0]
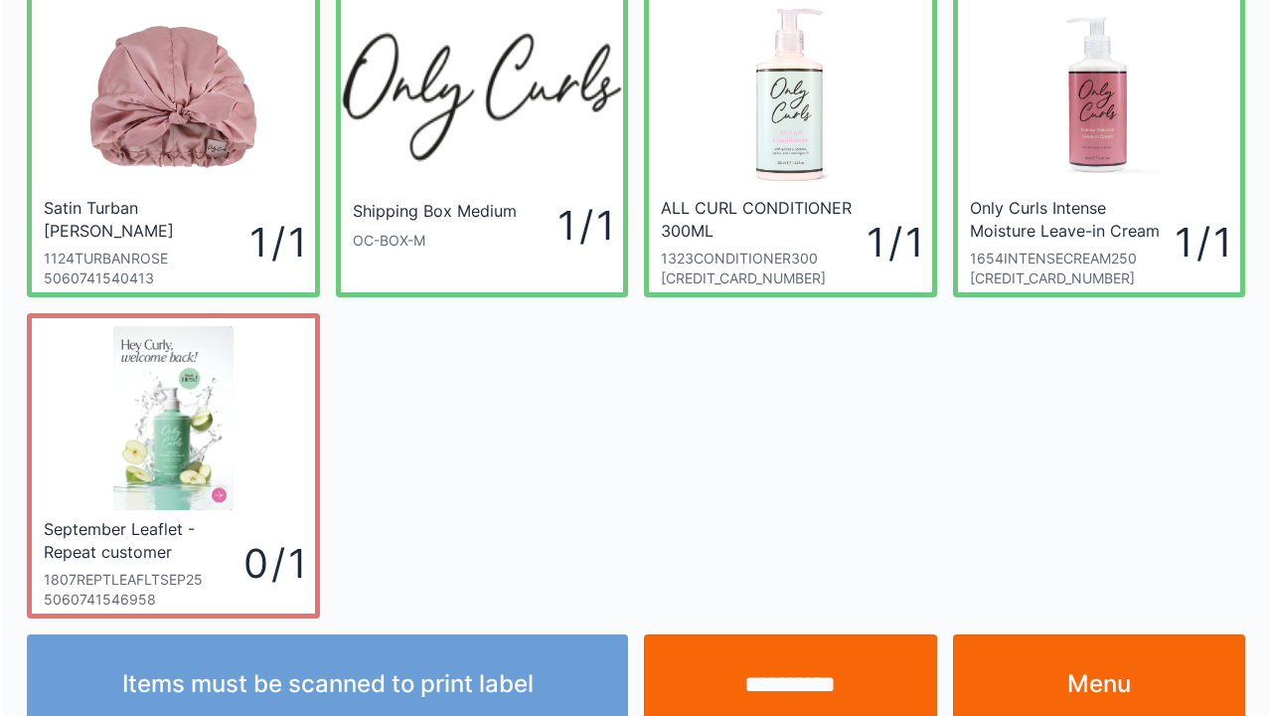
scroll to position [115, 0]
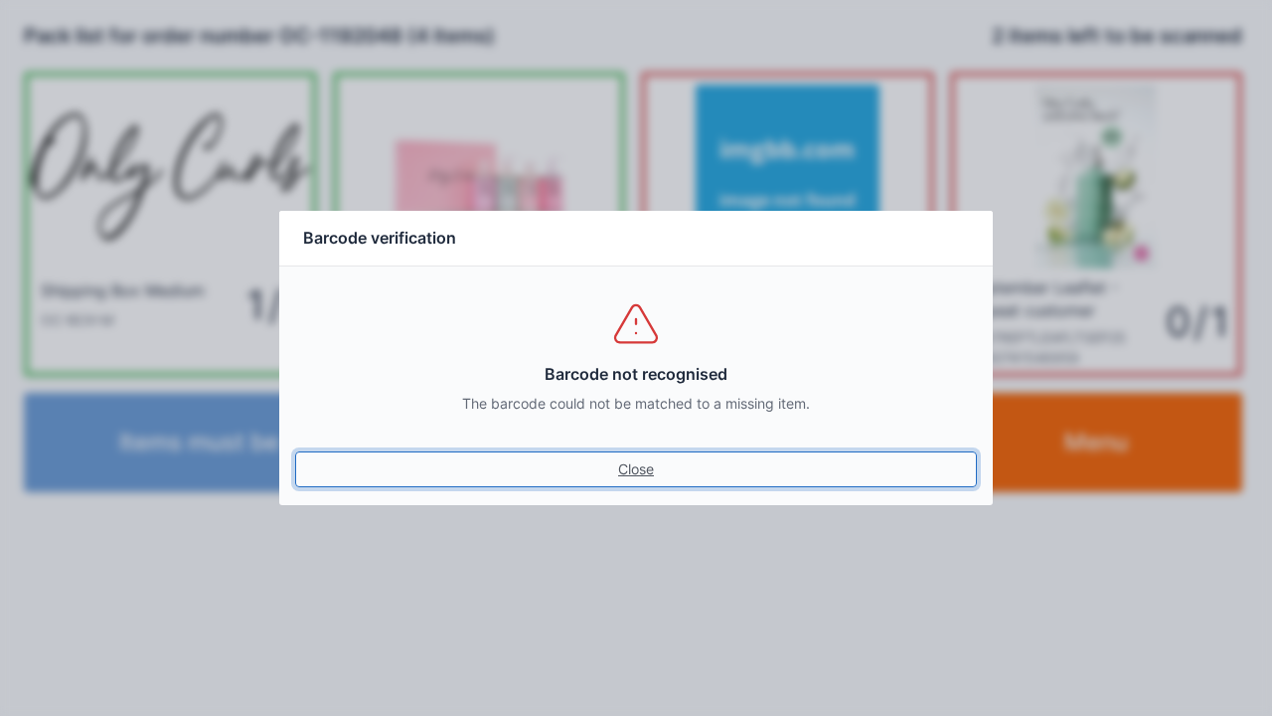
click at [631, 477] on link "Close" at bounding box center [636, 469] width 682 height 36
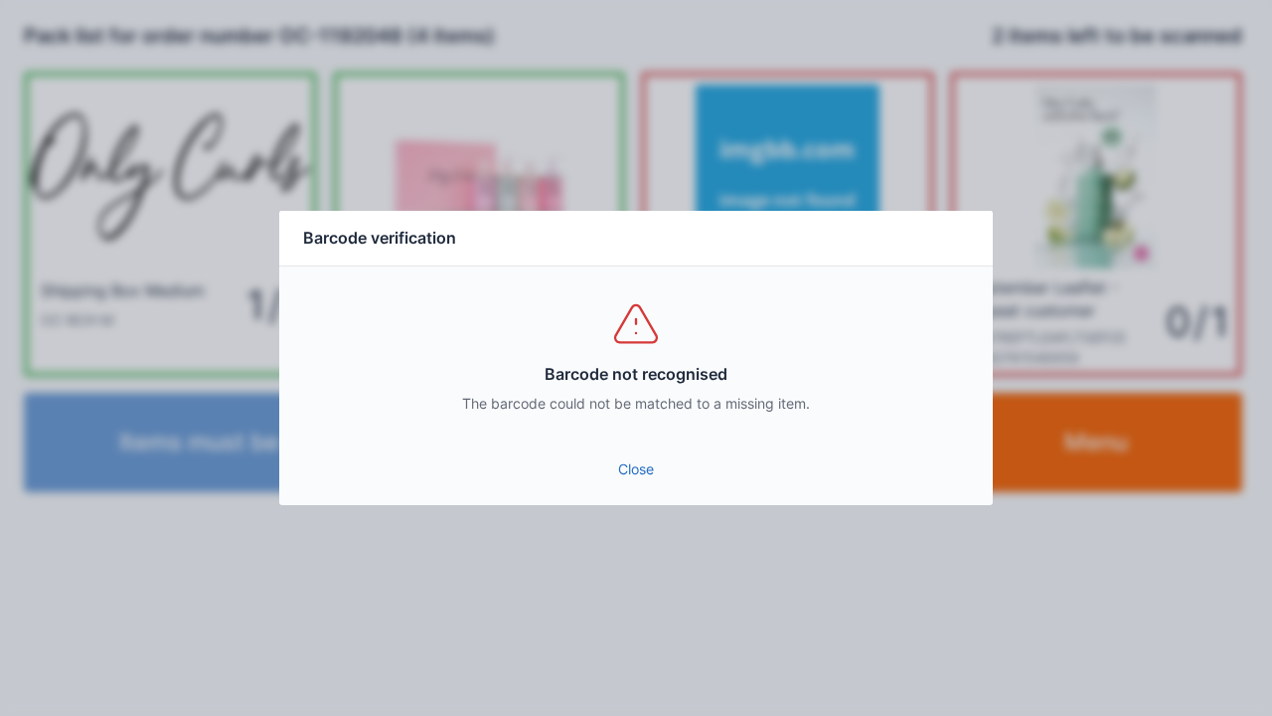
click at [648, 504] on div "Close" at bounding box center [636, 475] width 714 height 60
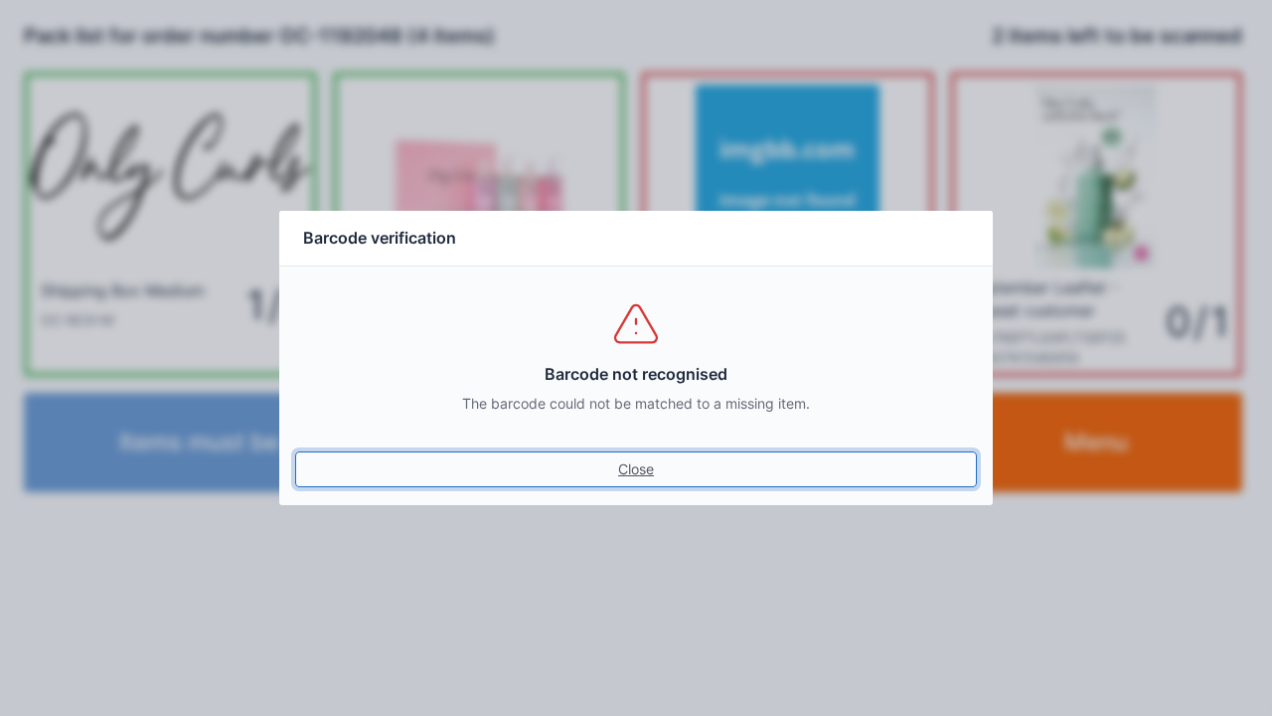
click at [636, 482] on link "Close" at bounding box center [636, 469] width 682 height 36
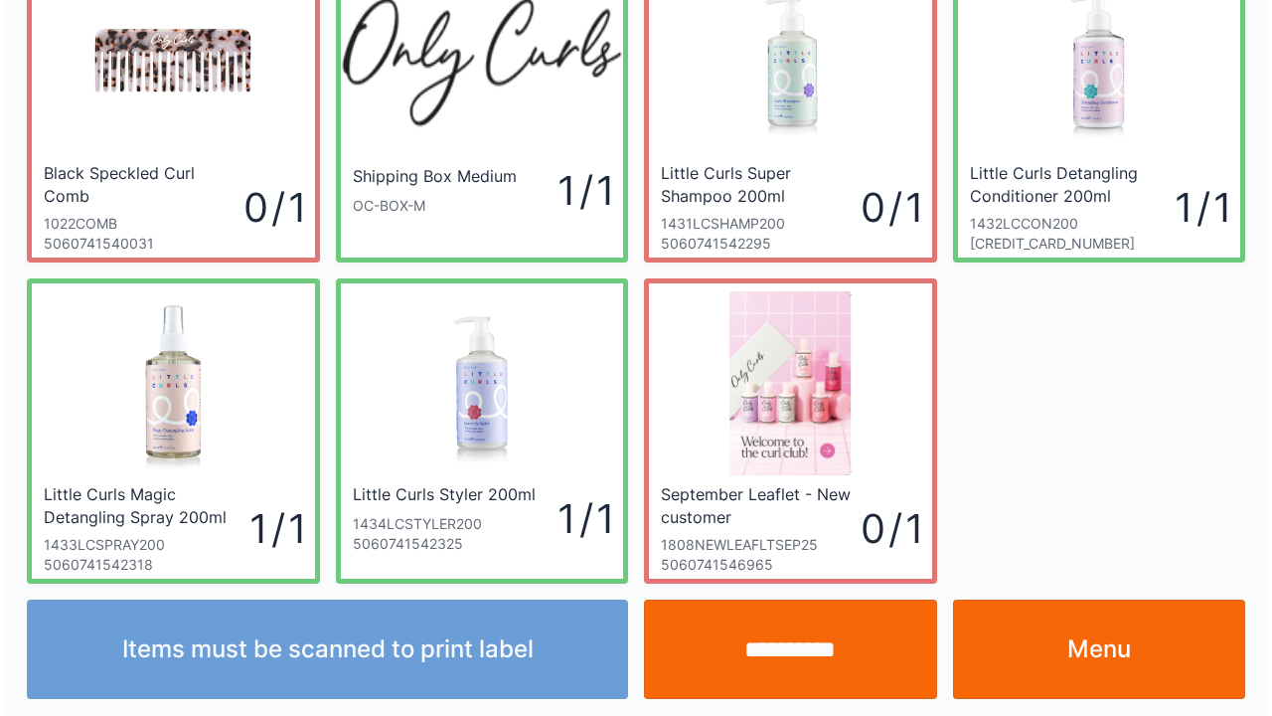
scroll to position [115, 0]
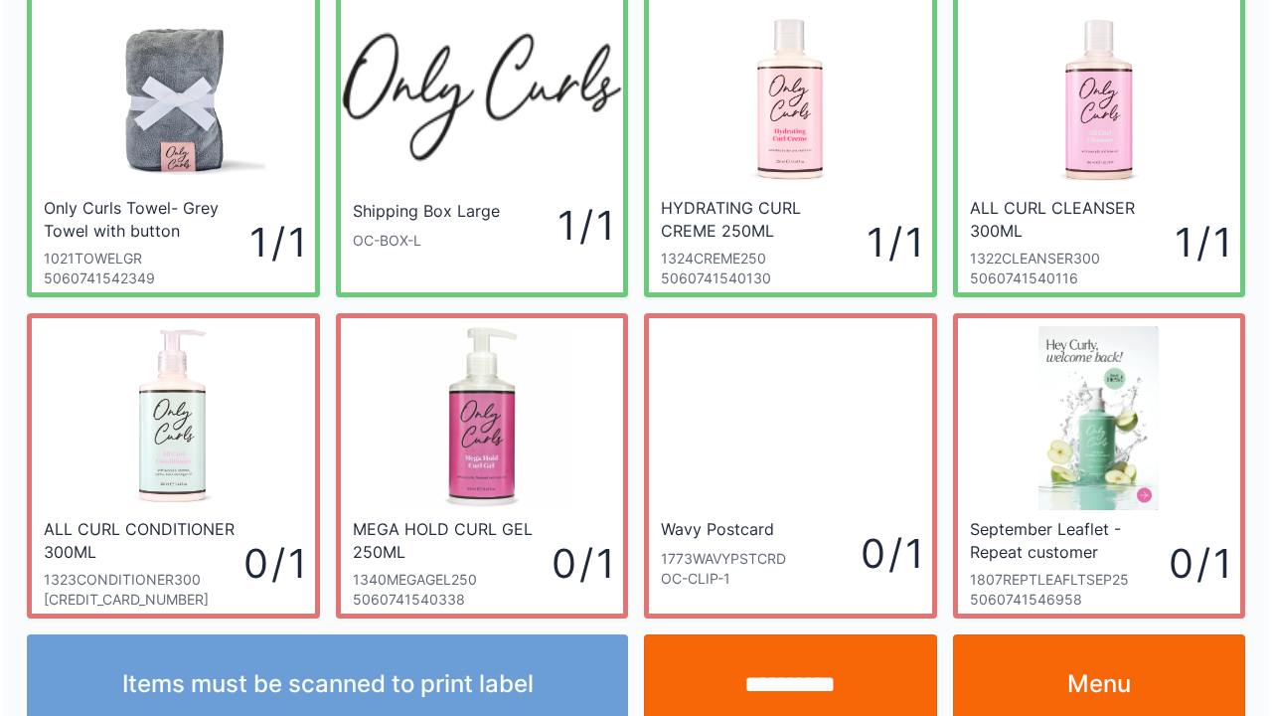
scroll to position [115, 0]
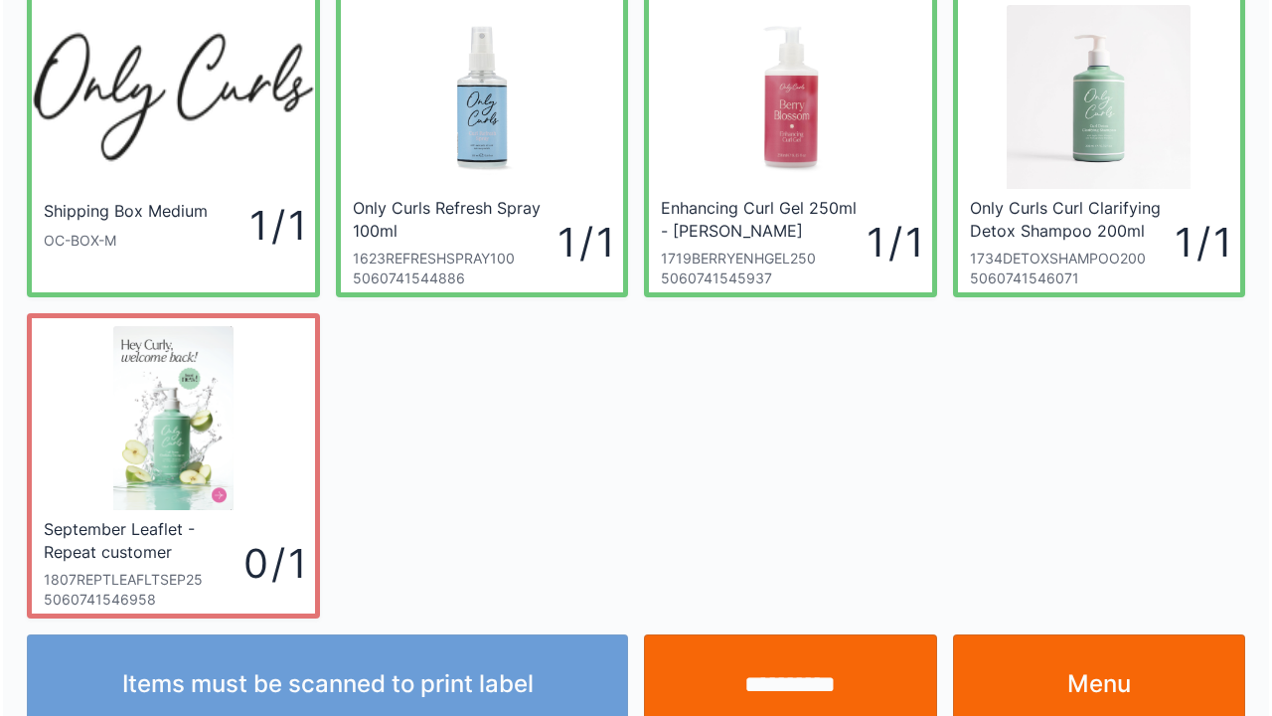
scroll to position [115, 0]
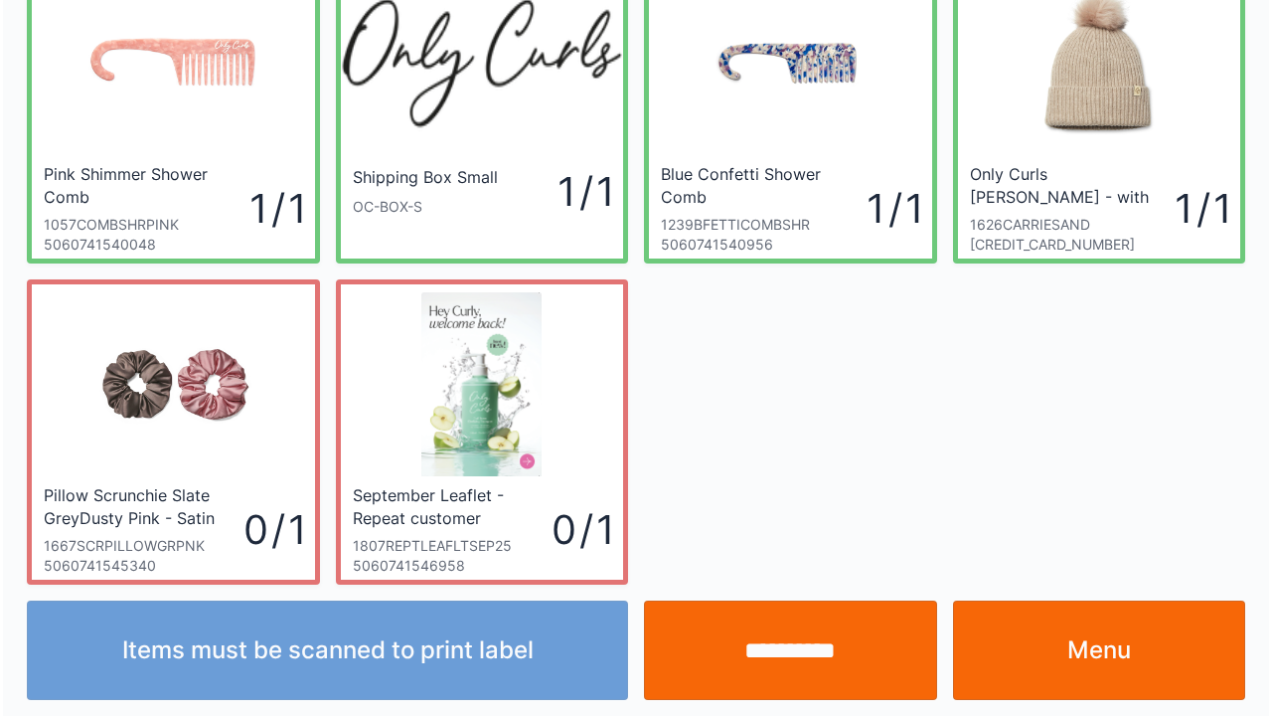
scroll to position [115, 0]
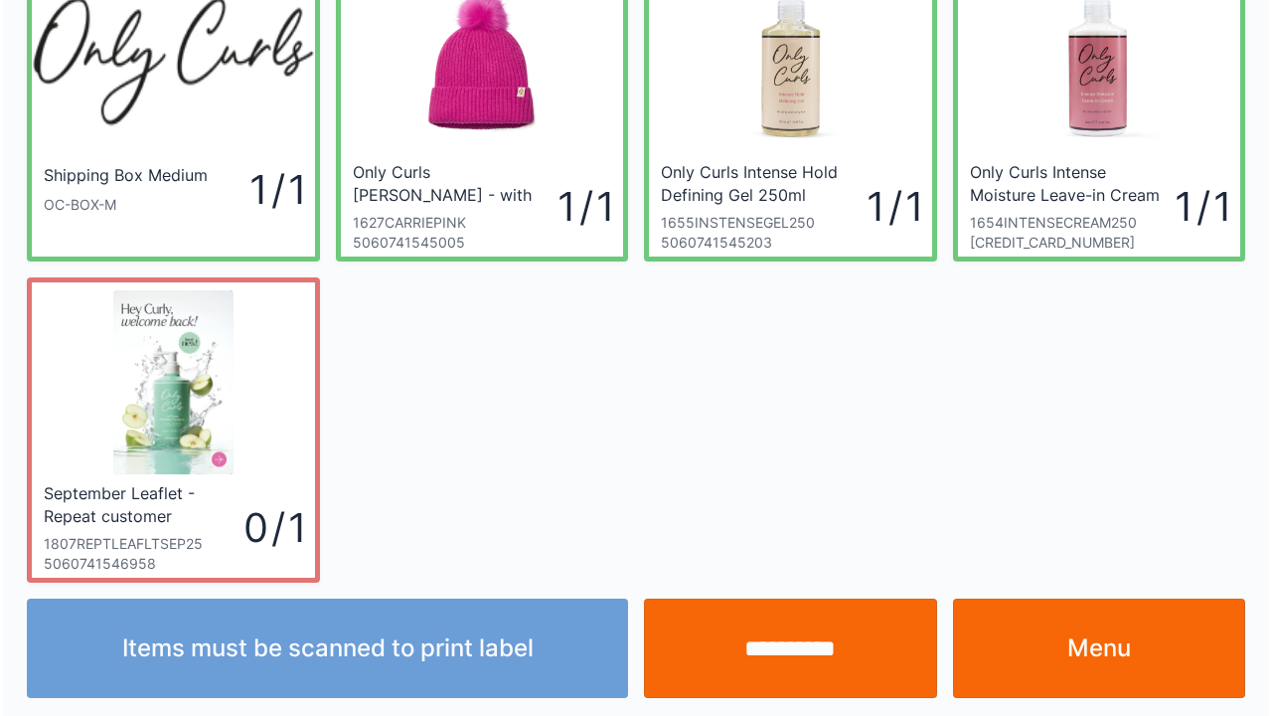
scroll to position [115, 0]
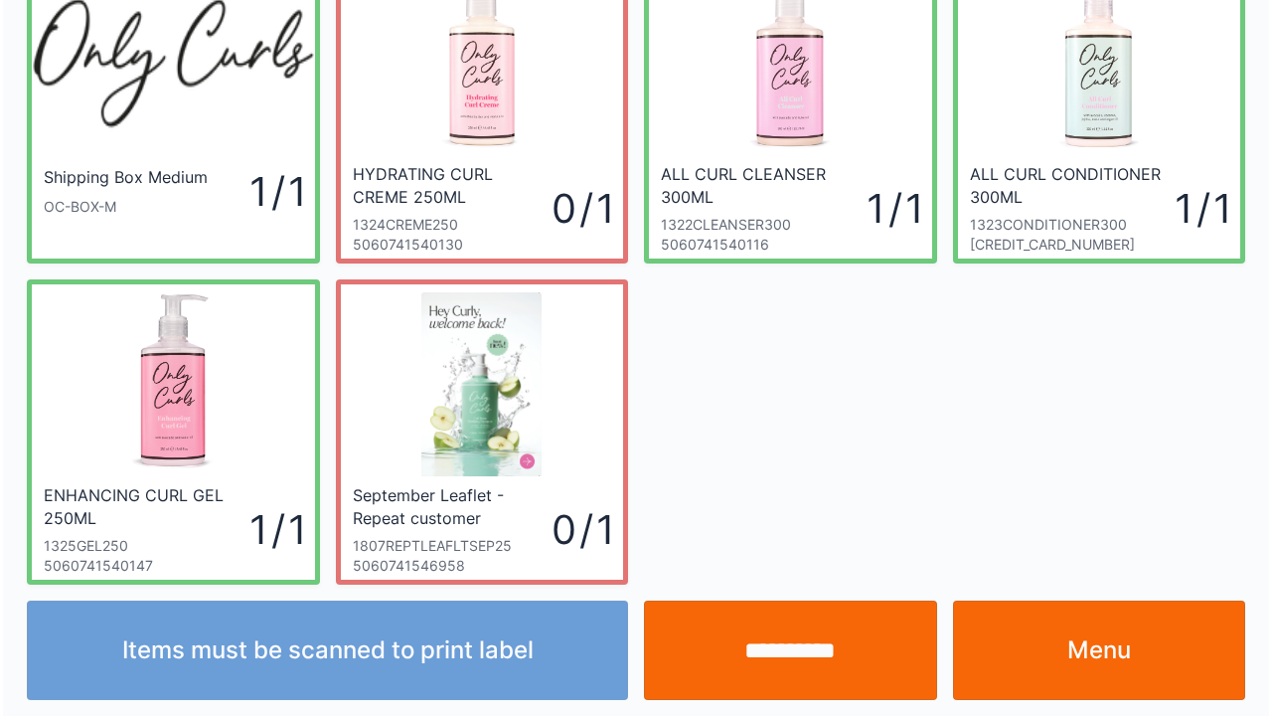
scroll to position [115, 0]
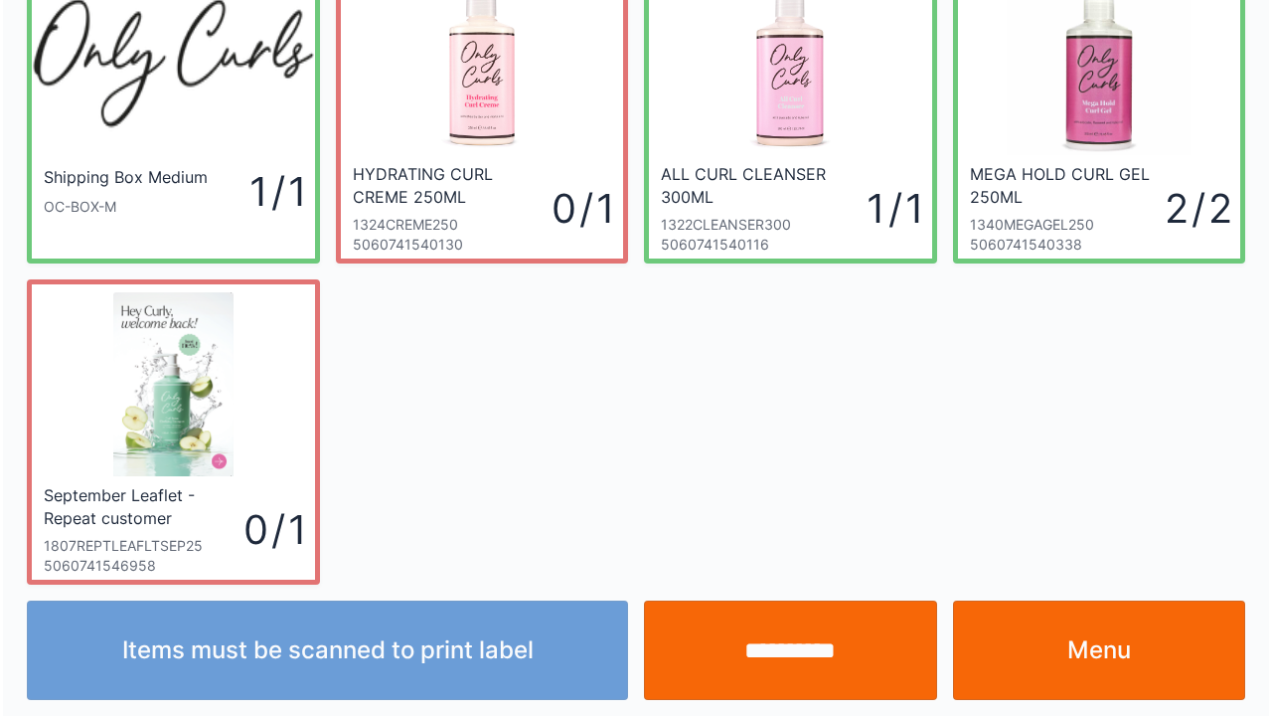
scroll to position [115, 0]
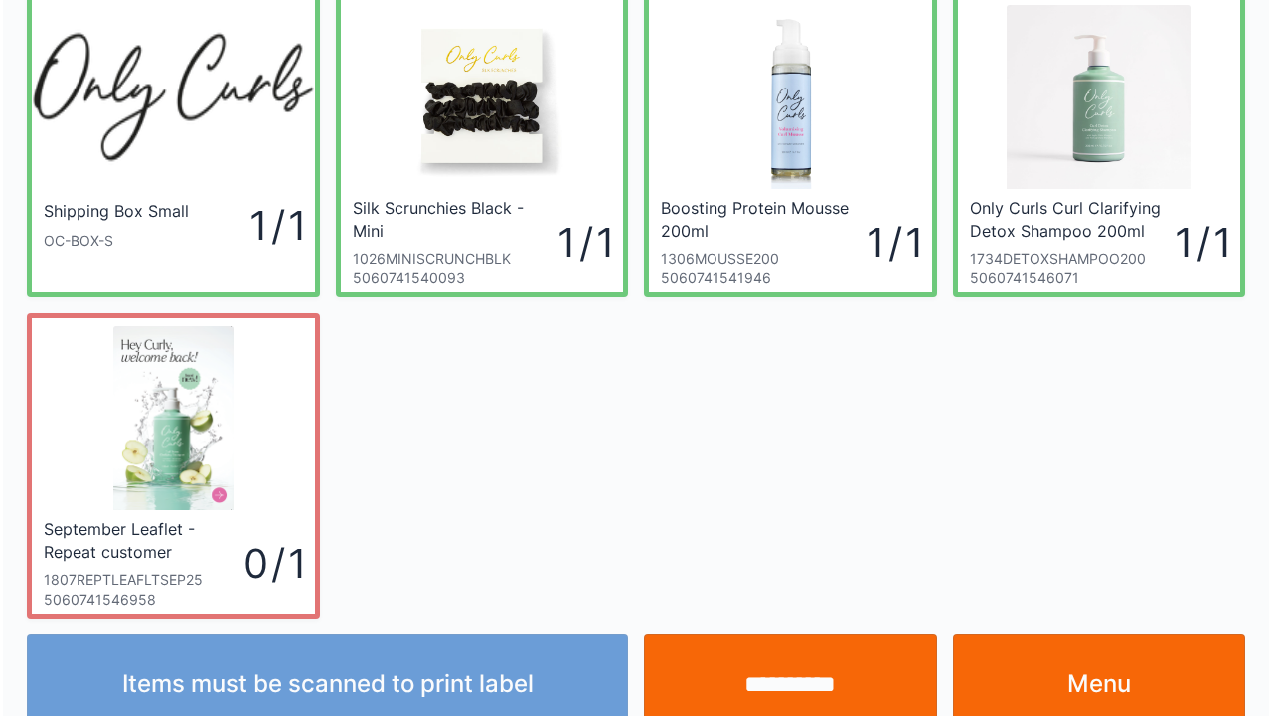
scroll to position [115, 0]
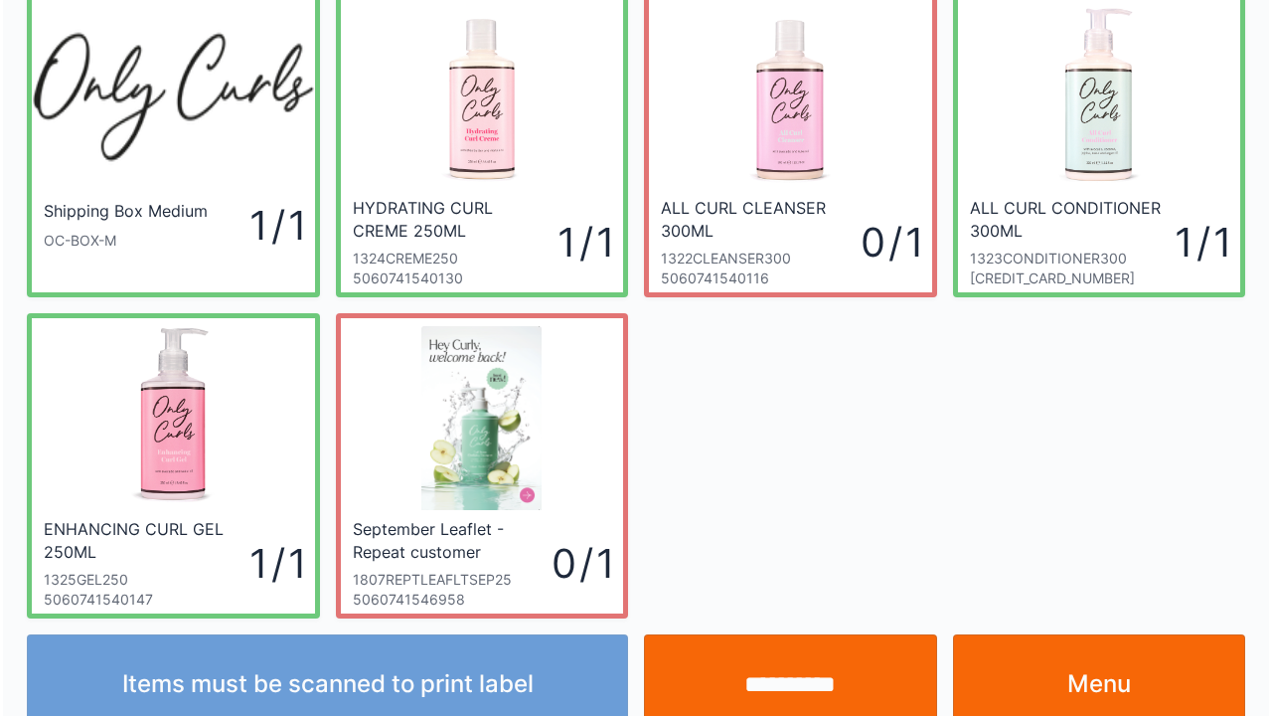
scroll to position [115, 0]
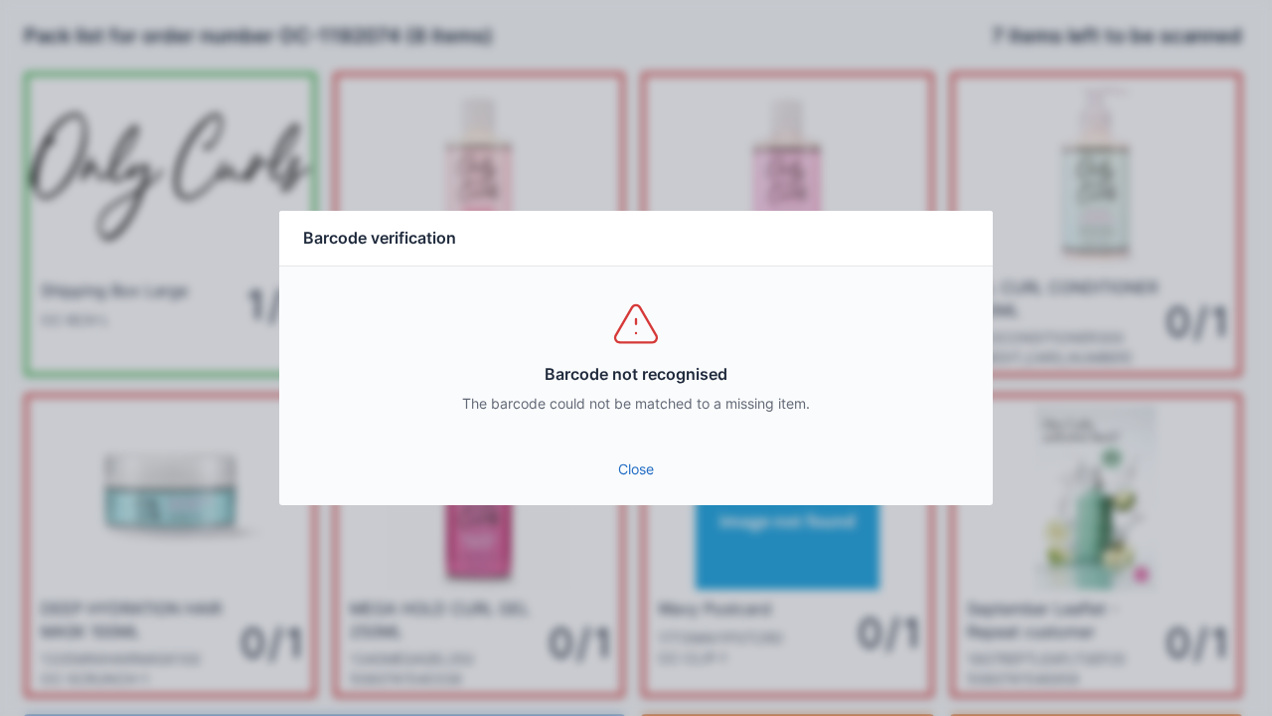
click at [609, 467] on link "Close" at bounding box center [636, 469] width 682 height 36
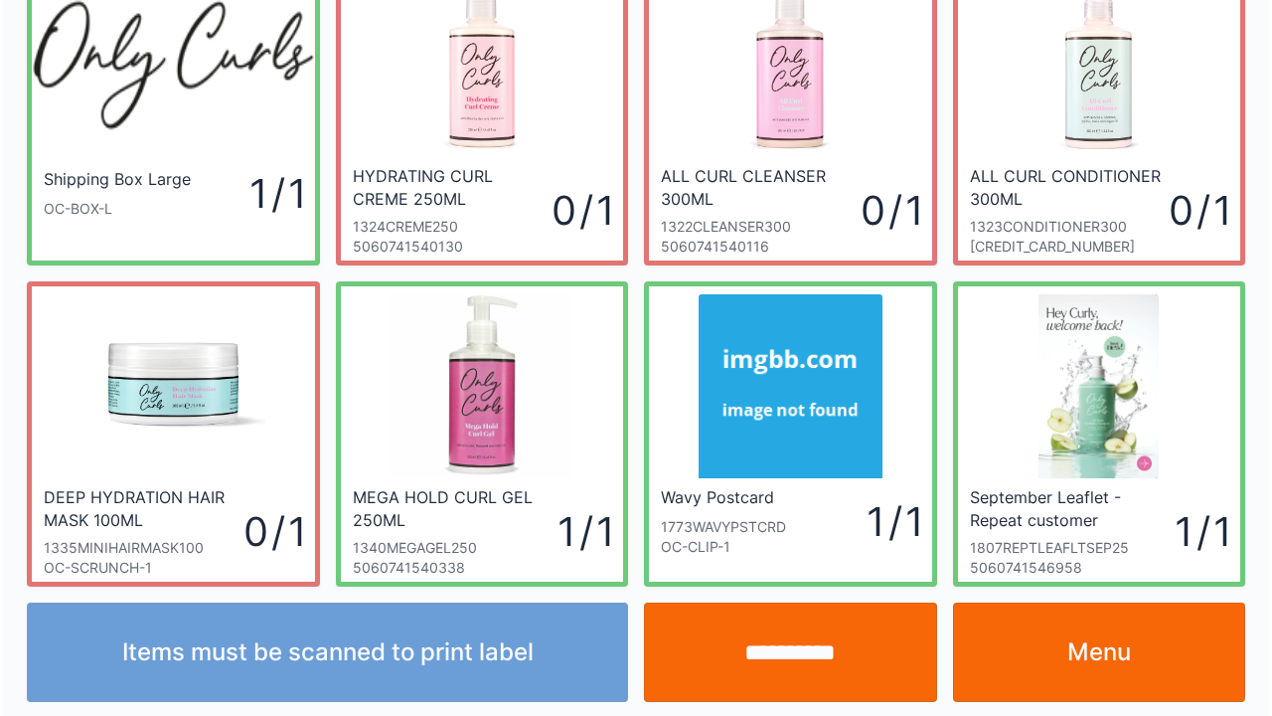
scroll to position [115, 0]
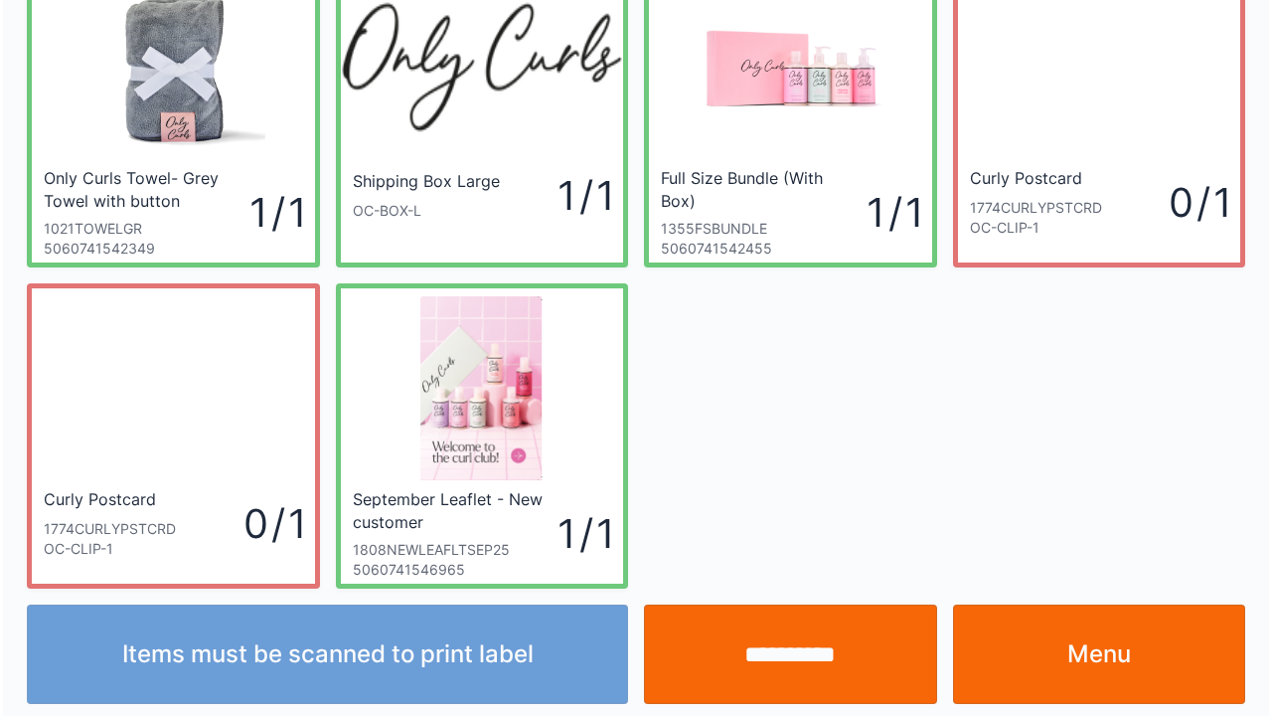
scroll to position [115, 0]
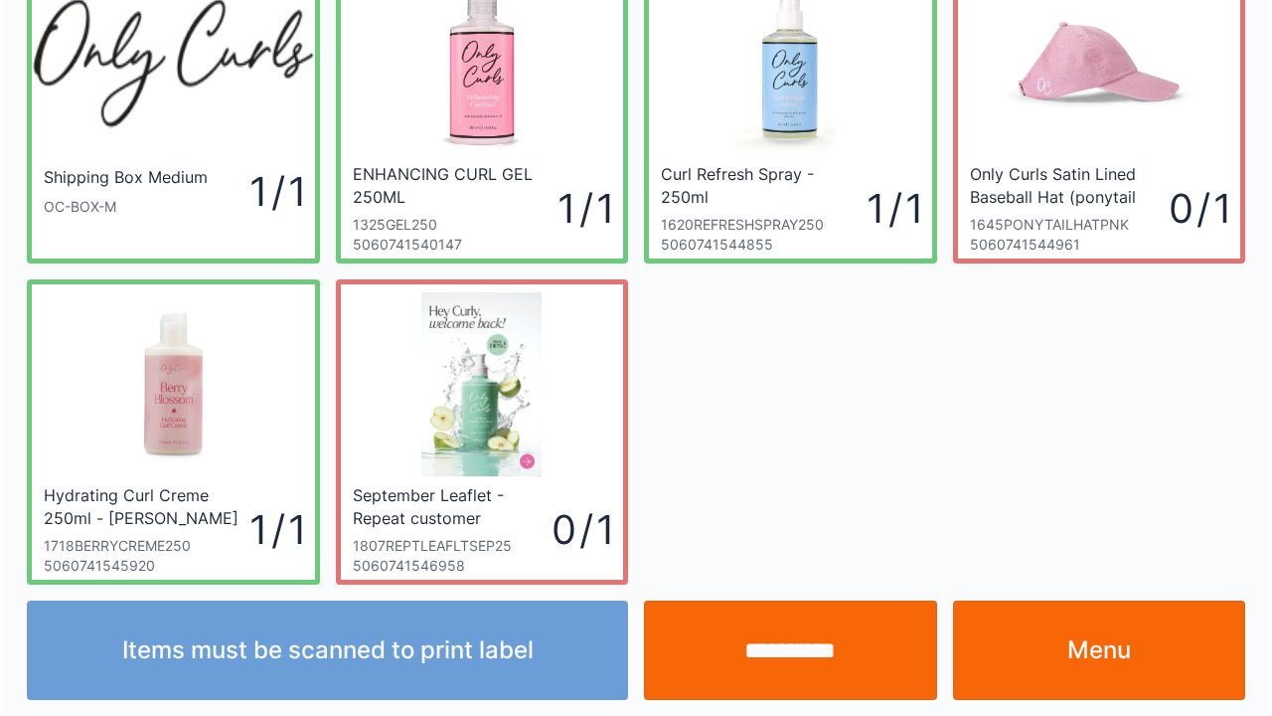
scroll to position [115, 0]
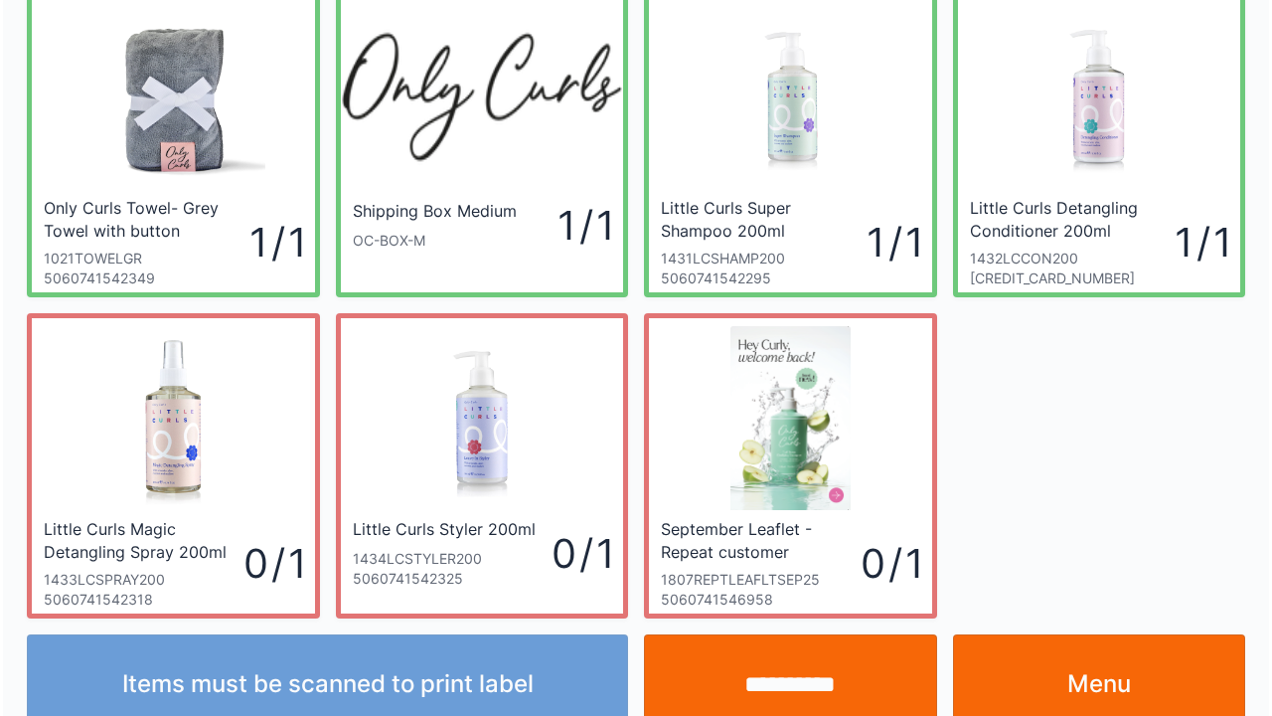
scroll to position [115, 0]
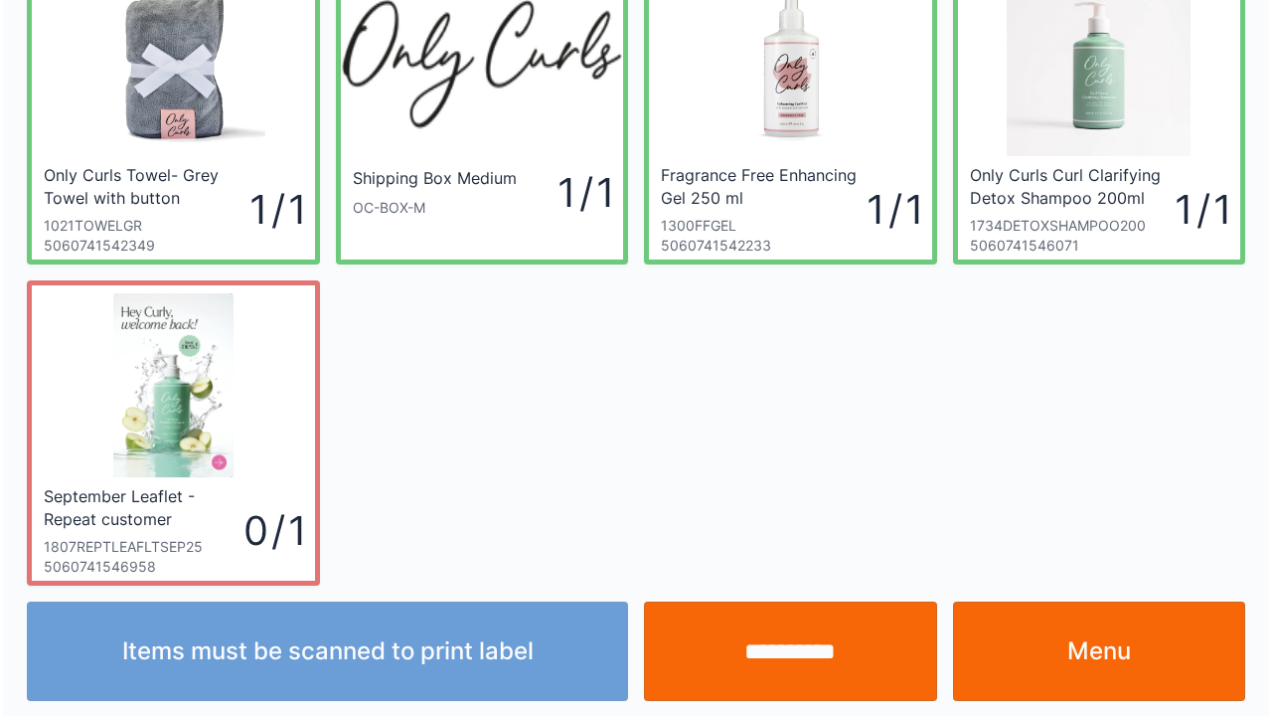
scroll to position [115, 0]
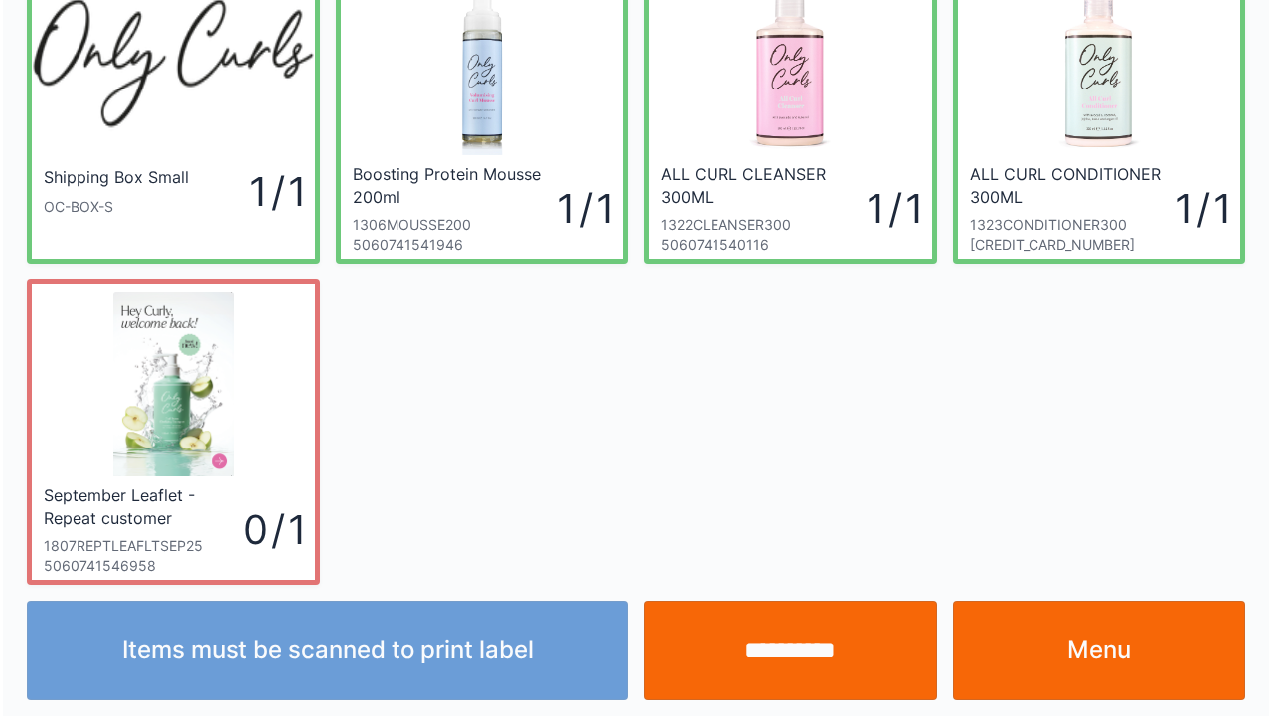
scroll to position [115, 0]
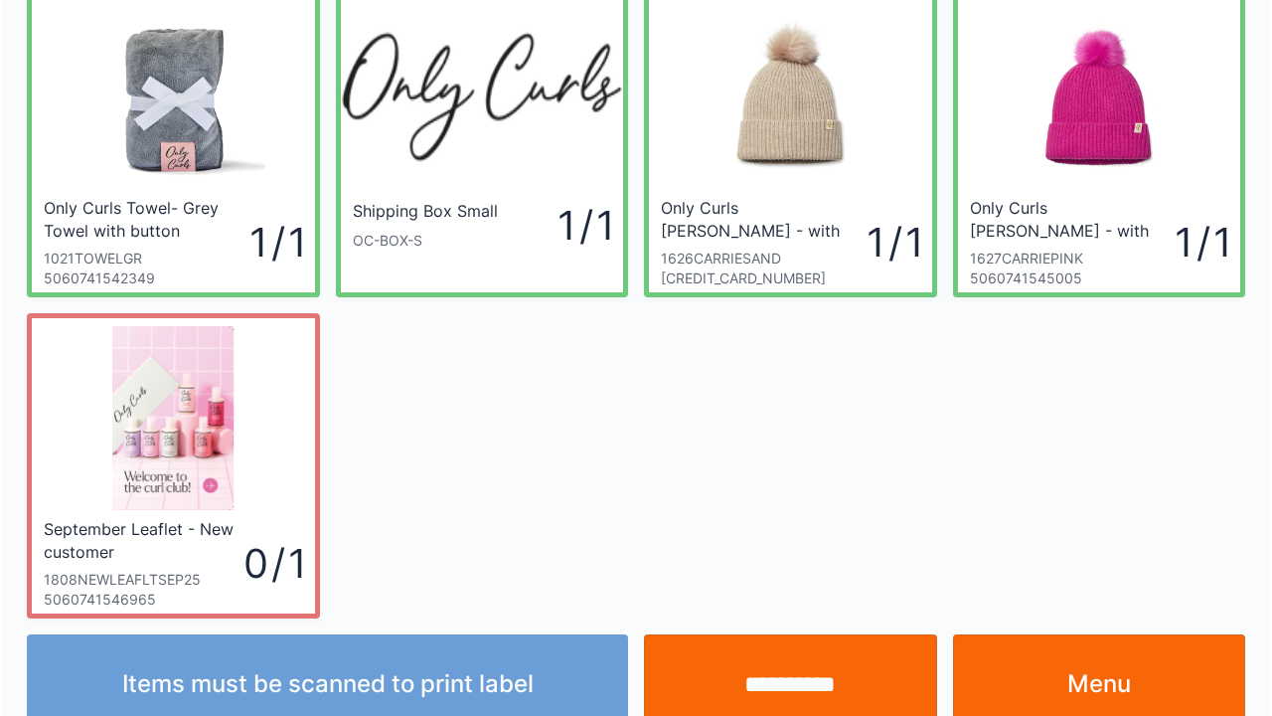
scroll to position [115, 0]
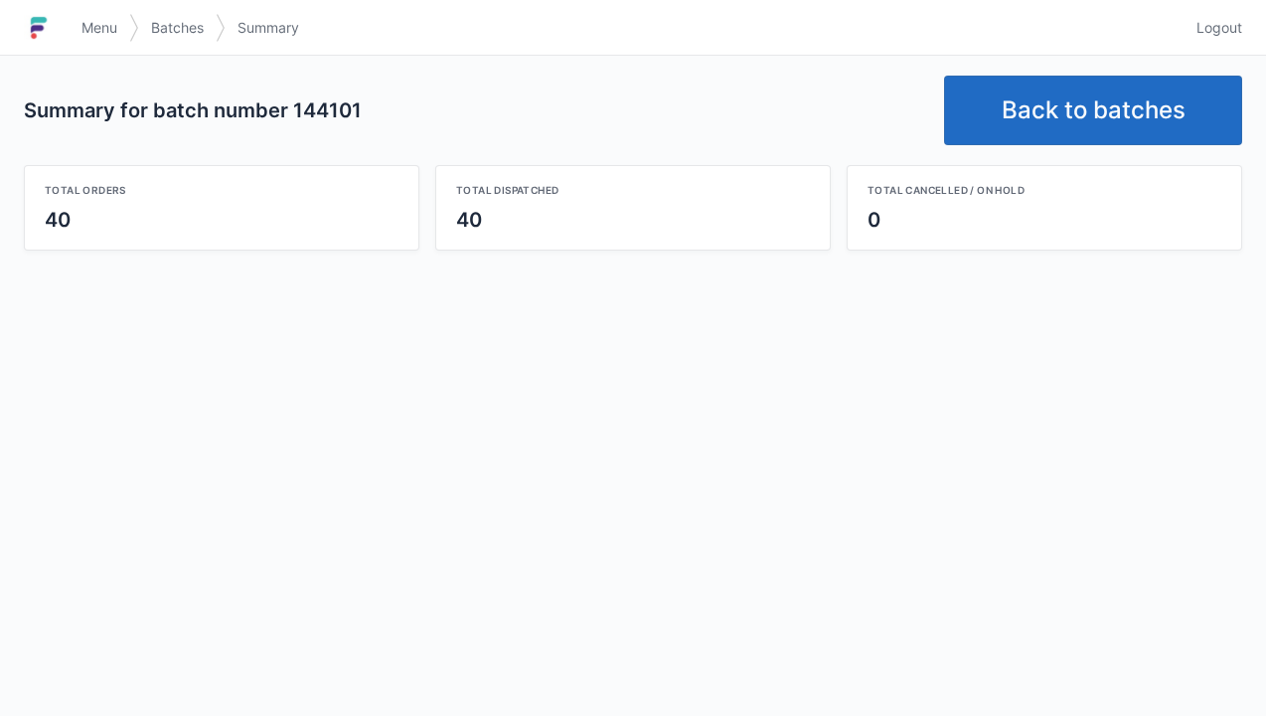
click at [95, 13] on link "Menu" at bounding box center [100, 28] width 60 height 36
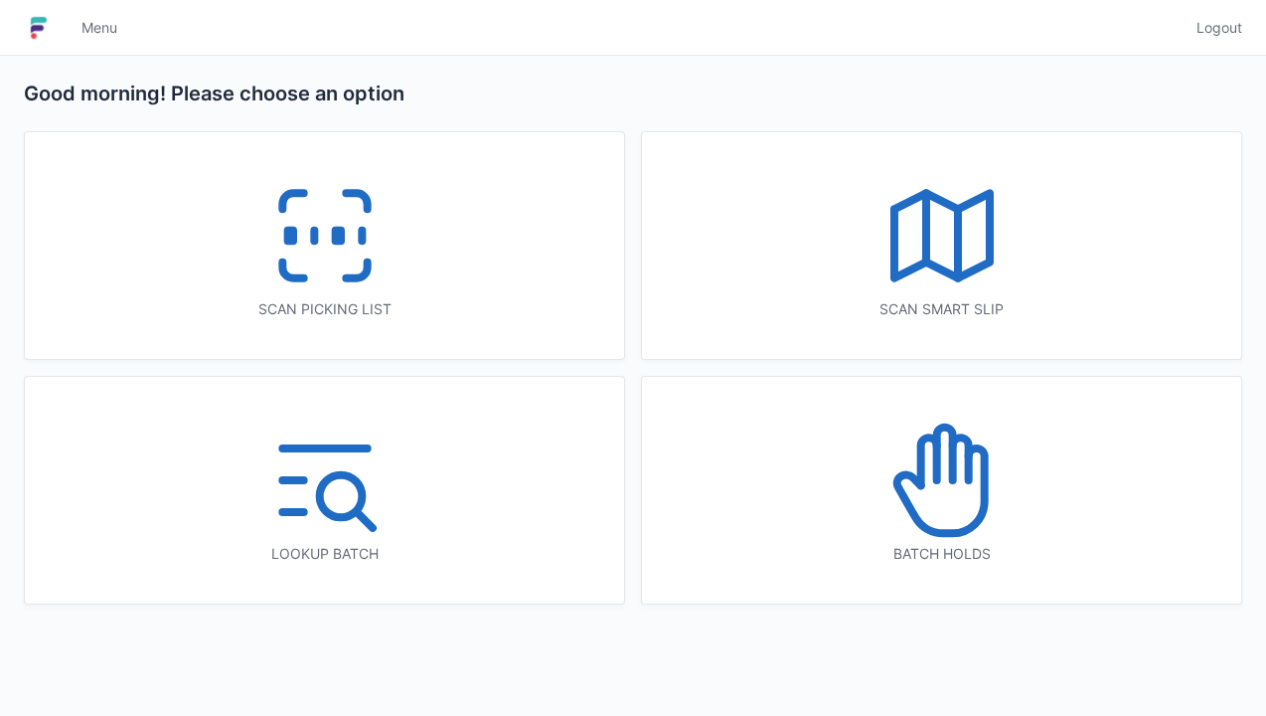
click at [261, 252] on icon at bounding box center [324, 235] width 127 height 127
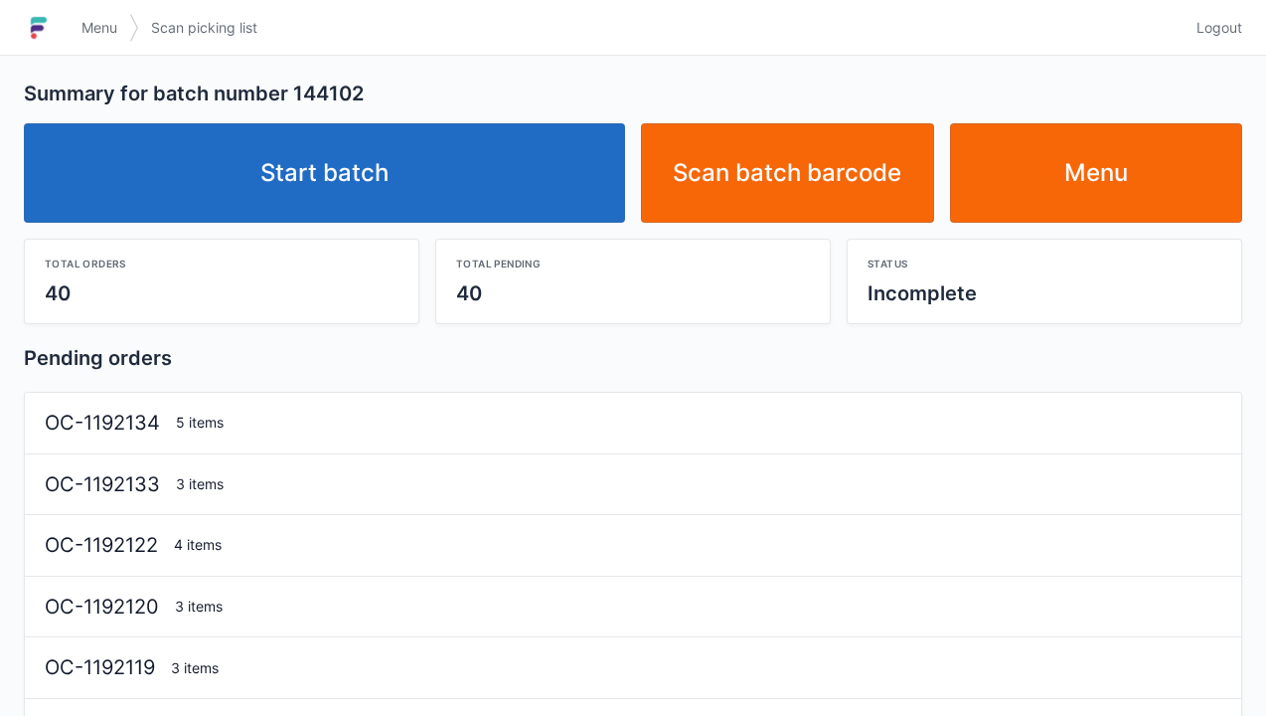
click at [460, 185] on link "Start batch" at bounding box center [324, 172] width 601 height 99
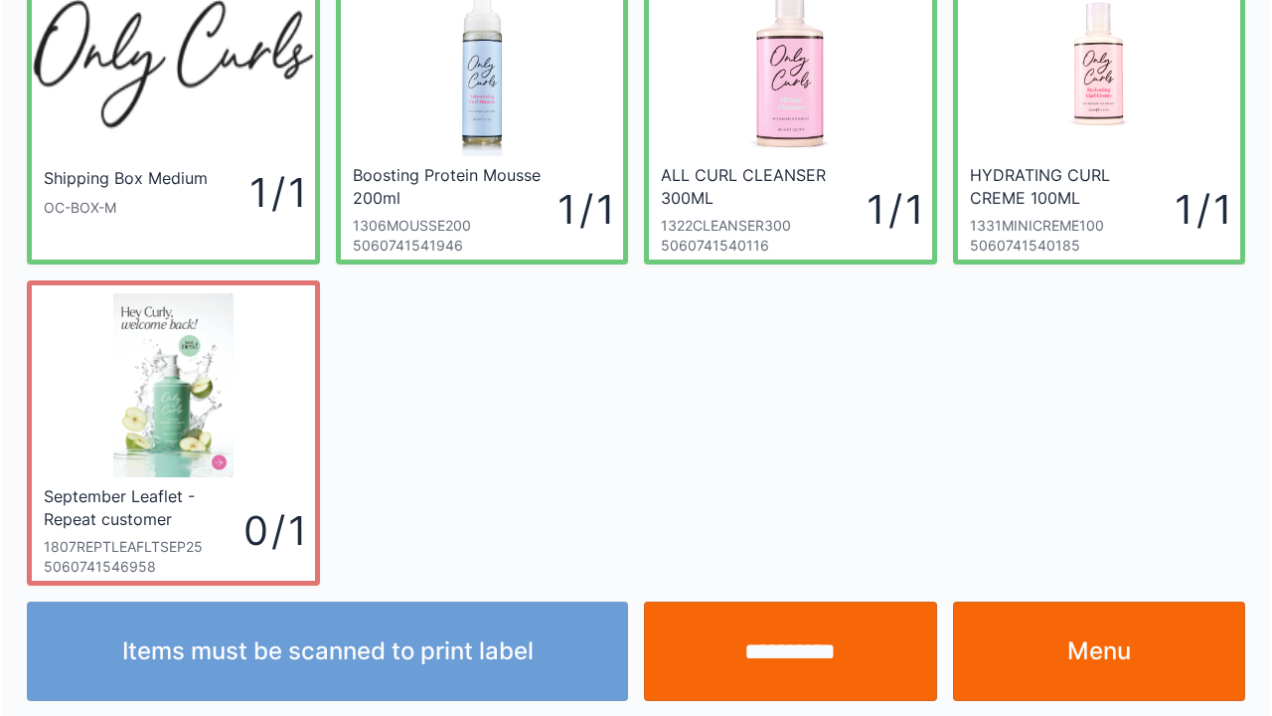
scroll to position [115, 0]
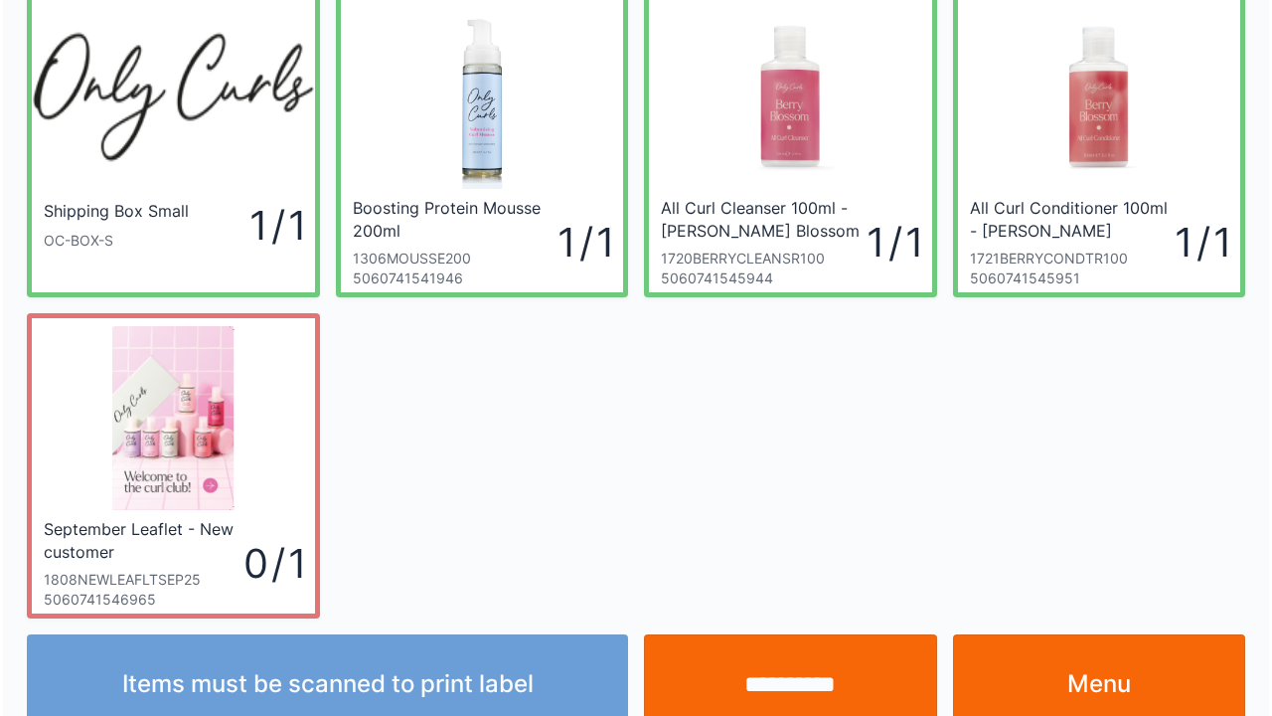
scroll to position [115, 0]
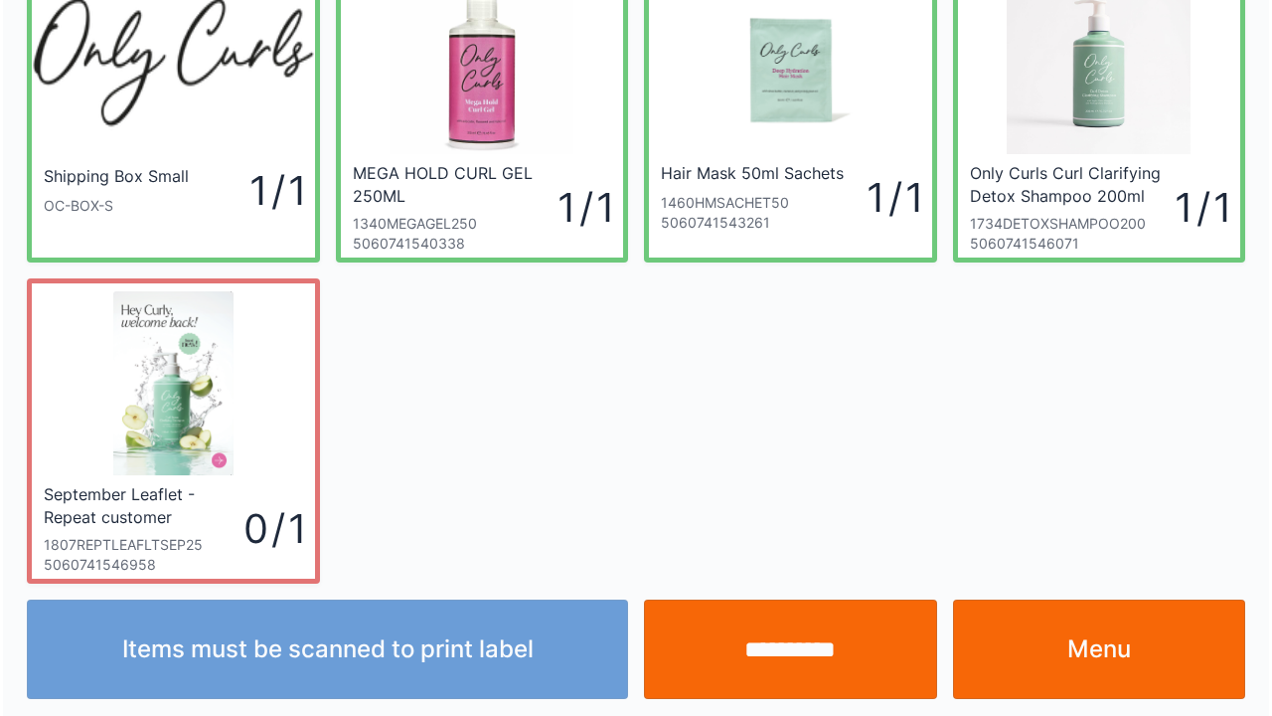
scroll to position [115, 0]
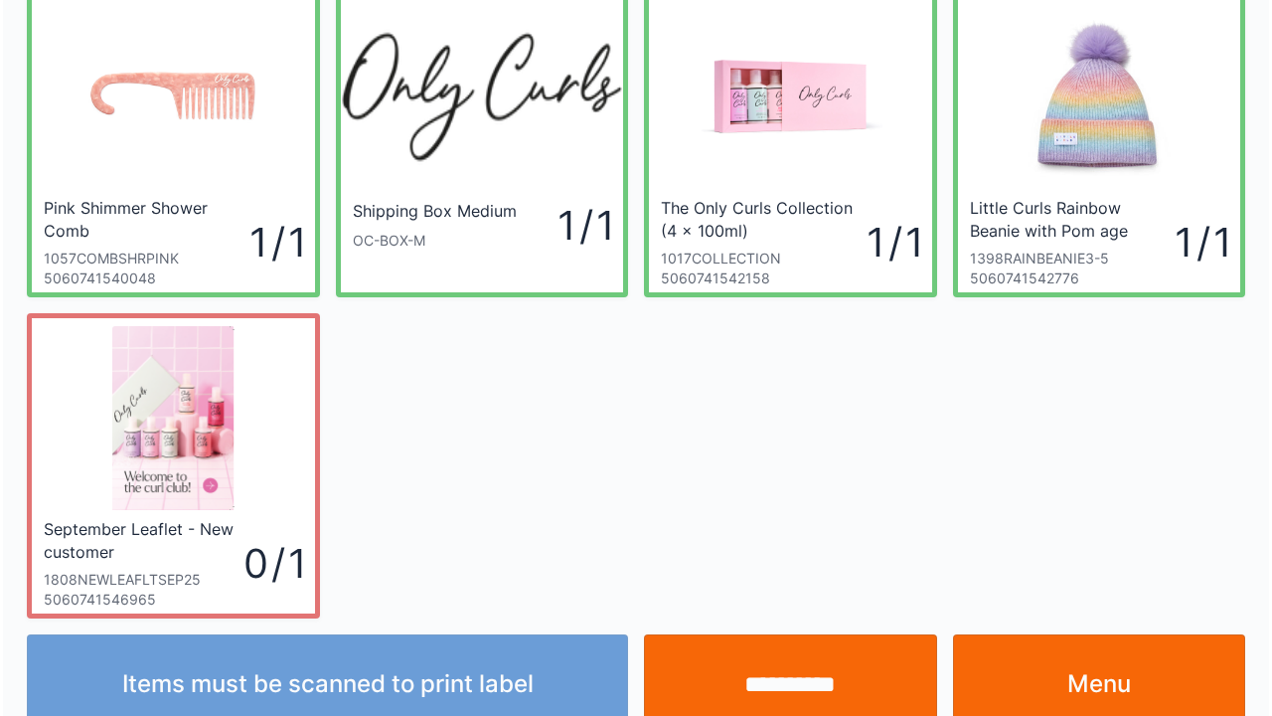
scroll to position [115, 0]
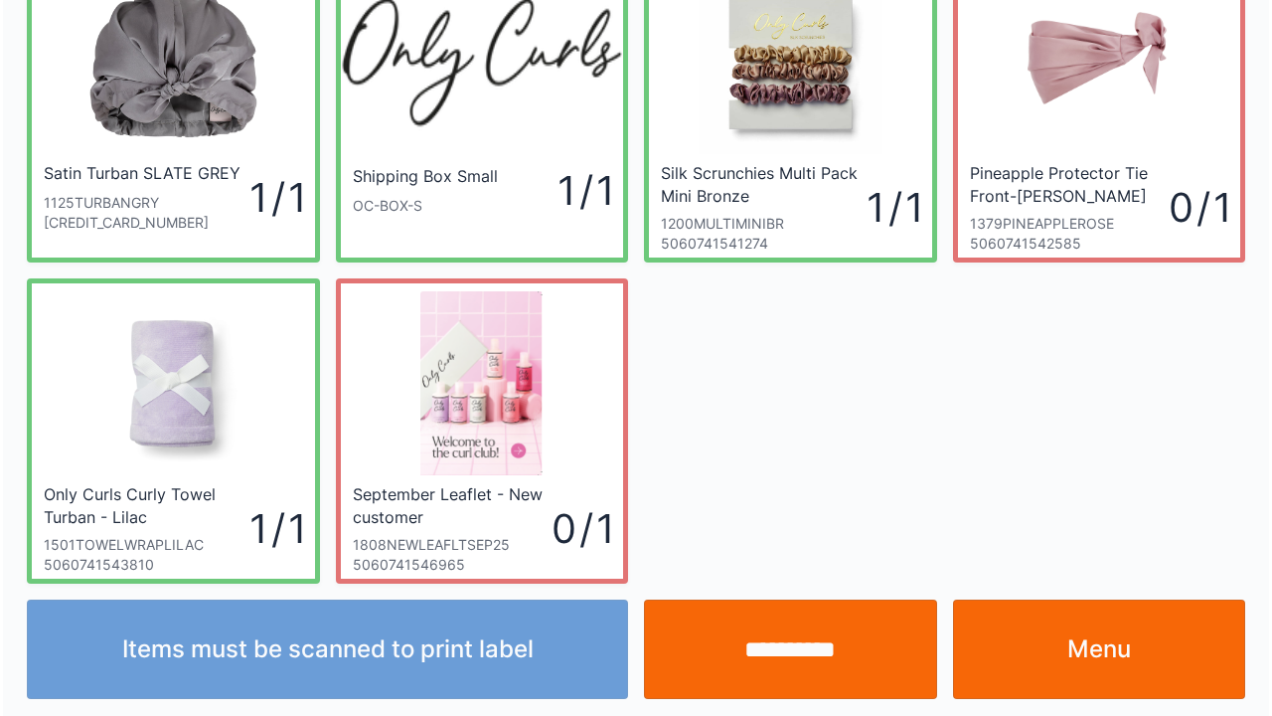
scroll to position [115, 0]
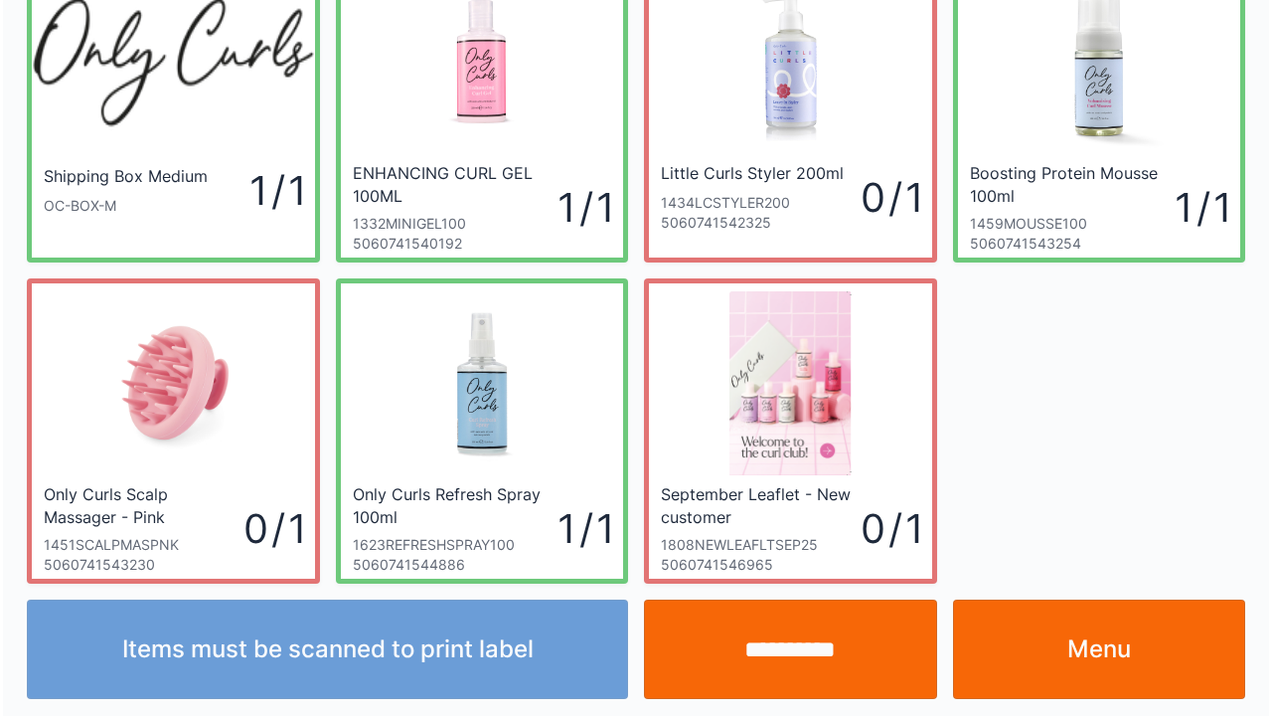
scroll to position [115, 0]
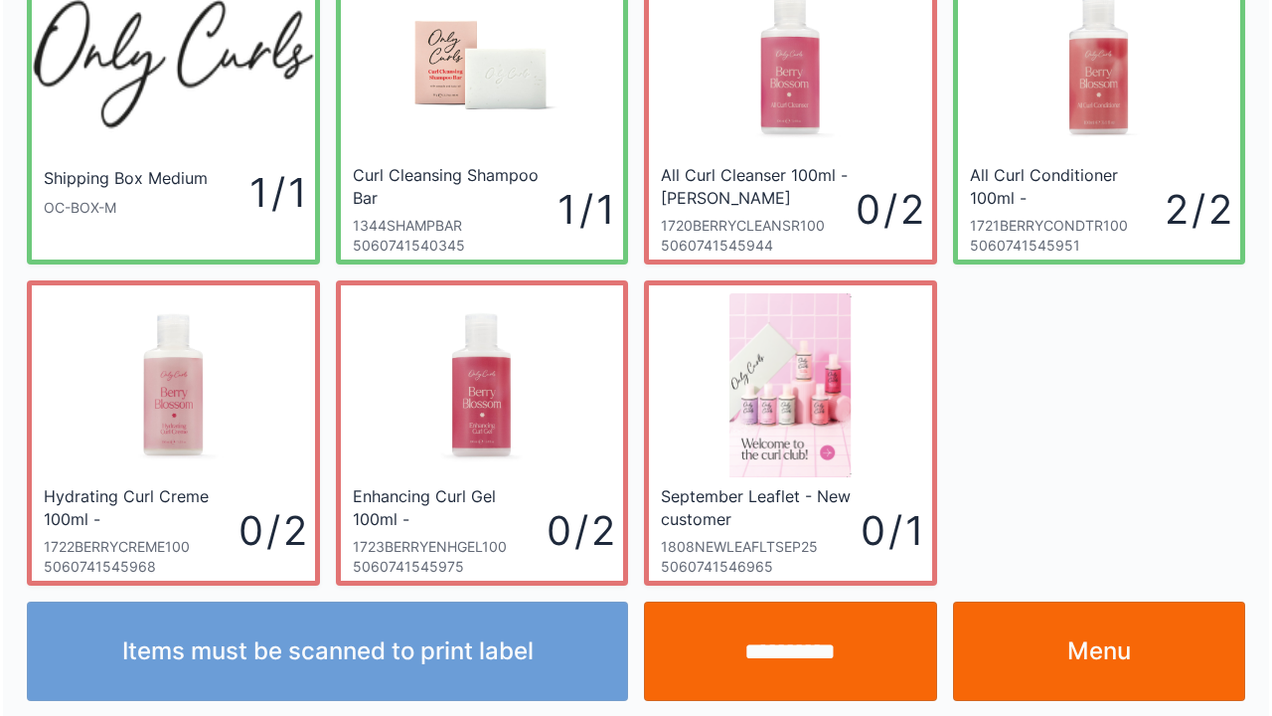
scroll to position [115, 0]
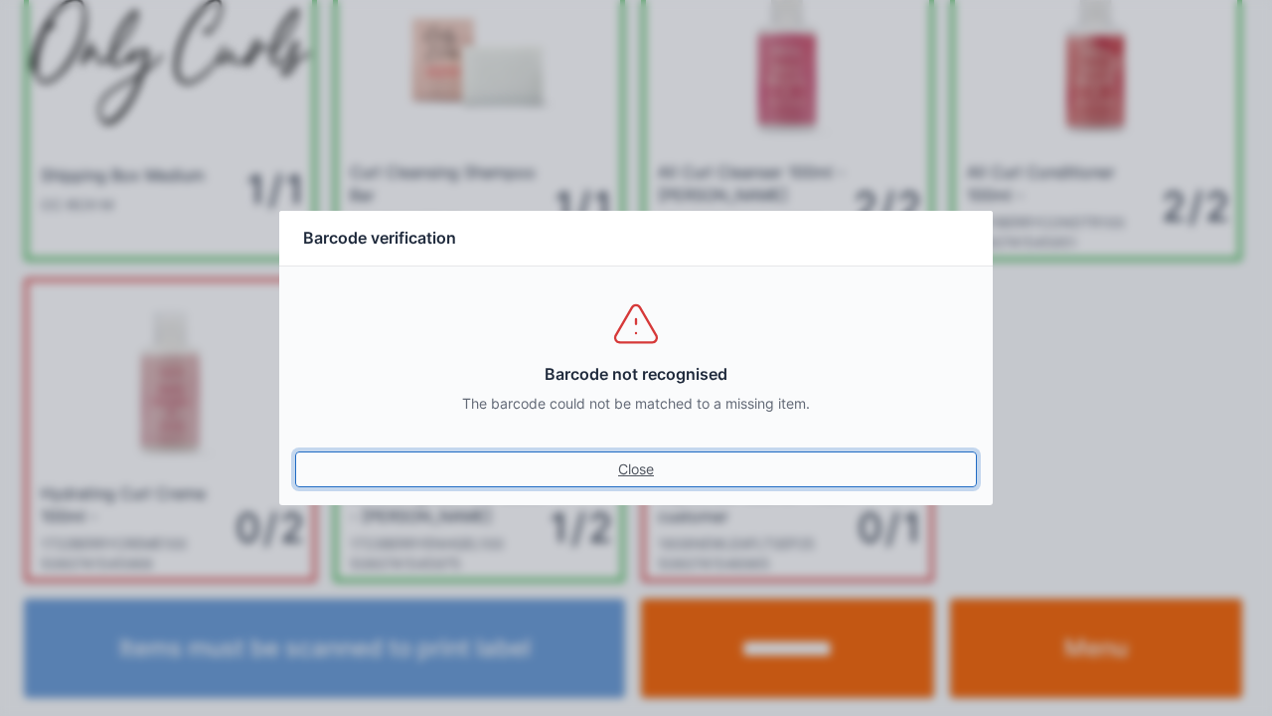
click at [618, 471] on link "Close" at bounding box center [636, 469] width 682 height 36
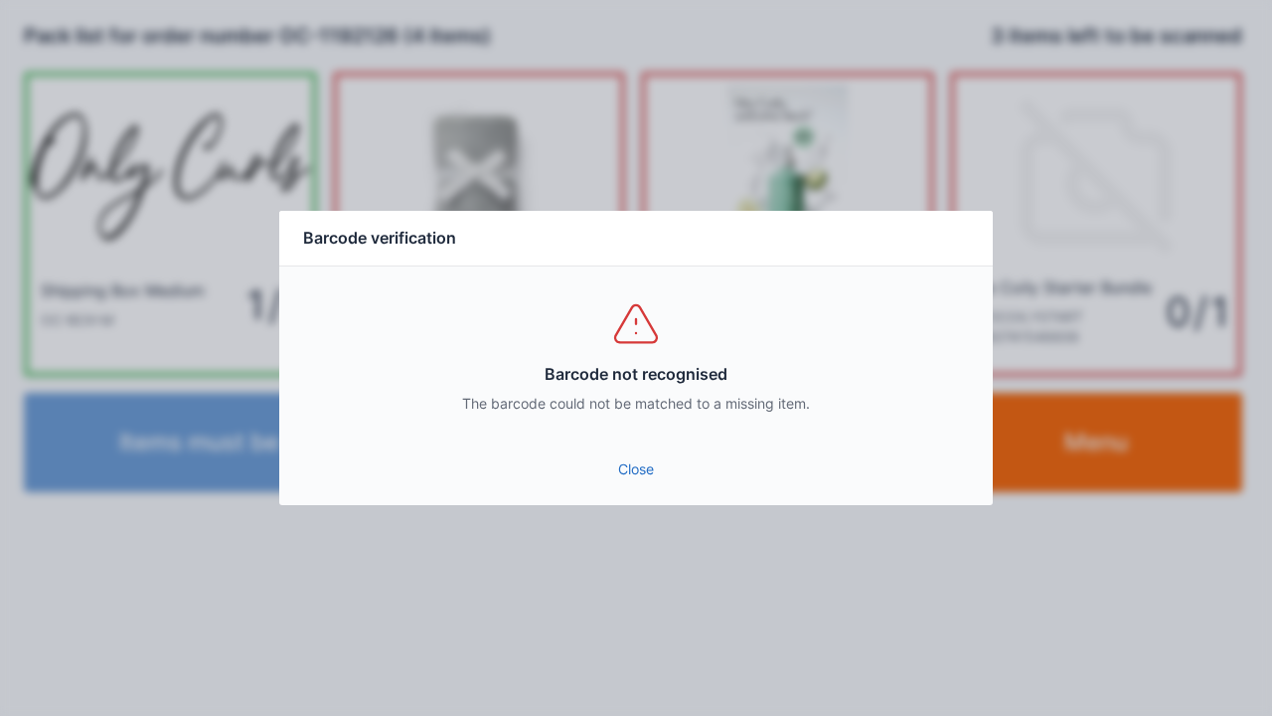
click at [656, 467] on link "Close" at bounding box center [636, 469] width 682 height 36
click at [661, 485] on link "Close" at bounding box center [636, 469] width 682 height 36
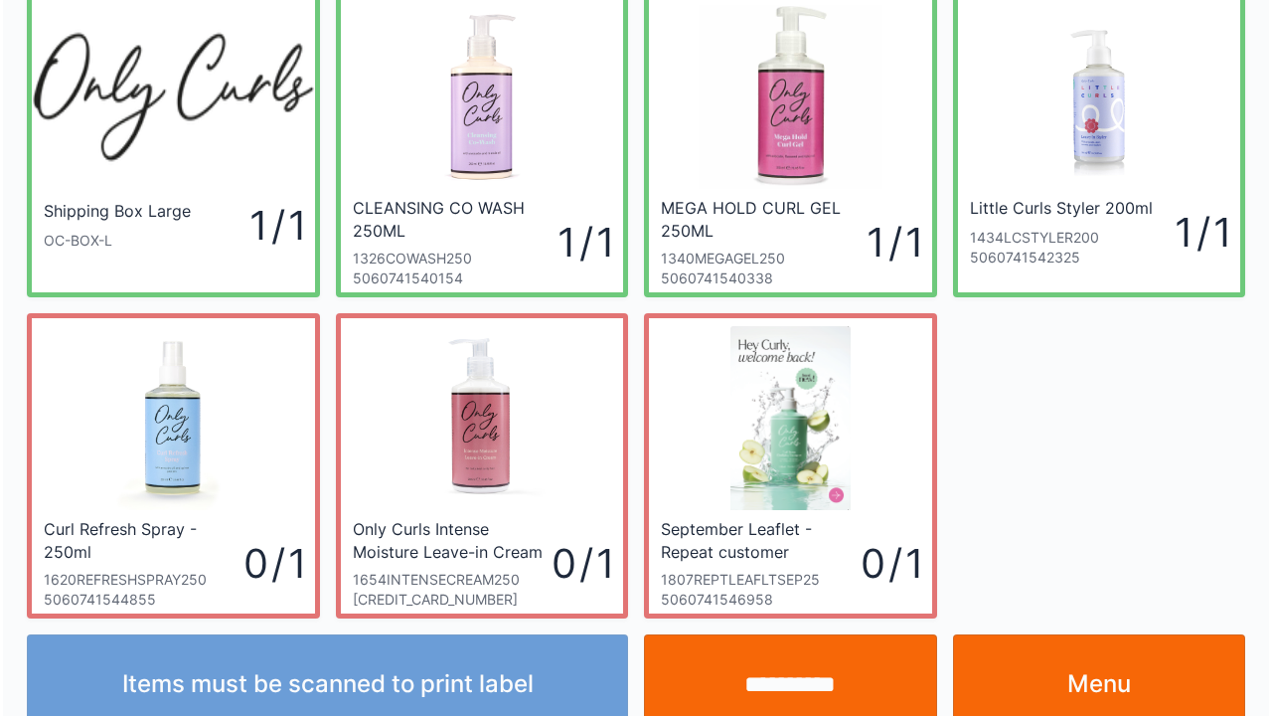
scroll to position [115, 0]
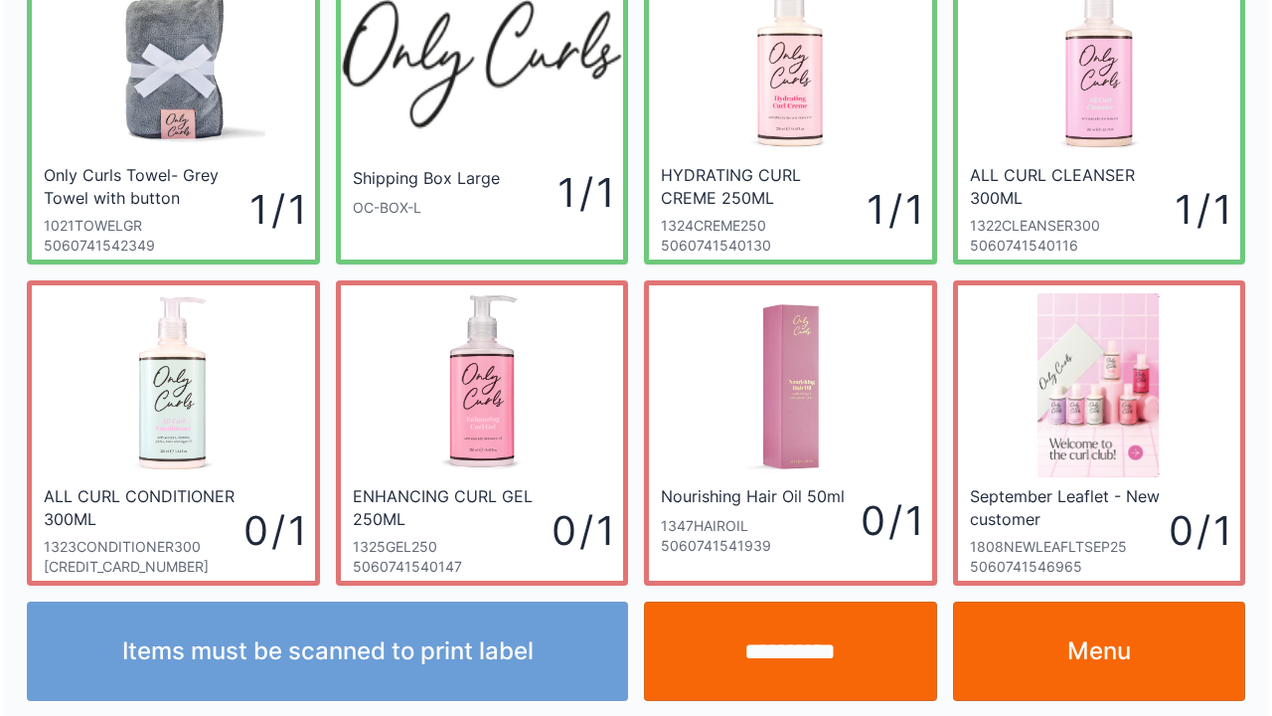
scroll to position [115, 0]
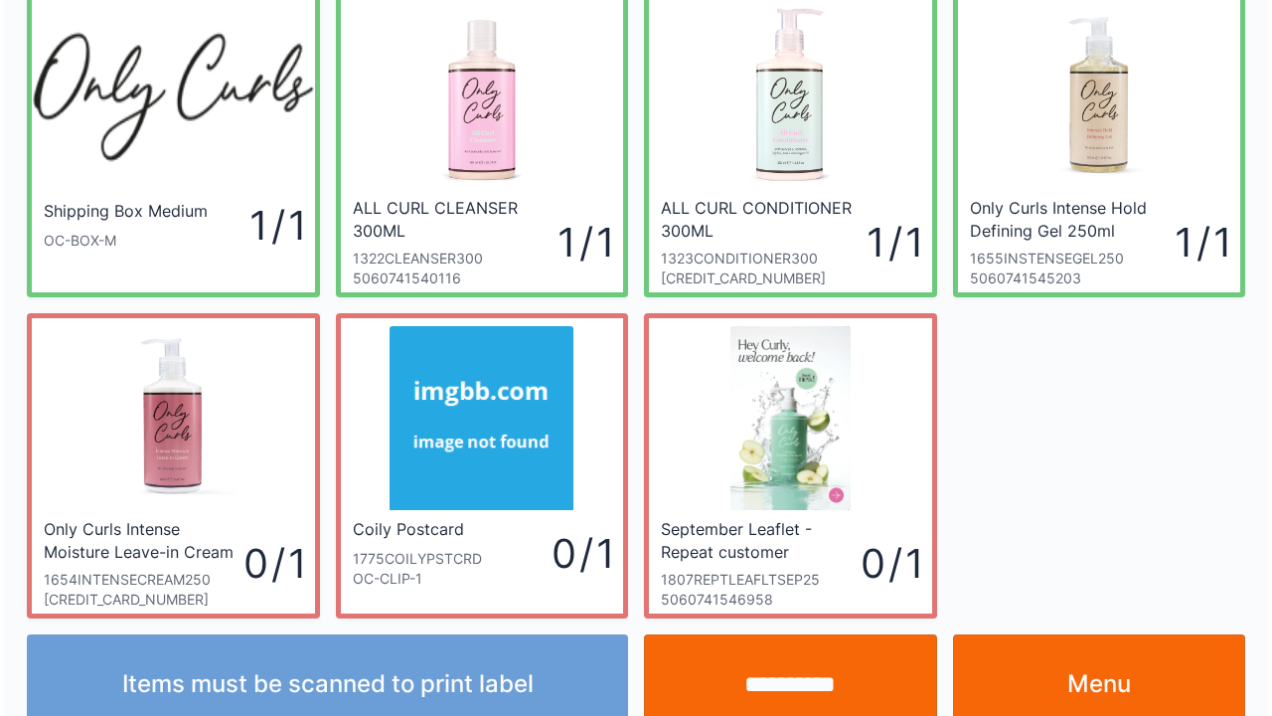
scroll to position [115, 0]
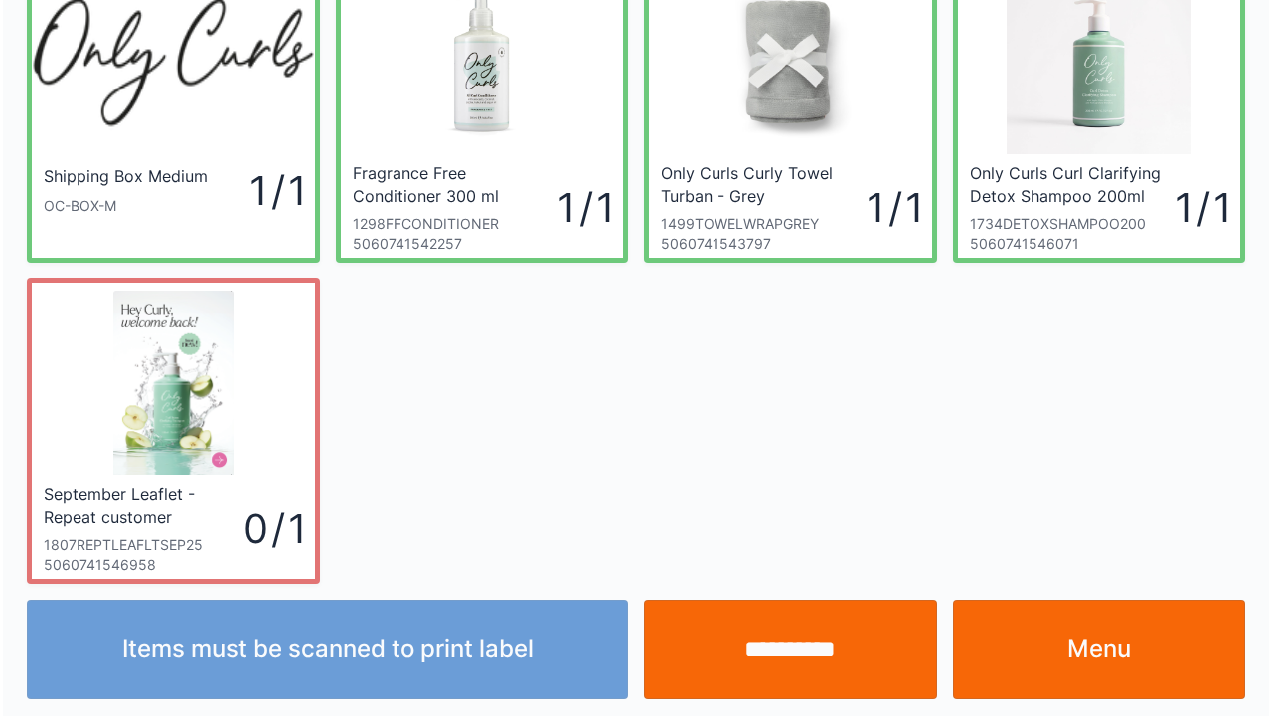
scroll to position [115, 0]
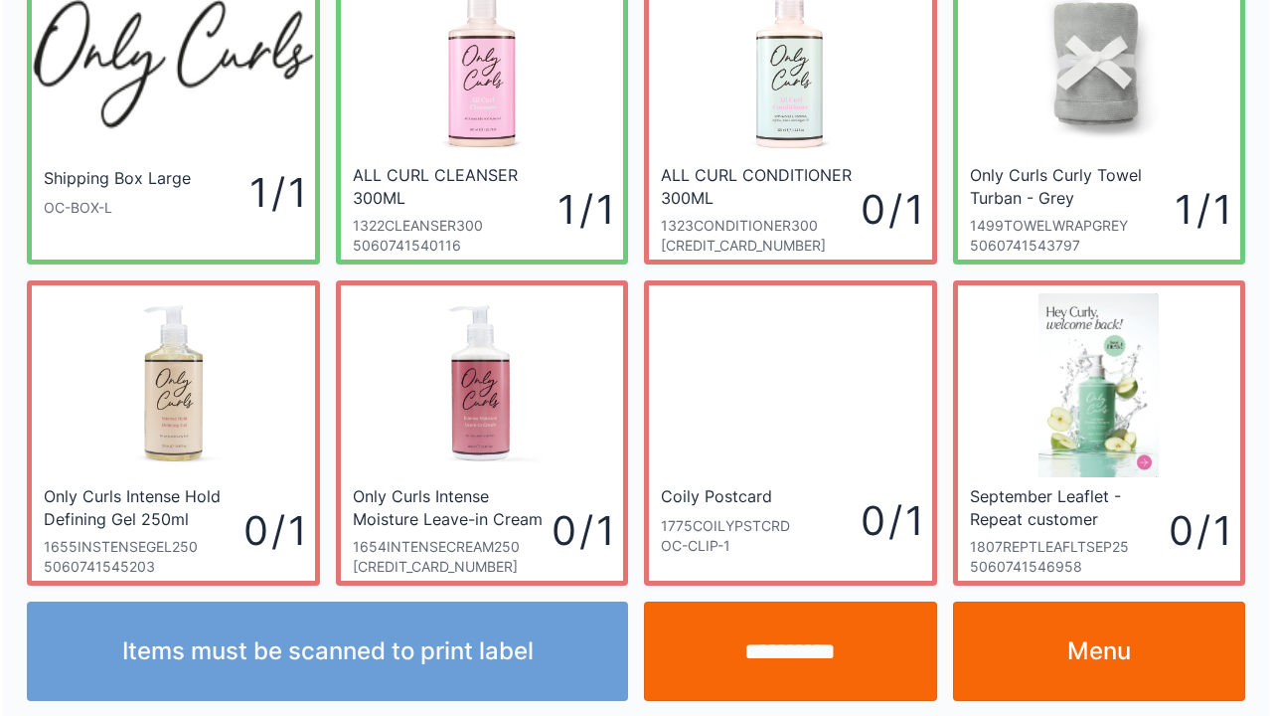
scroll to position [115, 0]
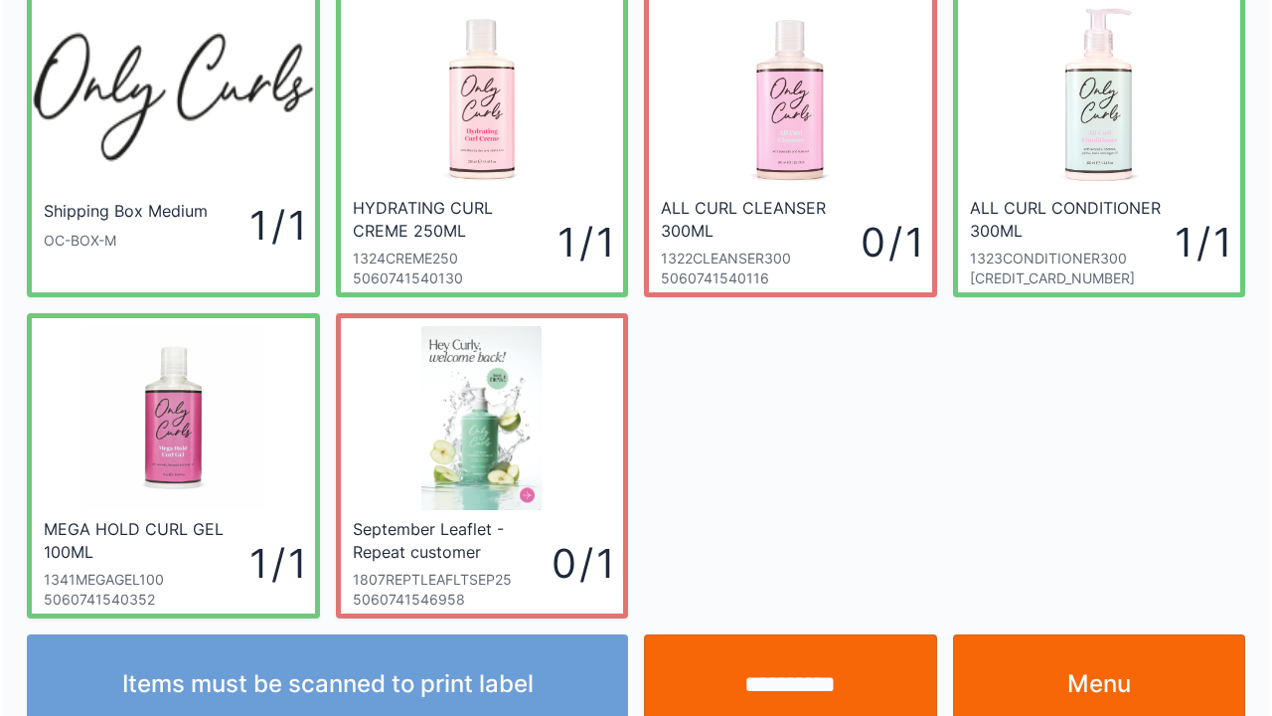
scroll to position [115, 0]
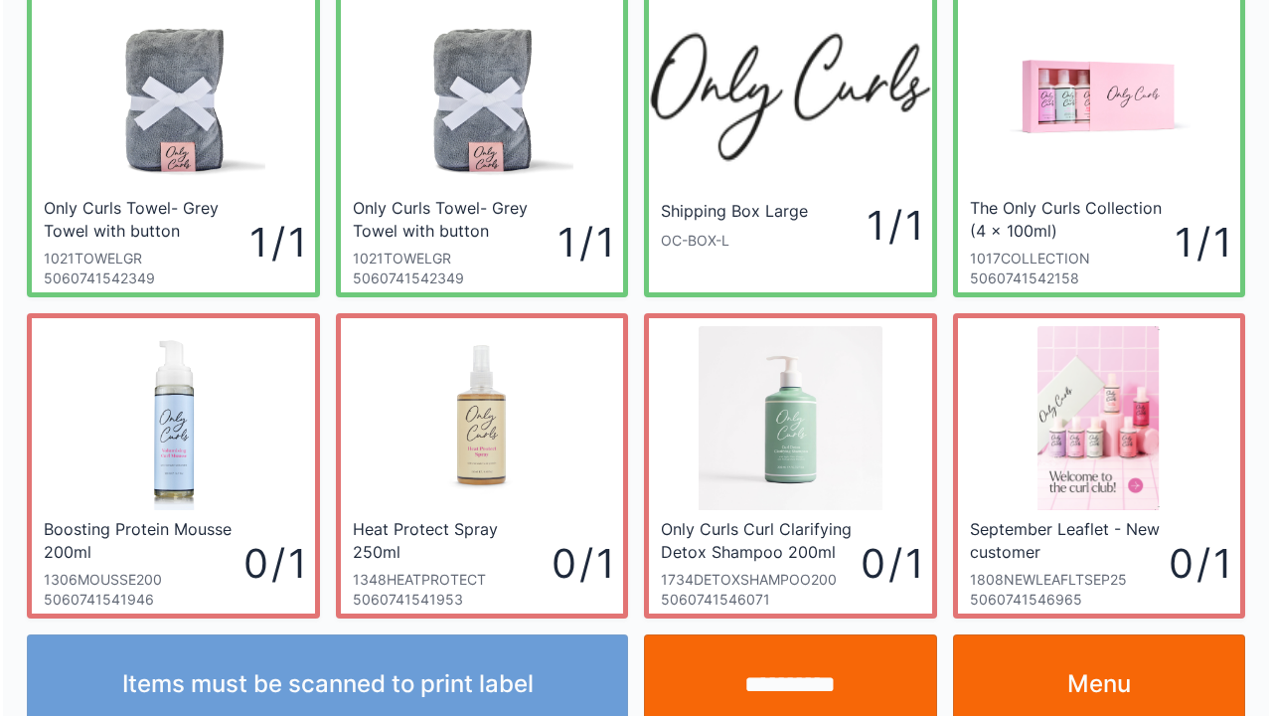
scroll to position [115, 0]
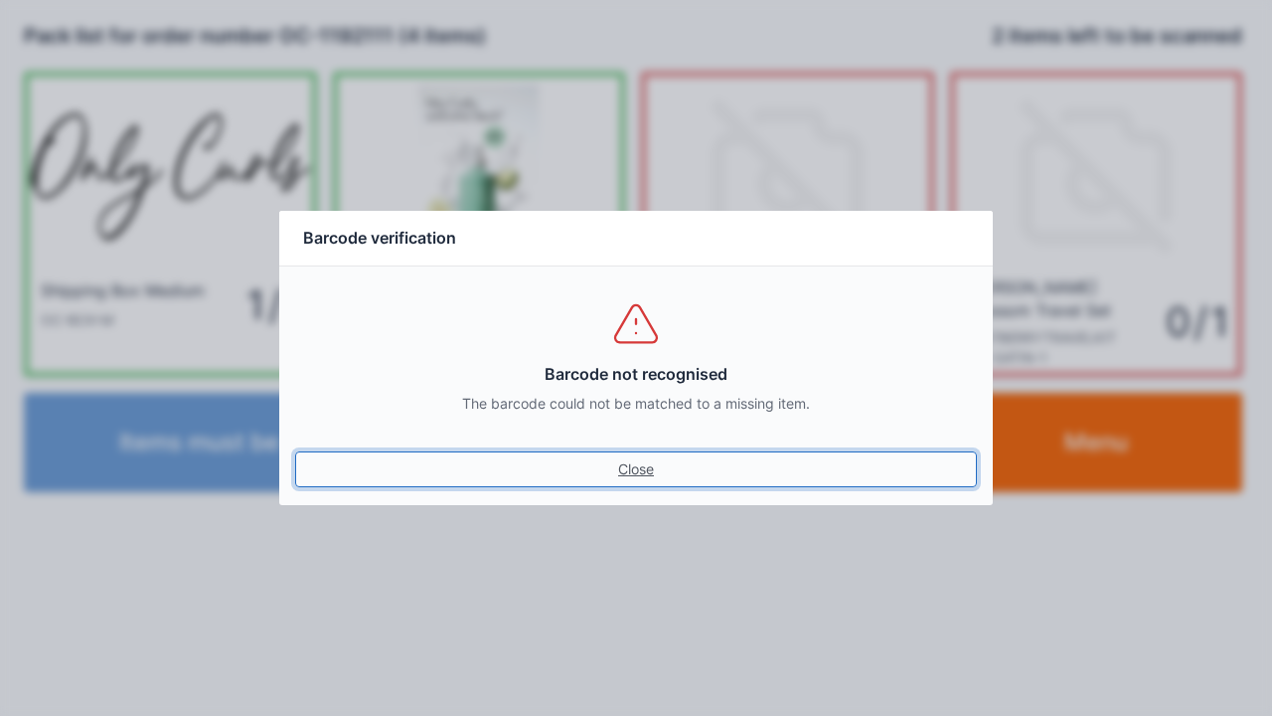
click at [644, 479] on link "Close" at bounding box center [636, 469] width 682 height 36
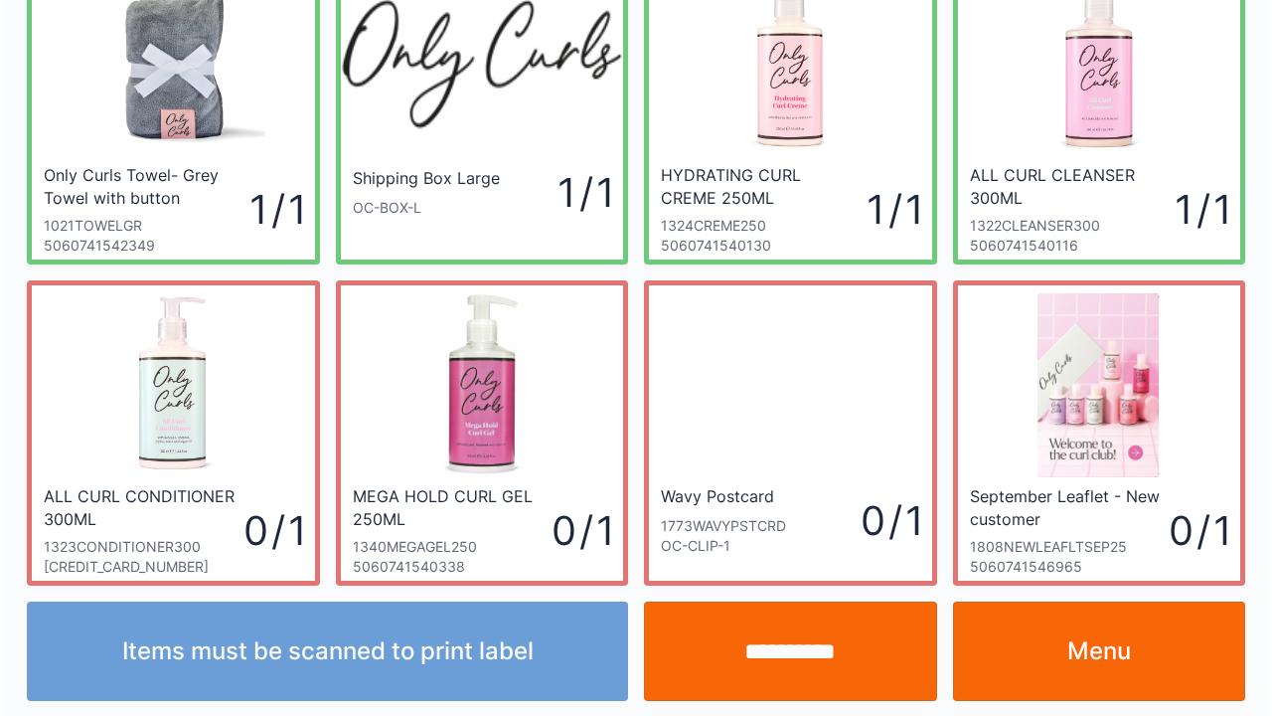
scroll to position [115, 0]
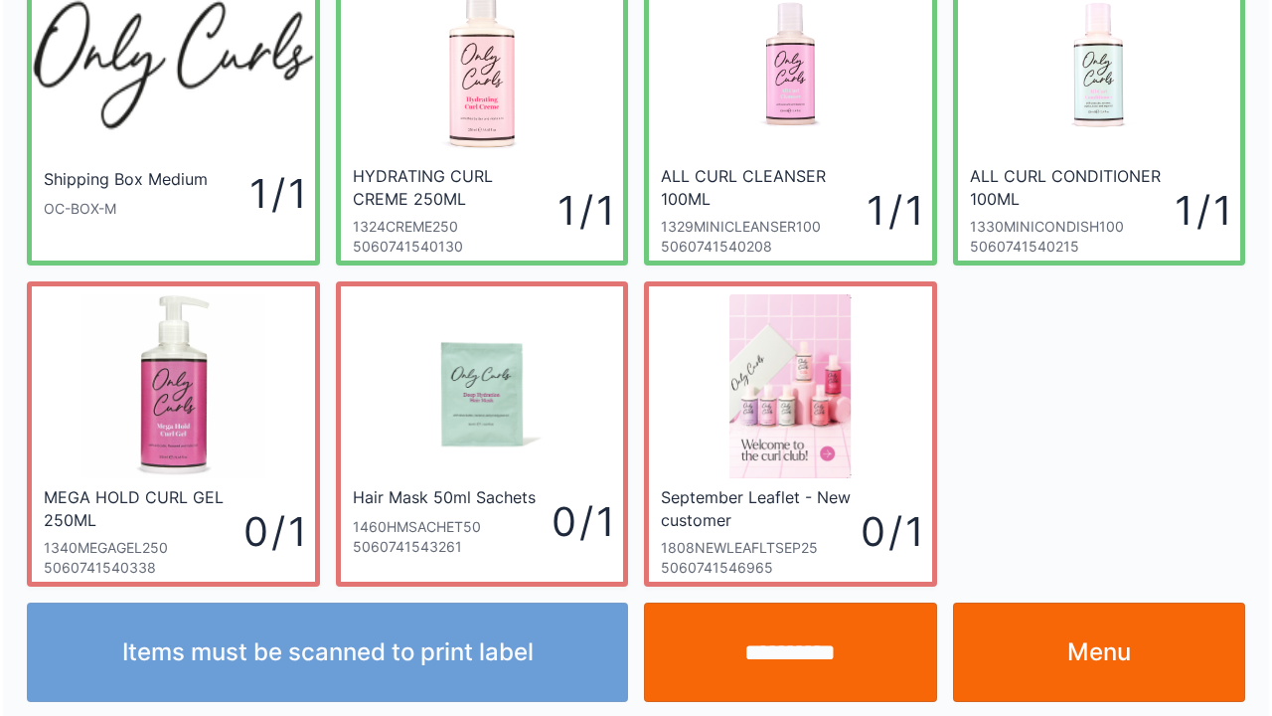
scroll to position [115, 0]
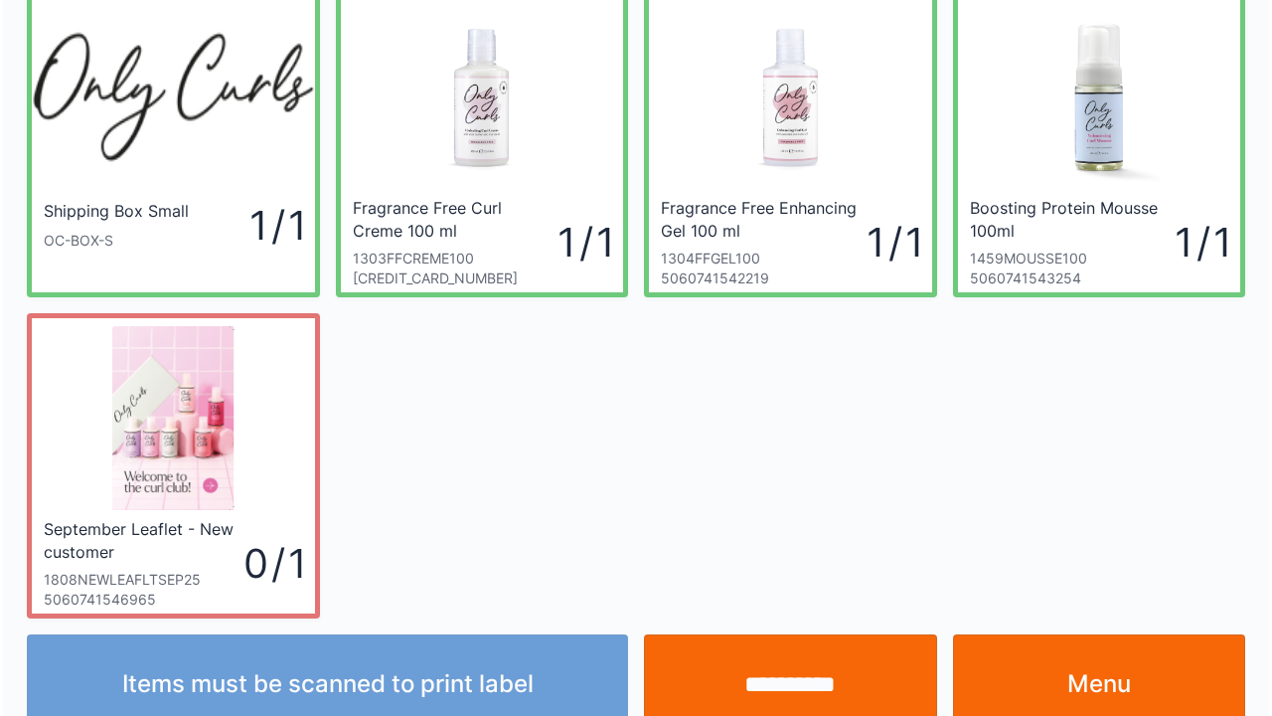
scroll to position [115, 0]
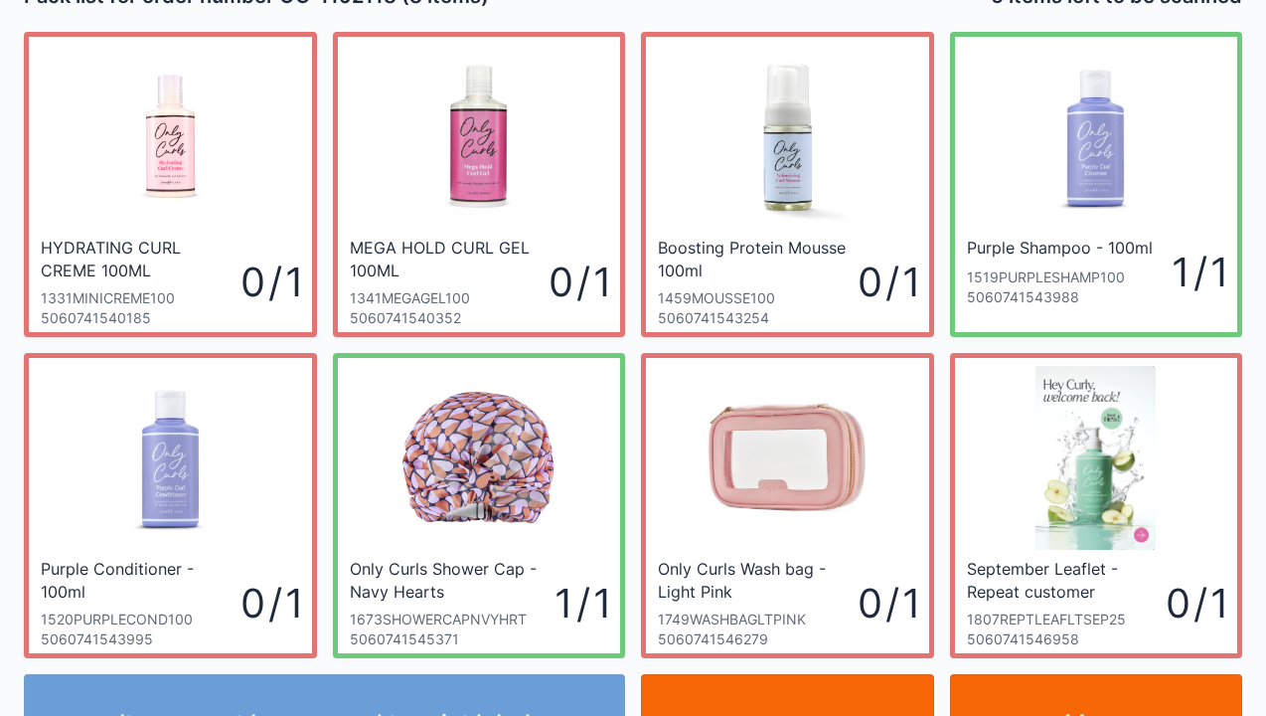
scroll to position [80, 0]
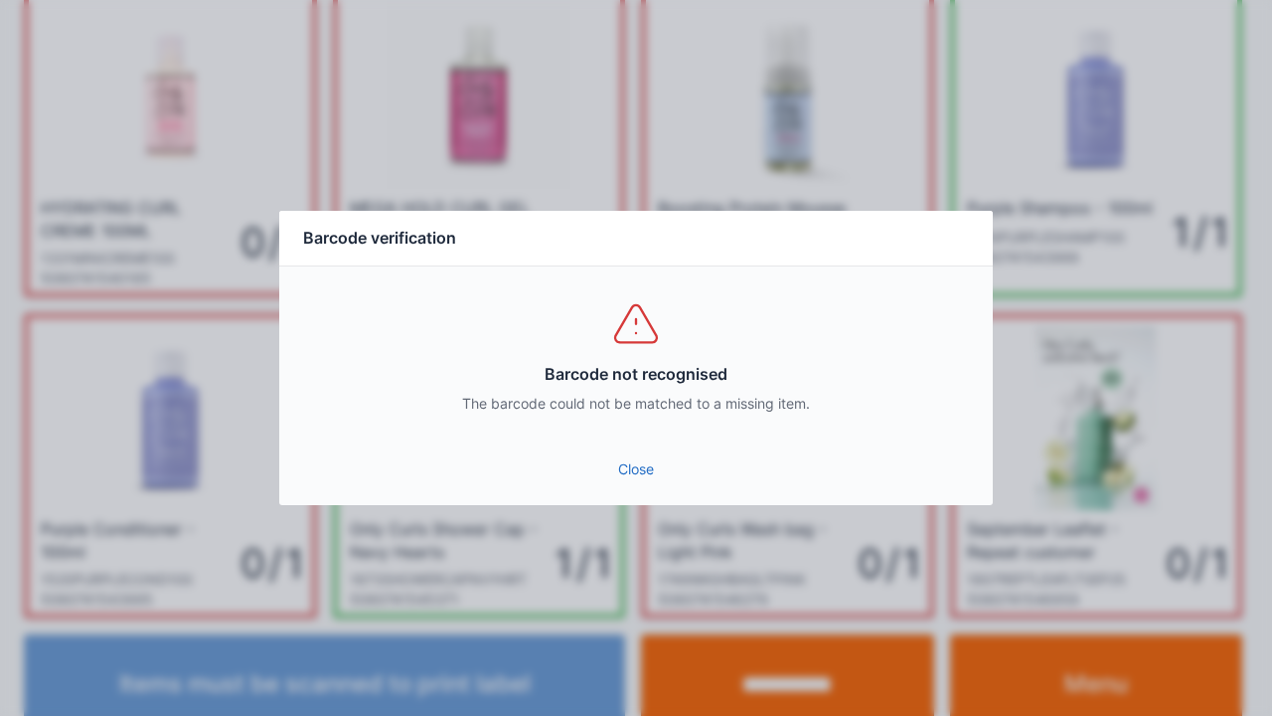
click at [660, 486] on link "Close" at bounding box center [636, 469] width 682 height 36
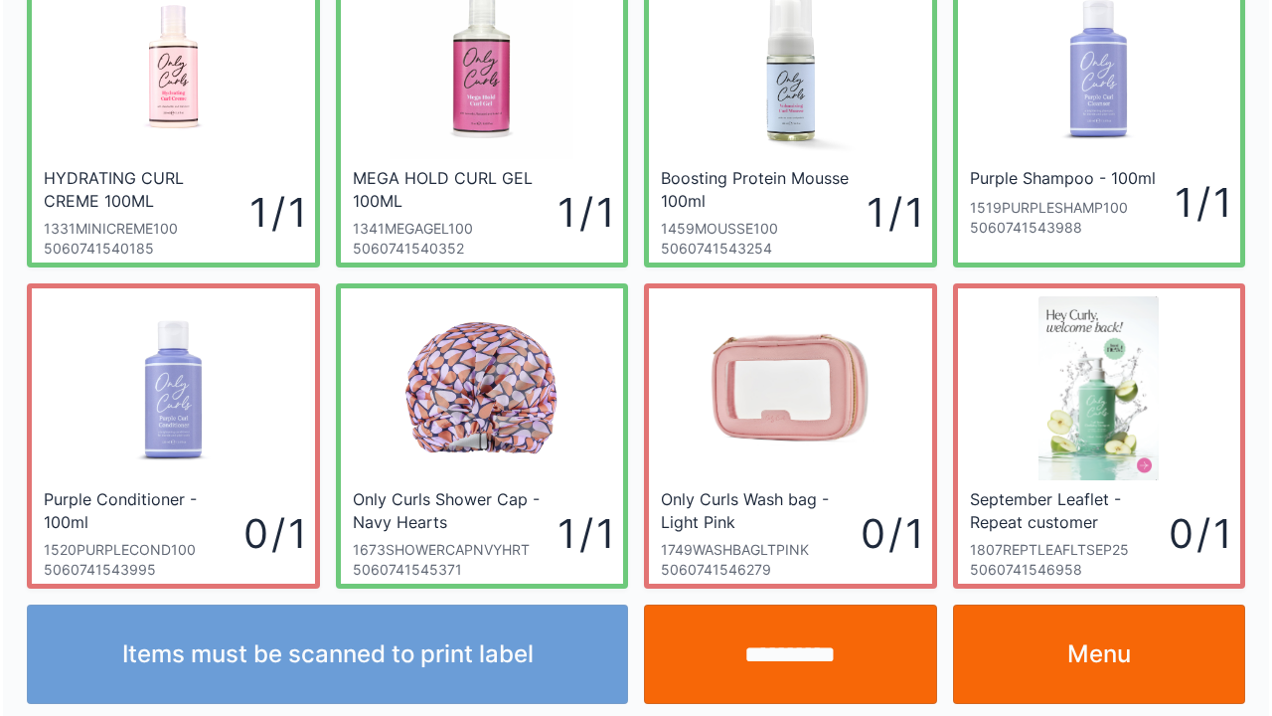
scroll to position [115, 0]
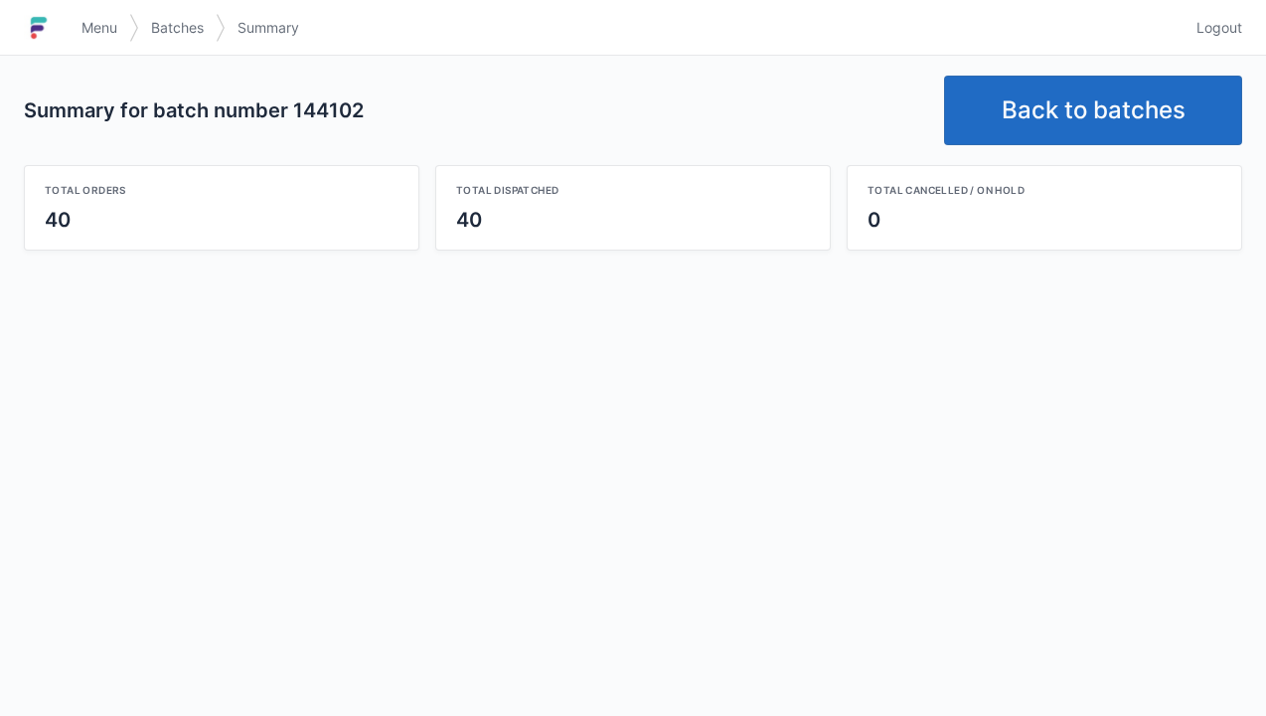
click at [88, 13] on link "Menu" at bounding box center [100, 28] width 60 height 36
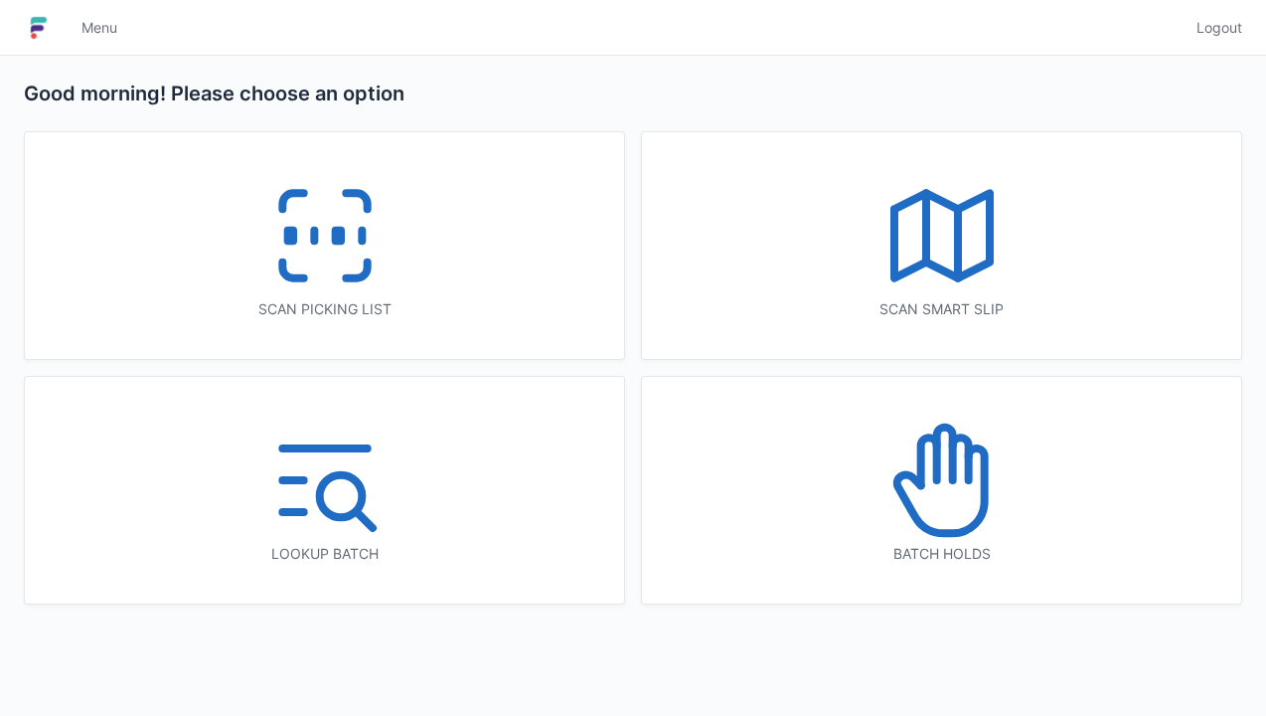
click at [290, 215] on icon at bounding box center [324, 235] width 127 height 127
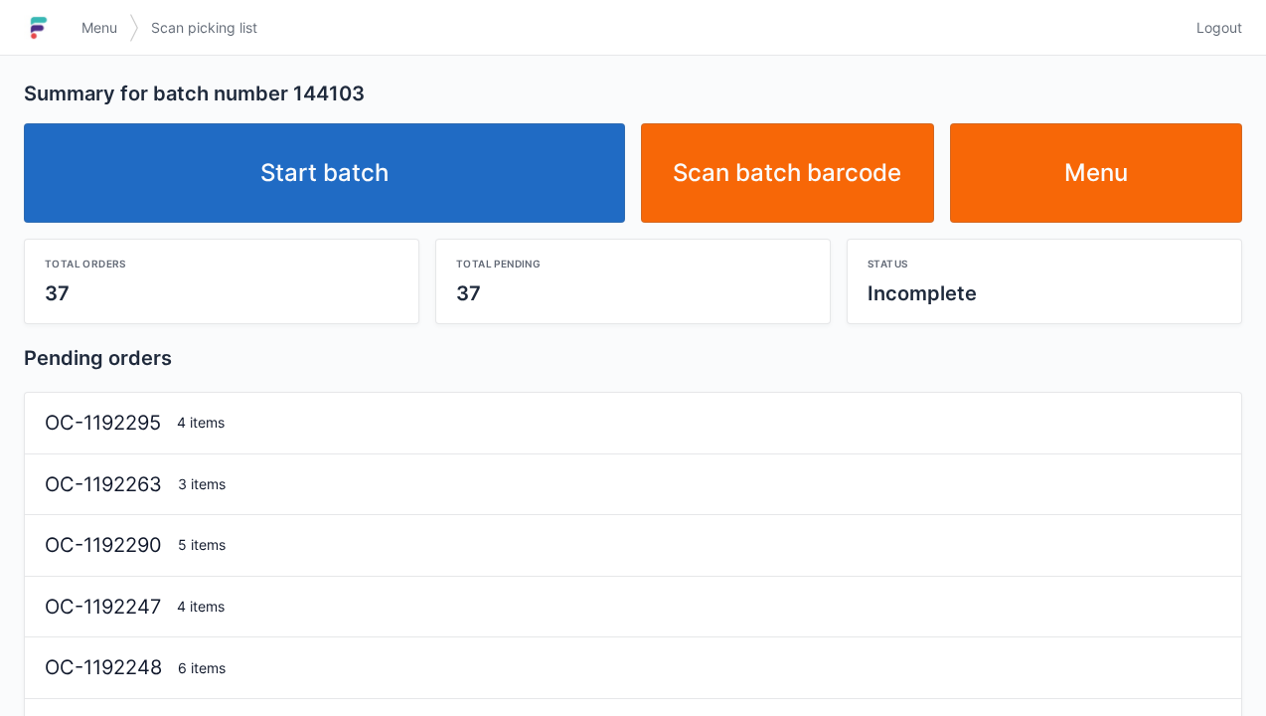
click at [466, 159] on link "Start batch" at bounding box center [324, 172] width 601 height 99
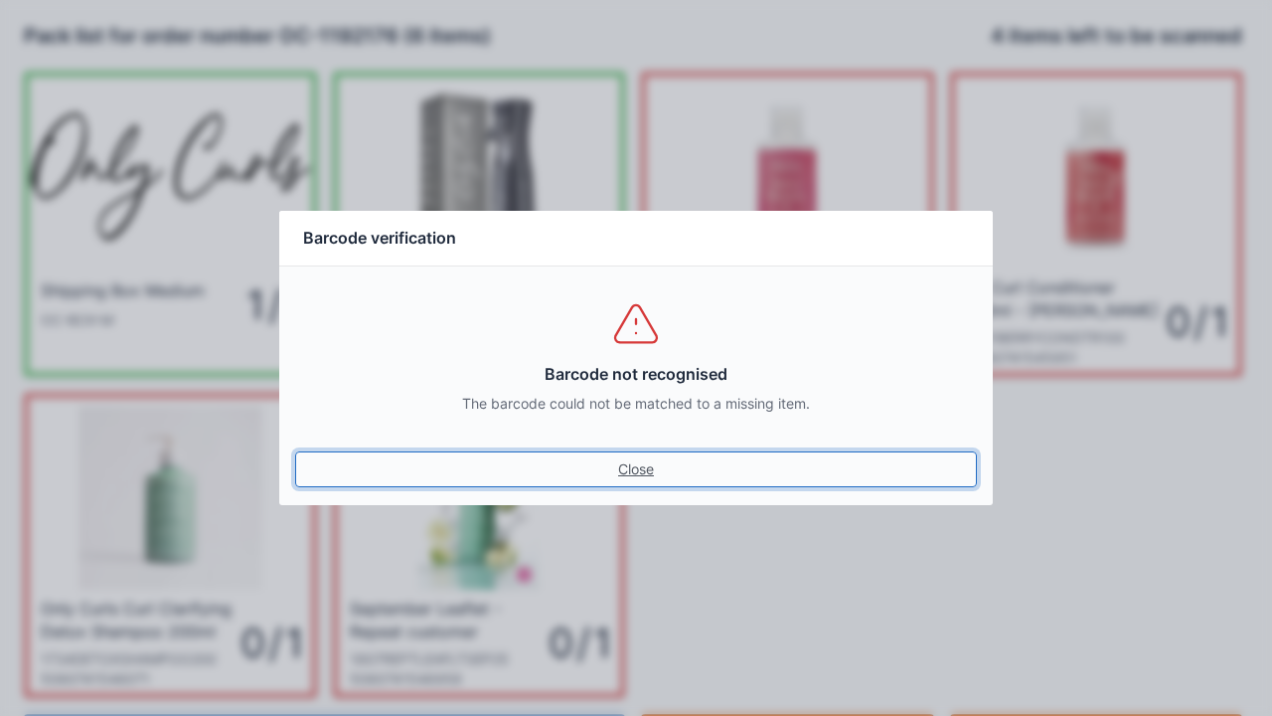
click at [631, 483] on link "Close" at bounding box center [636, 469] width 682 height 36
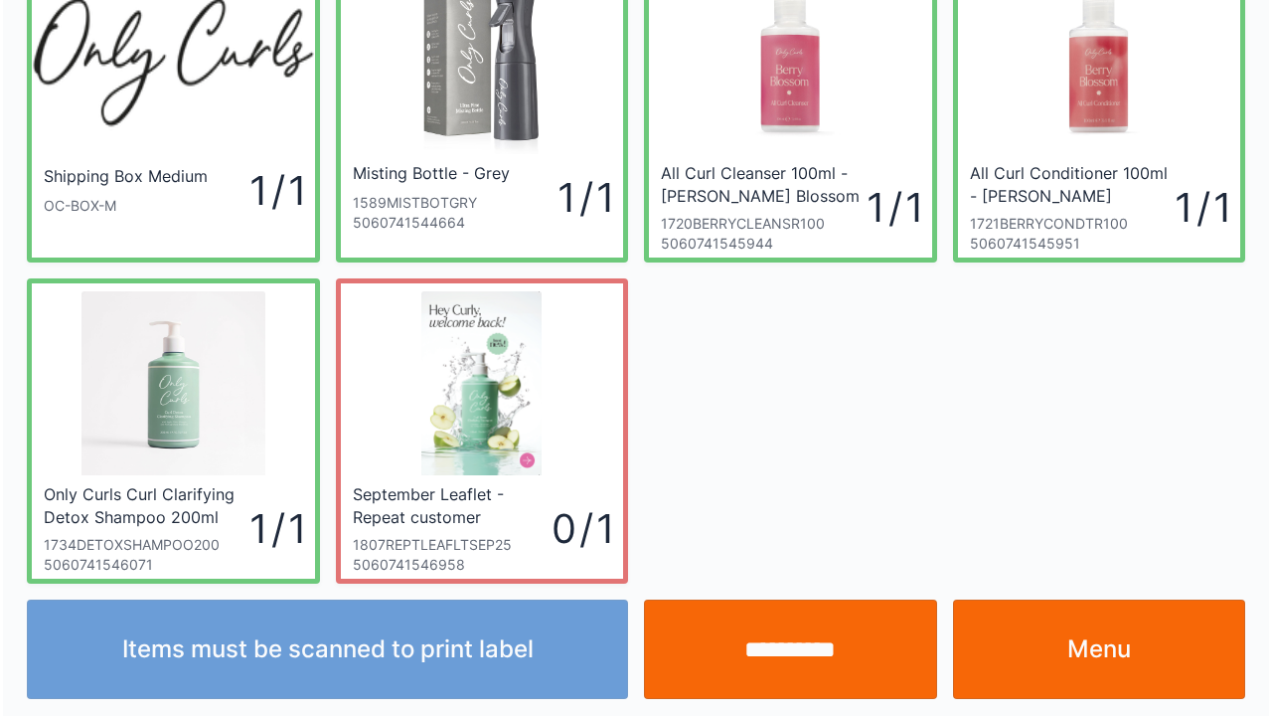
scroll to position [115, 0]
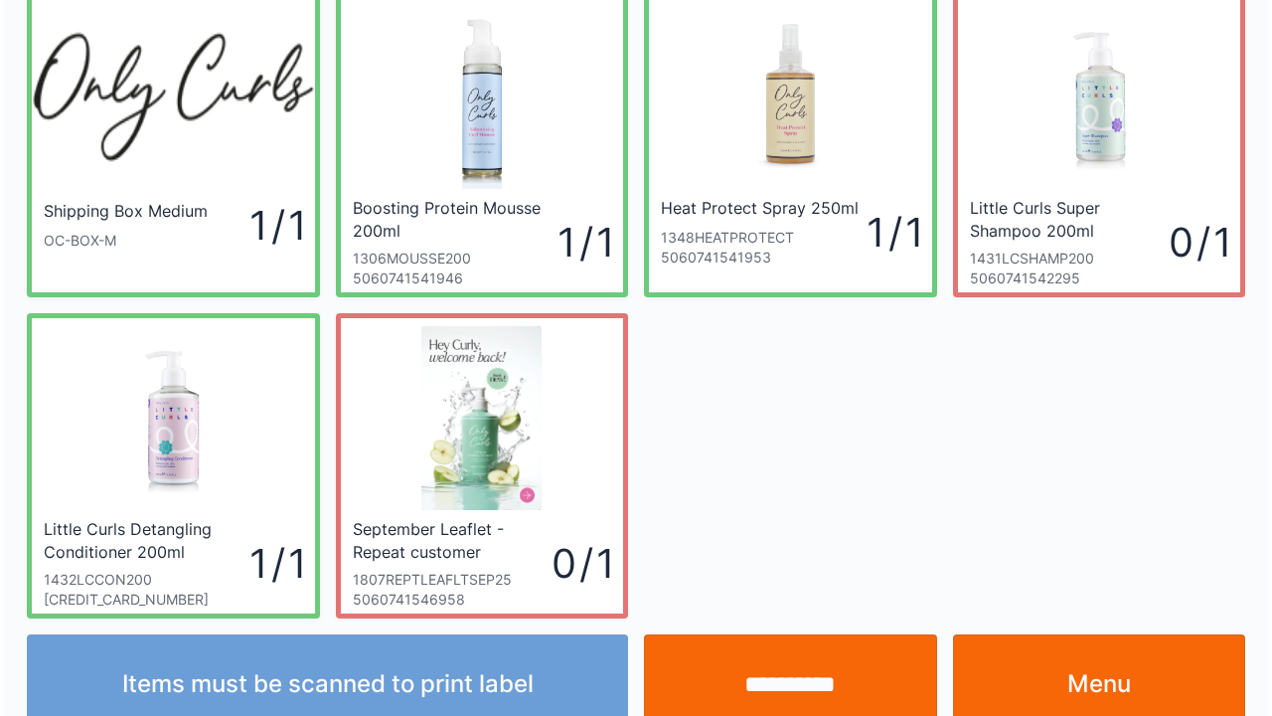
scroll to position [115, 0]
